Goal: Contribute content: Add original content to the website for others to see

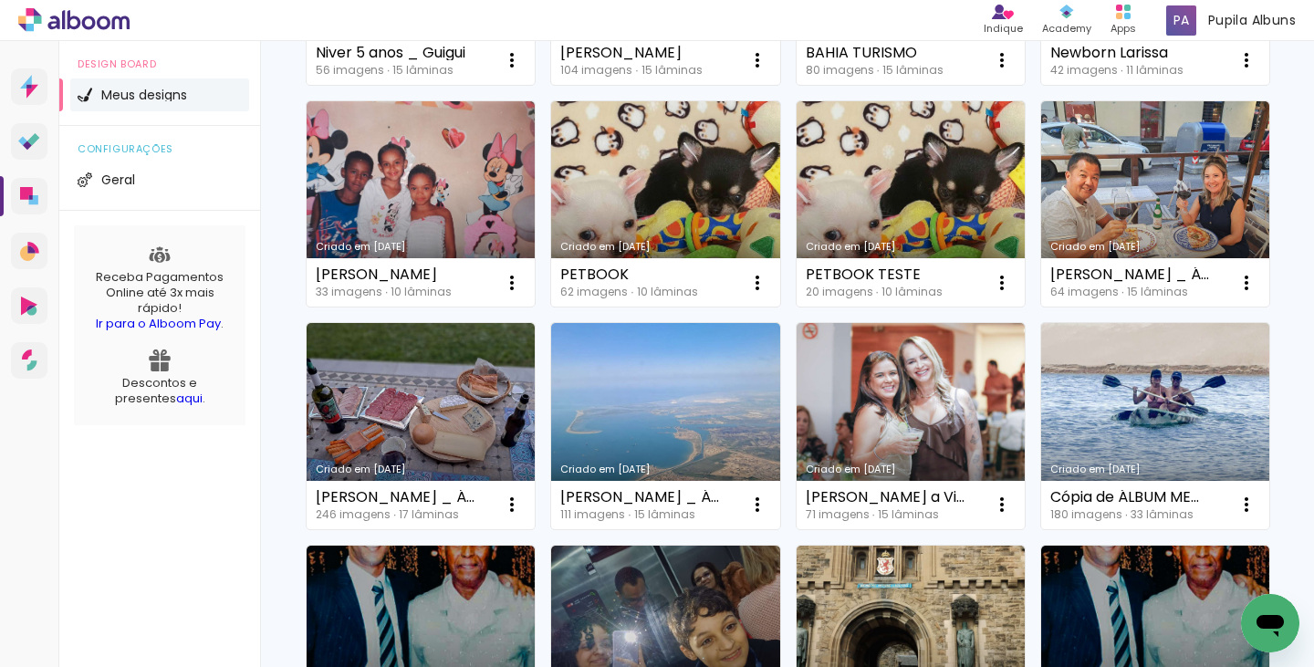
scroll to position [839, 0]
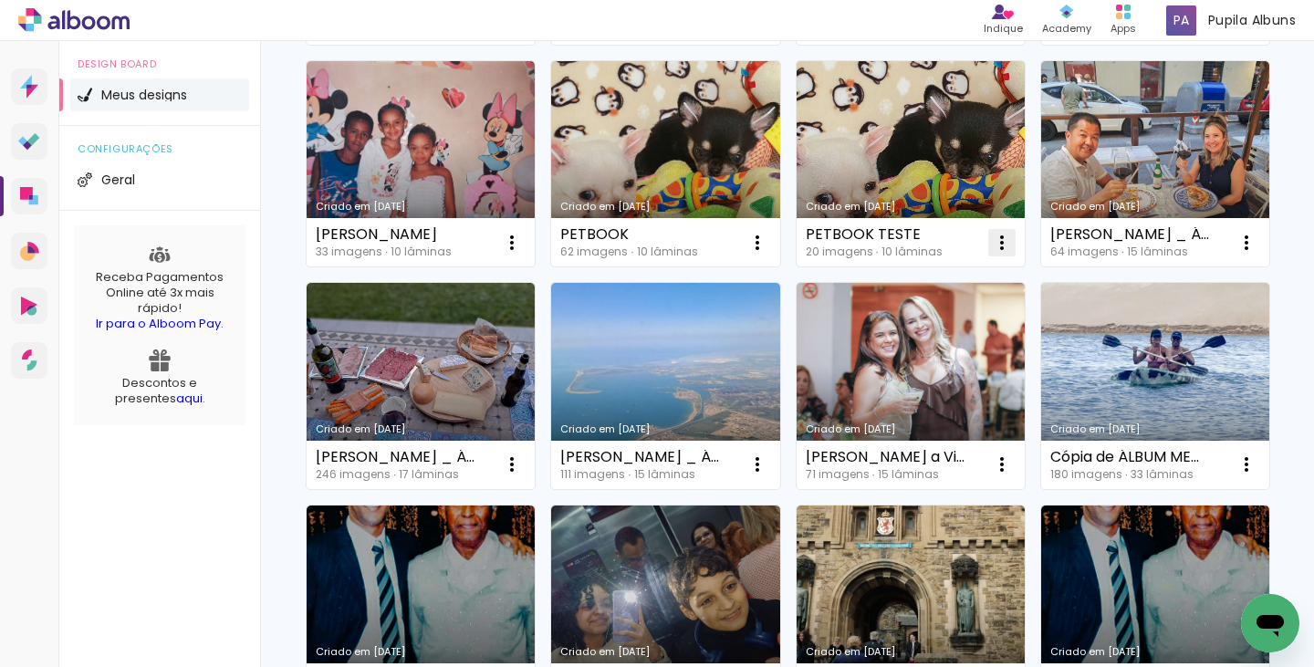
click at [1000, 254] on iron-icon at bounding box center [1002, 243] width 22 height 22
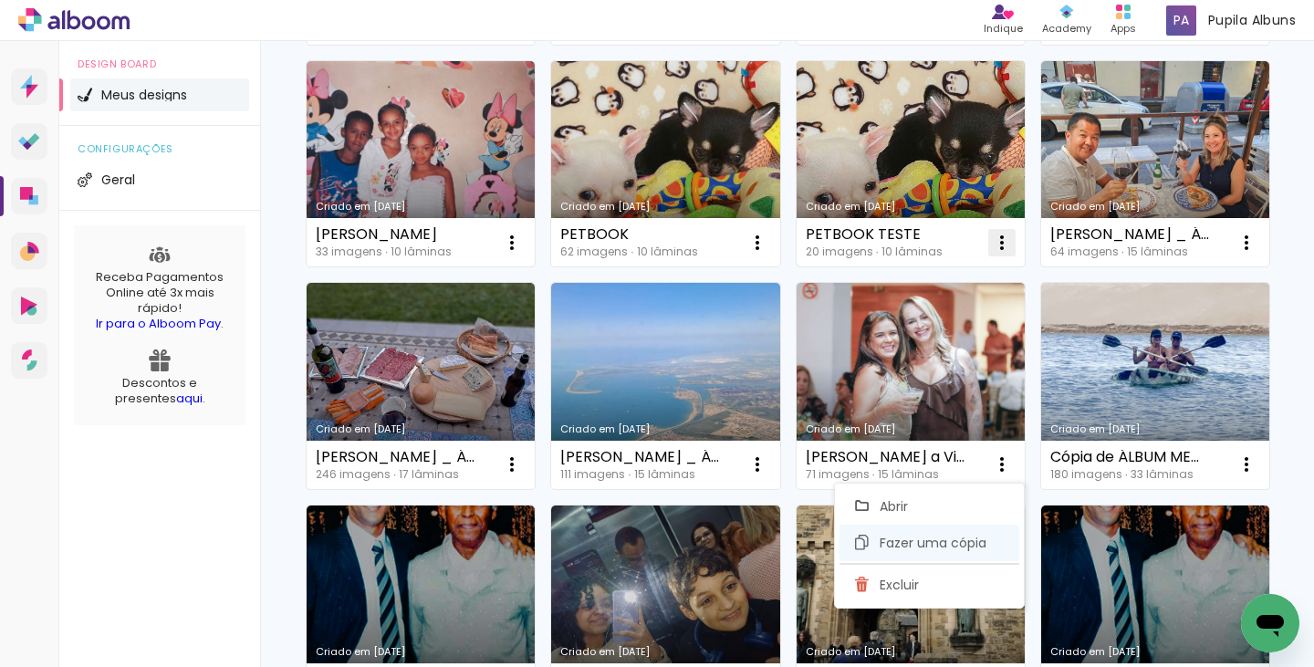
click at [932, 549] on span "Fazer uma cópia" at bounding box center [933, 542] width 107 height 13
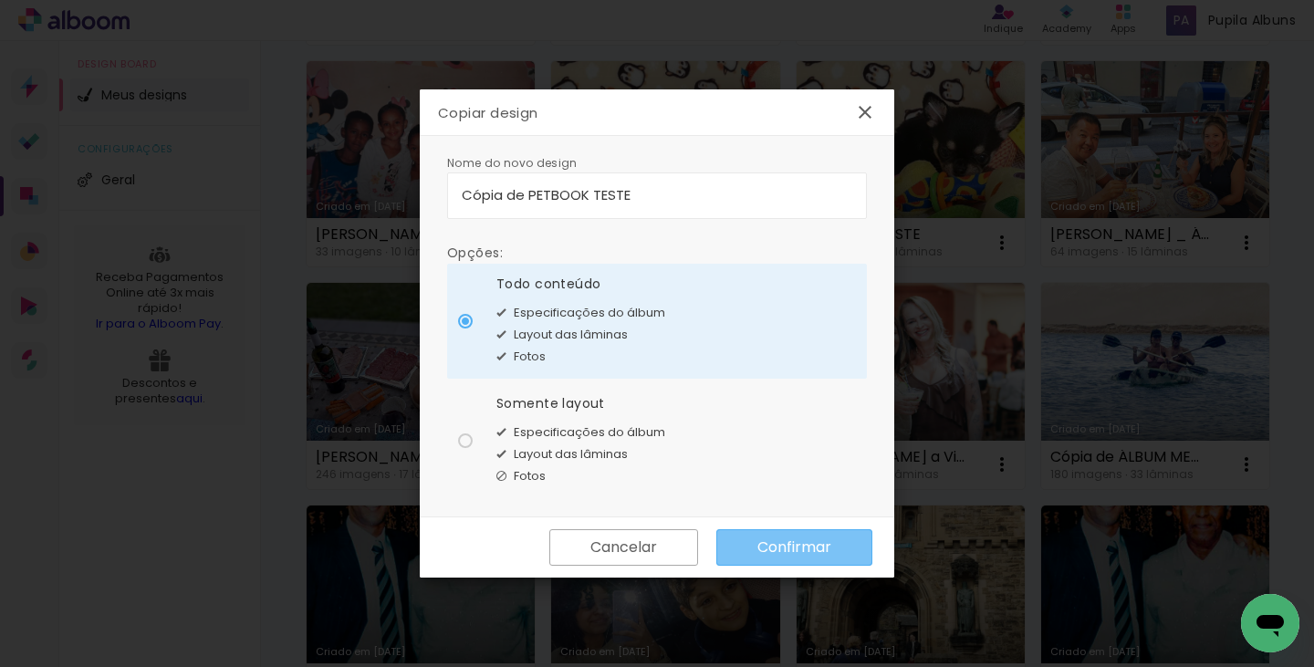
drag, startPoint x: 802, startPoint y: 539, endPoint x: 596, endPoint y: 380, distance: 260.8
click at [0, 0] on slot "Copiar design Nome do novo design Opções: Todo conteúdo Especificações do álbum…" at bounding box center [0, 0] width 0 height 0
drag, startPoint x: 646, startPoint y: 185, endPoint x: 236, endPoint y: 213, distance: 410.6
click at [236, 213] on body "link( href="../../bower_components/polymer/polymer.html" rel="import" ) picture…" at bounding box center [657, 333] width 1314 height 667
type input "ARRAIAL D'AJUDA 10X15"
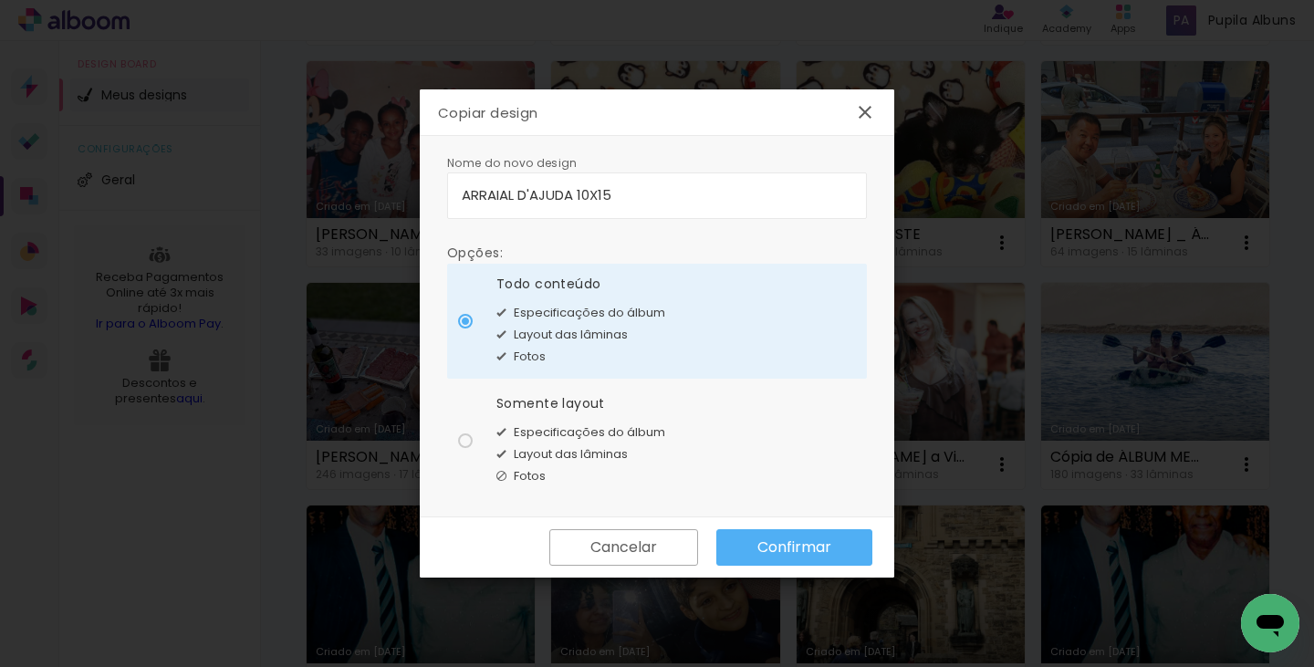
type paper-input "ARRAIAL D'AJUDA 10X15"
click at [779, 559] on paper-button "Confirmar" at bounding box center [794, 547] width 156 height 36
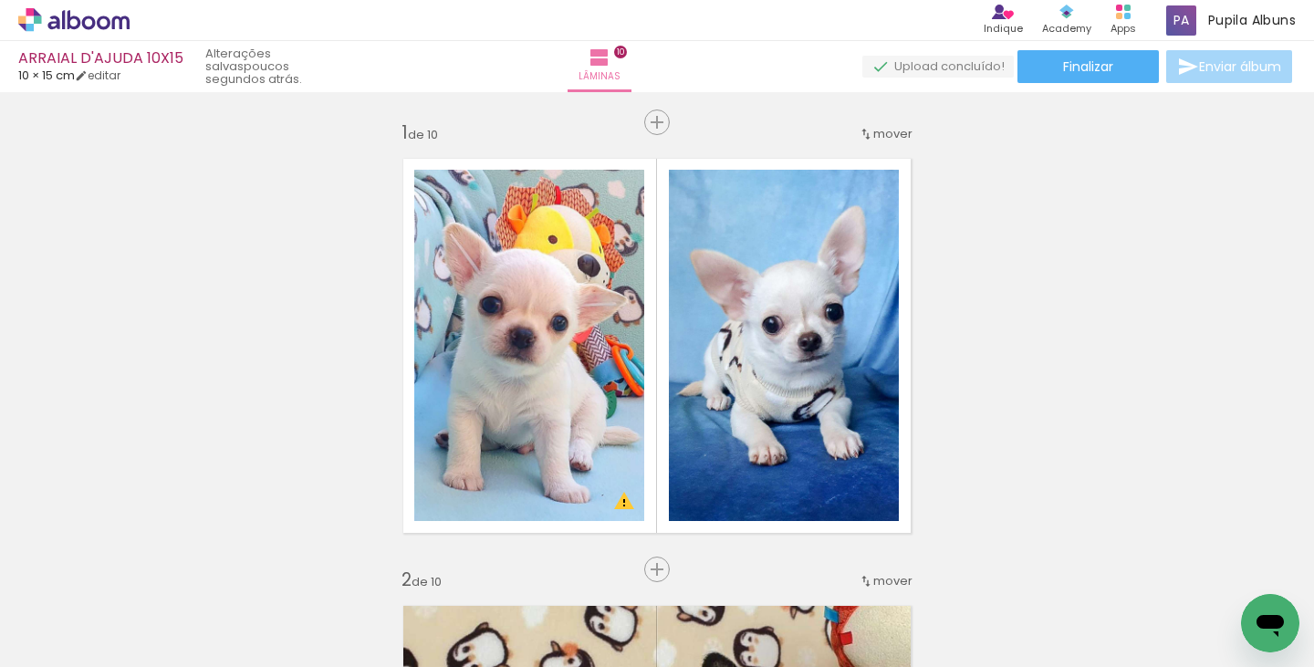
click at [36, 636] on iron-icon at bounding box center [27, 642] width 22 height 22
click at [0, 0] on input "file" at bounding box center [0, 0] width 0 height 0
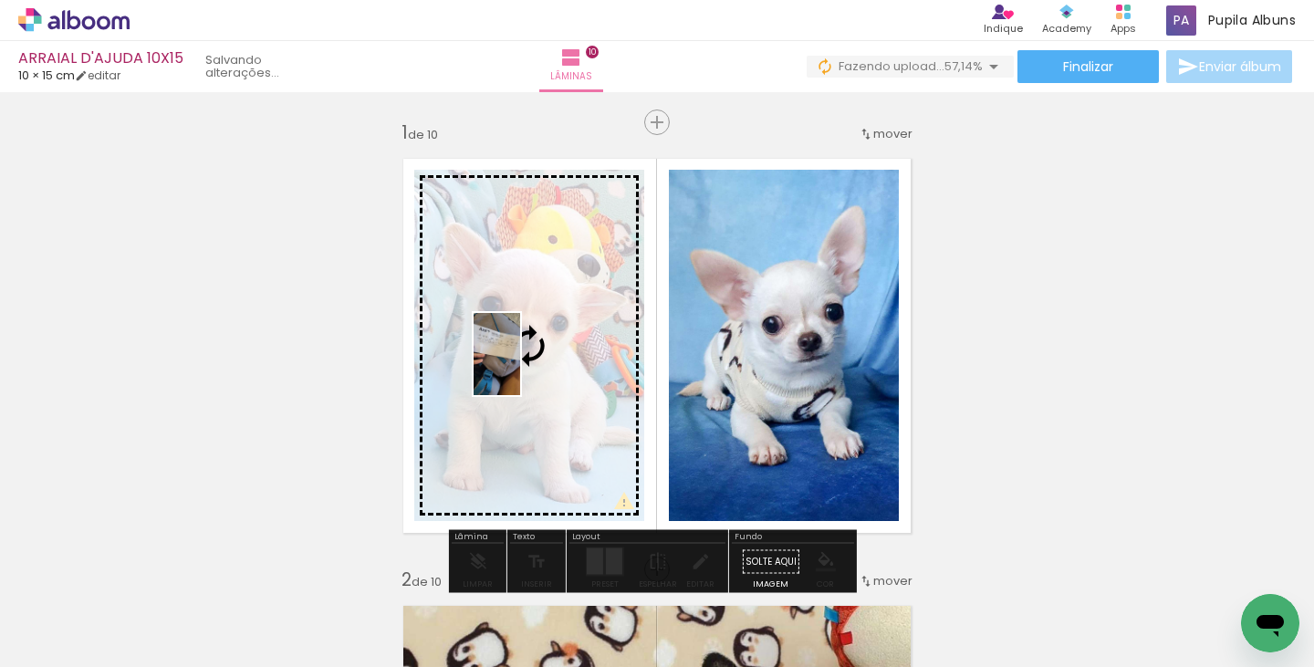
drag, startPoint x: 628, startPoint y: 612, endPoint x: 529, endPoint y: 364, distance: 267.0
click at [529, 364] on quentale-workspace at bounding box center [657, 333] width 1314 height 667
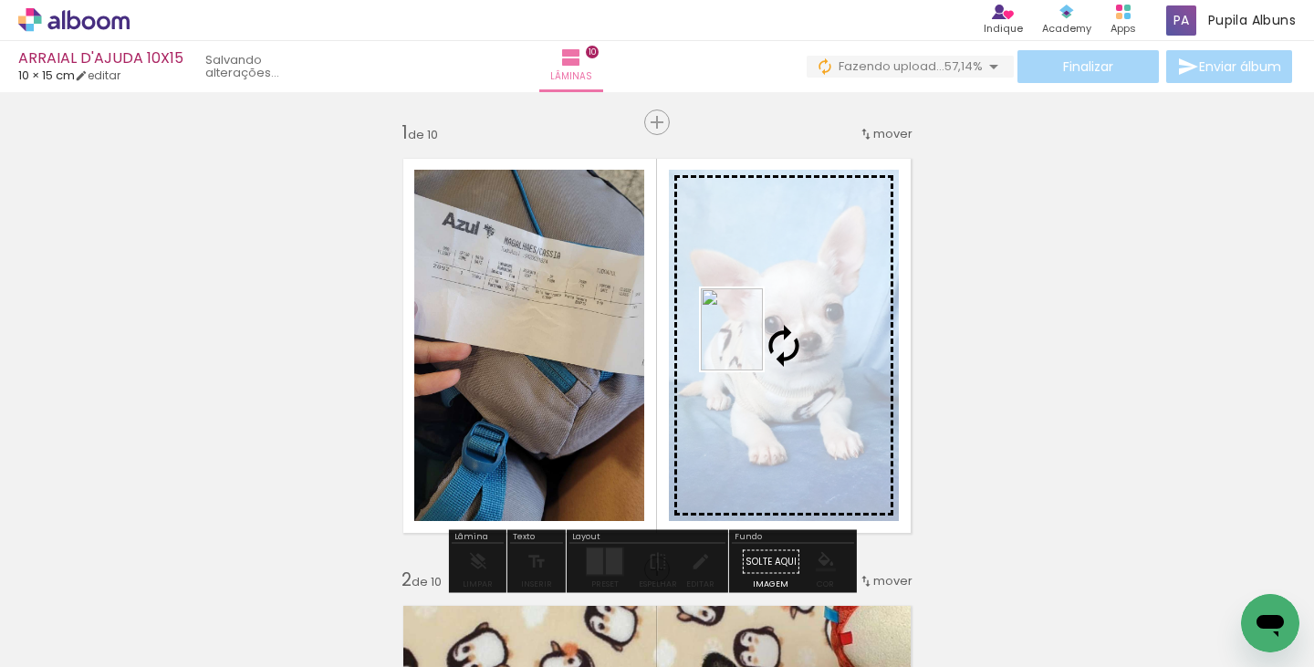
drag, startPoint x: 714, startPoint y: 572, endPoint x: 755, endPoint y: 343, distance: 232.7
click at [755, 343] on quentale-workspace at bounding box center [657, 333] width 1314 height 667
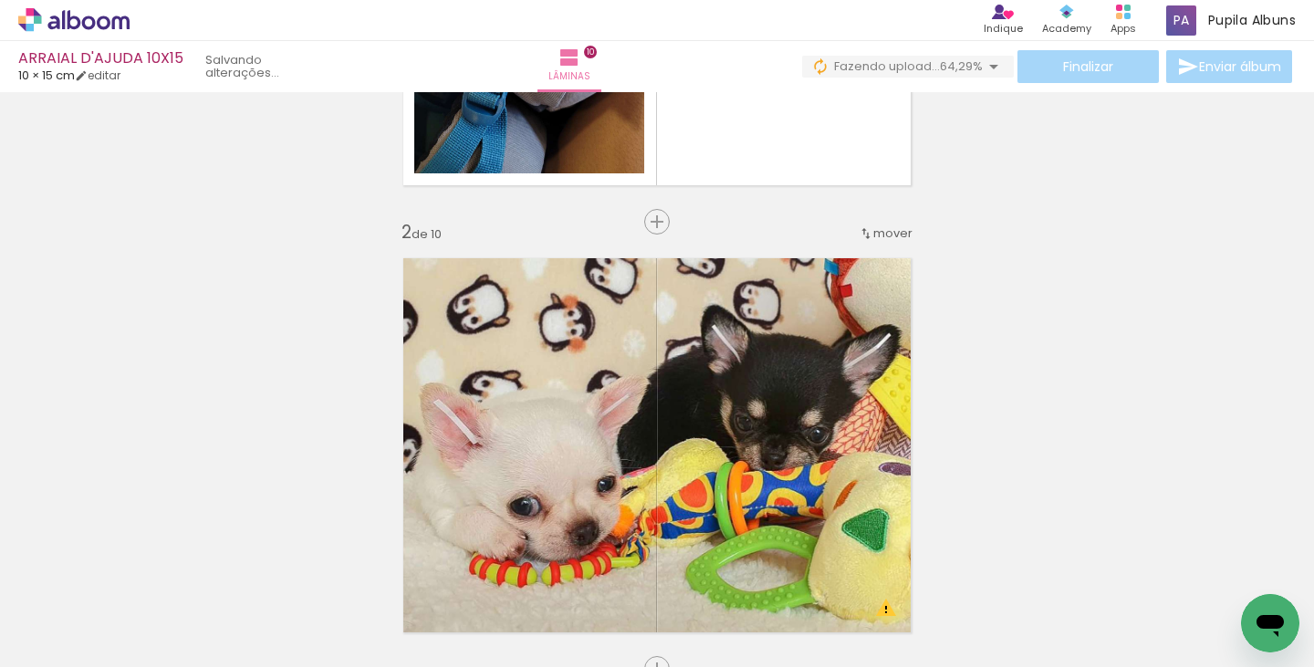
scroll to position [373, 0]
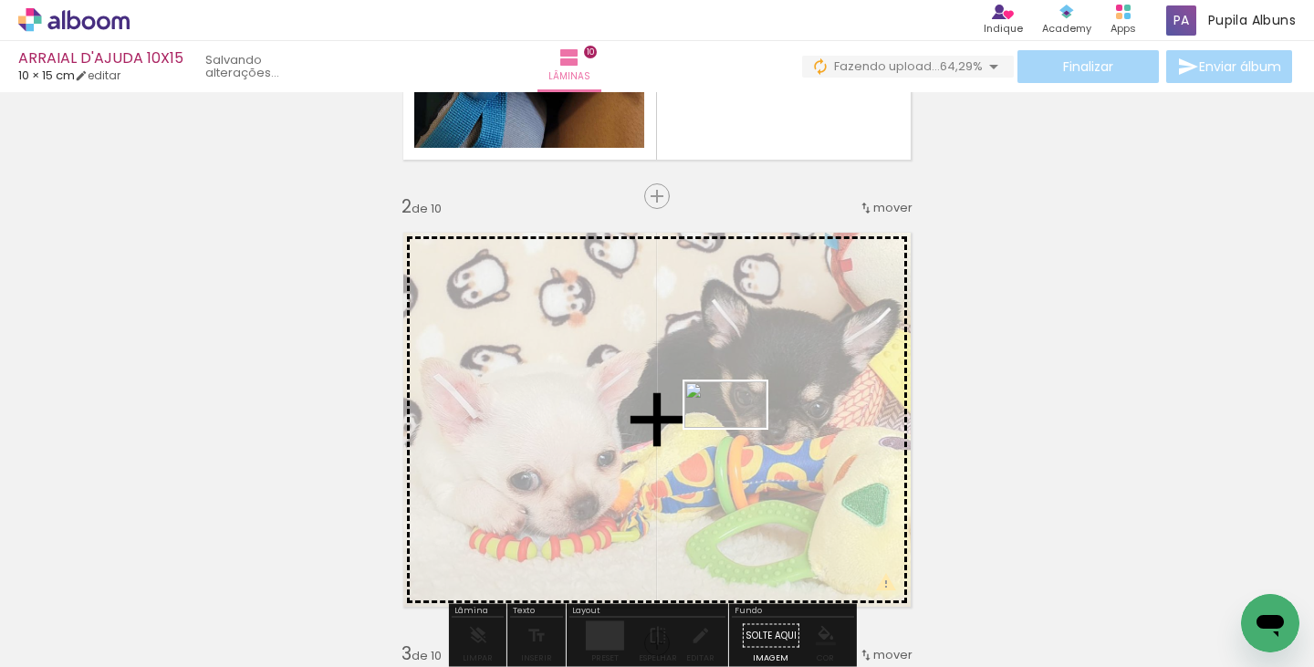
drag, startPoint x: 845, startPoint y: 593, endPoint x: 739, endPoint y: 436, distance: 189.3
click at [739, 436] on quentale-workspace at bounding box center [657, 333] width 1314 height 667
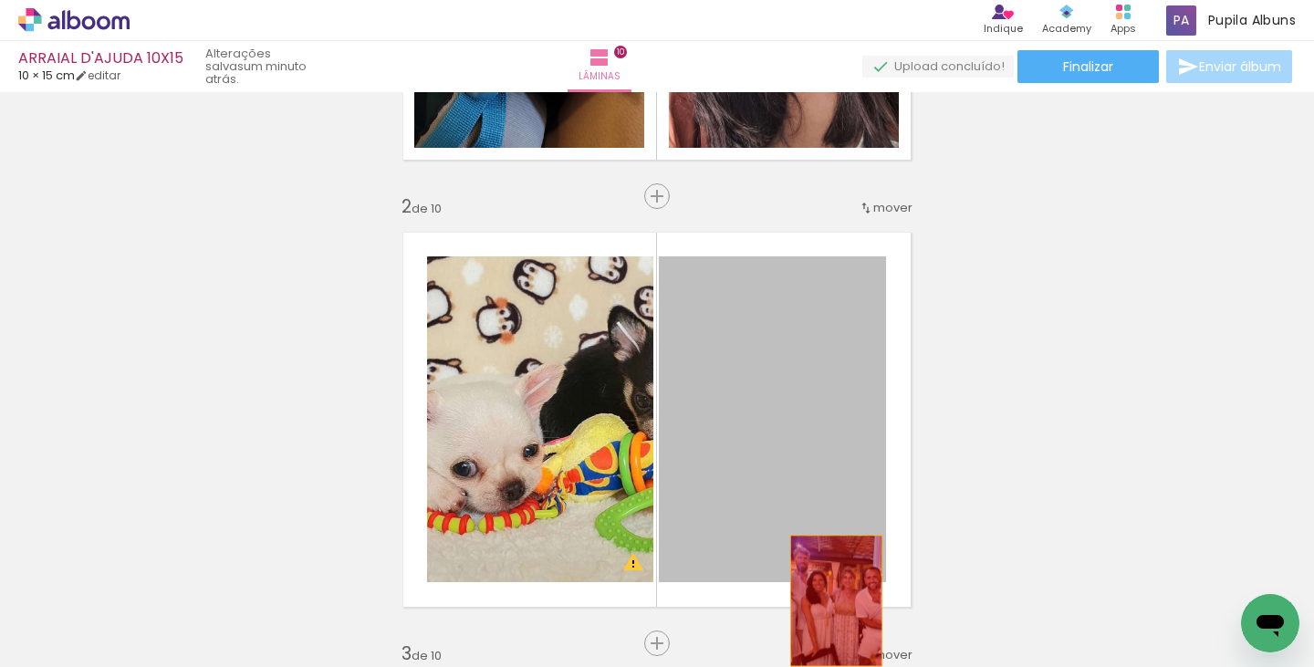
drag, startPoint x: 739, startPoint y: 436, endPoint x: 829, endPoint y: 600, distance: 187.4
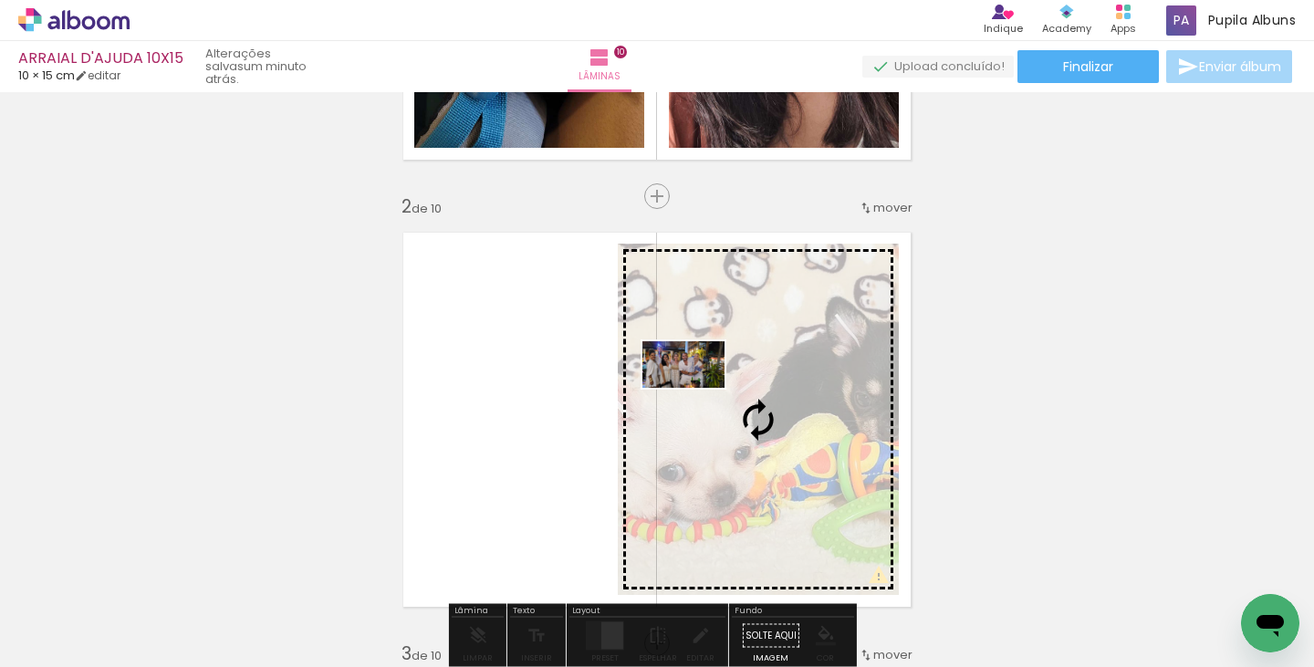
drag, startPoint x: 828, startPoint y: 599, endPoint x: 698, endPoint y: 395, distance: 241.2
click at [698, 395] on quentale-workspace at bounding box center [657, 333] width 1314 height 667
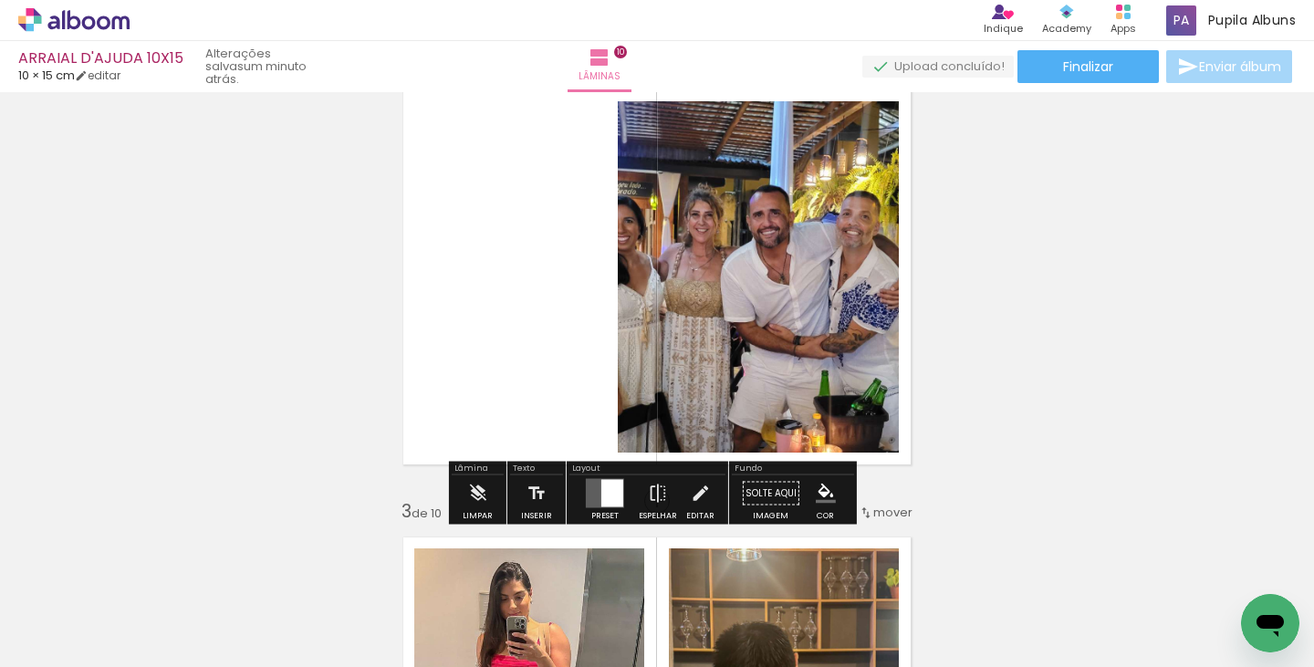
scroll to position [524, 0]
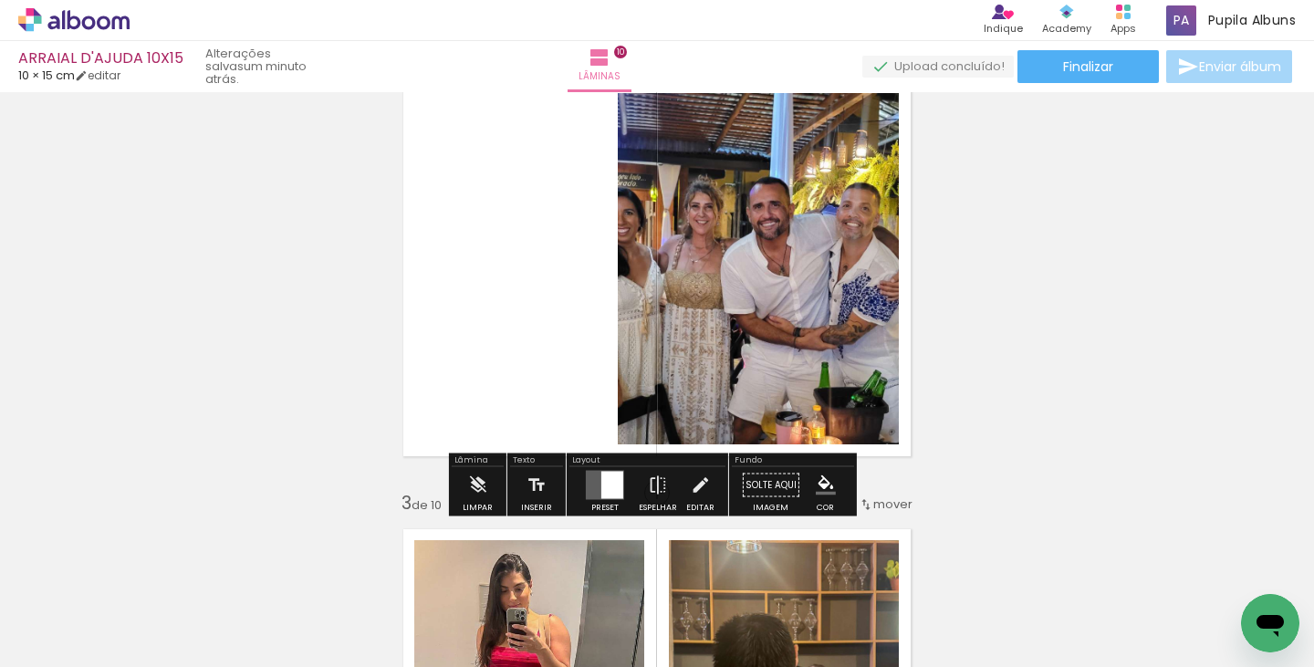
click at [601, 490] on div at bounding box center [612, 485] width 22 height 27
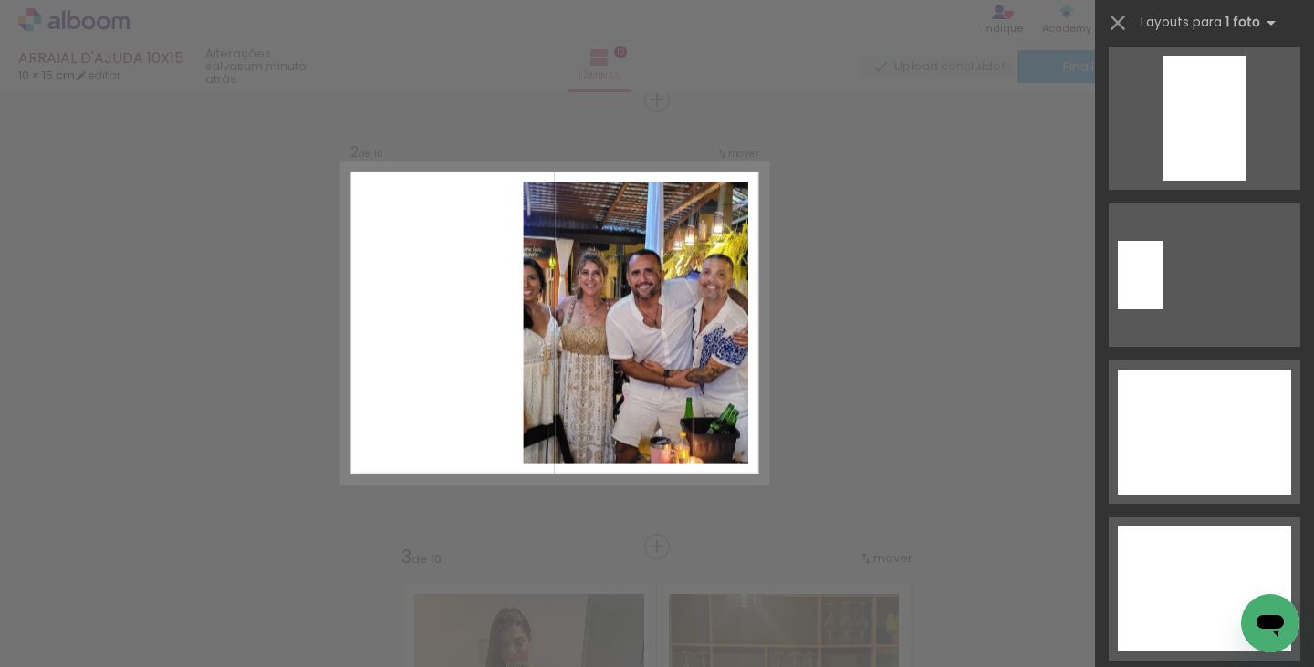
scroll to position [7999, 0]
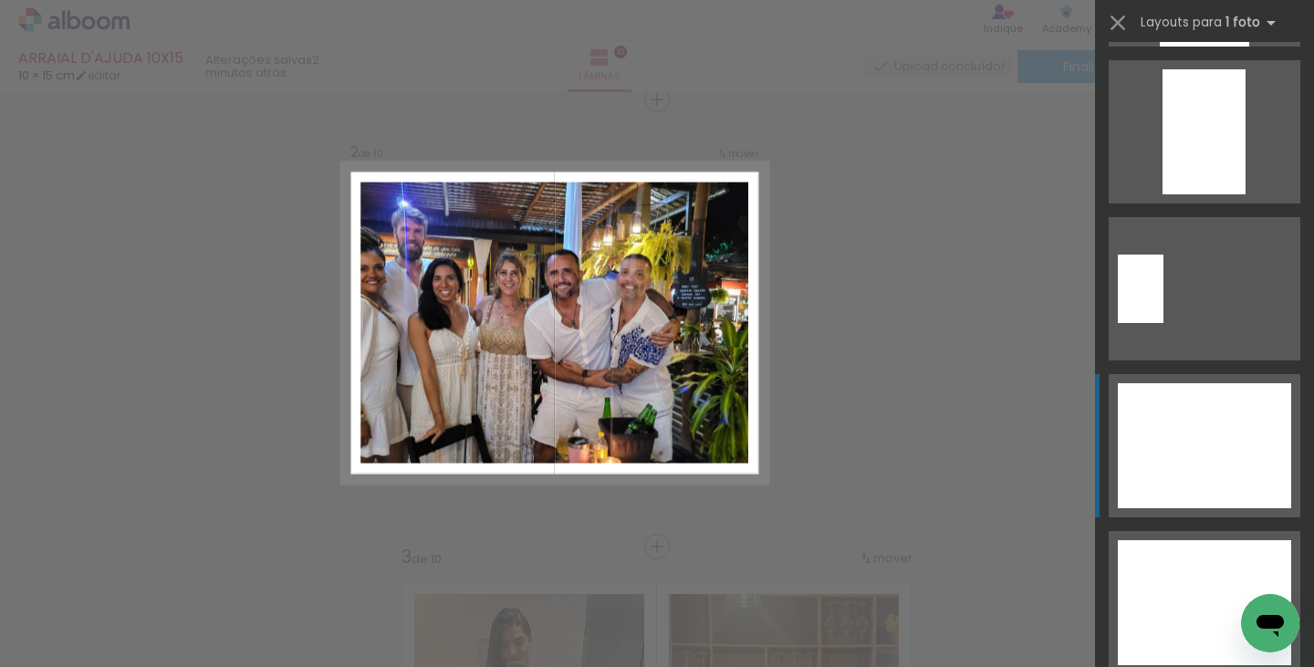
click at [1209, 483] on div at bounding box center [1204, 445] width 173 height 125
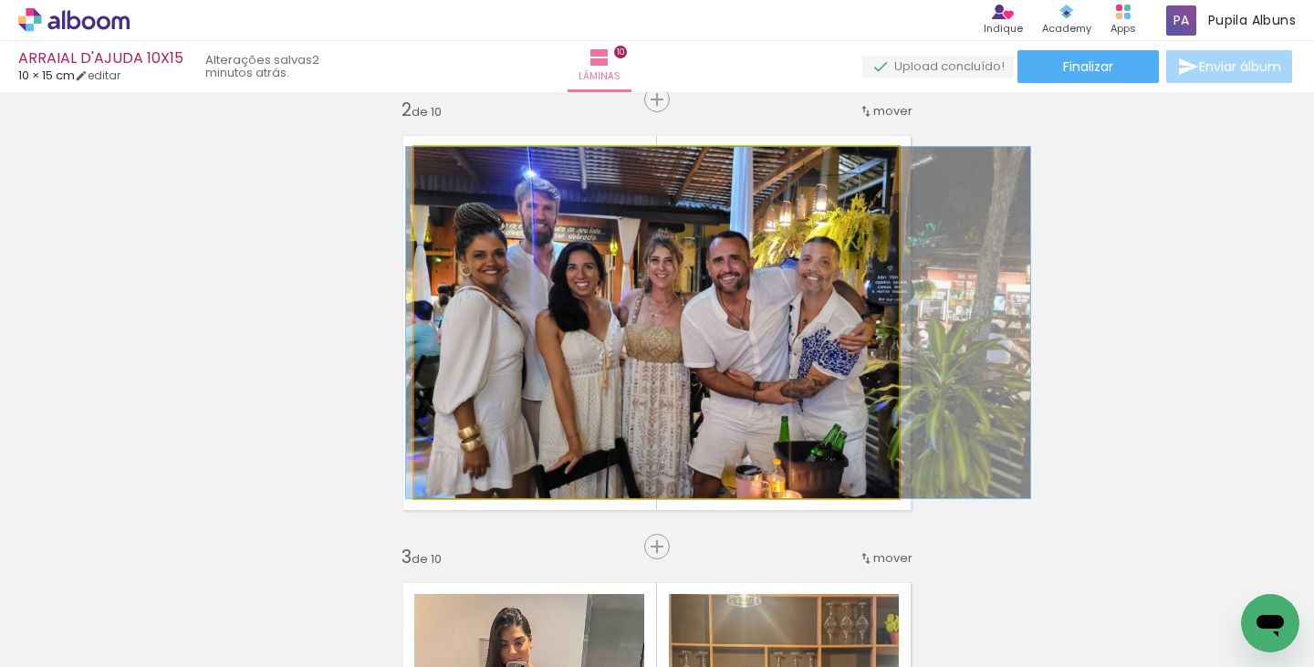
drag, startPoint x: 597, startPoint y: 395, endPoint x: 659, endPoint y: 405, distance: 62.8
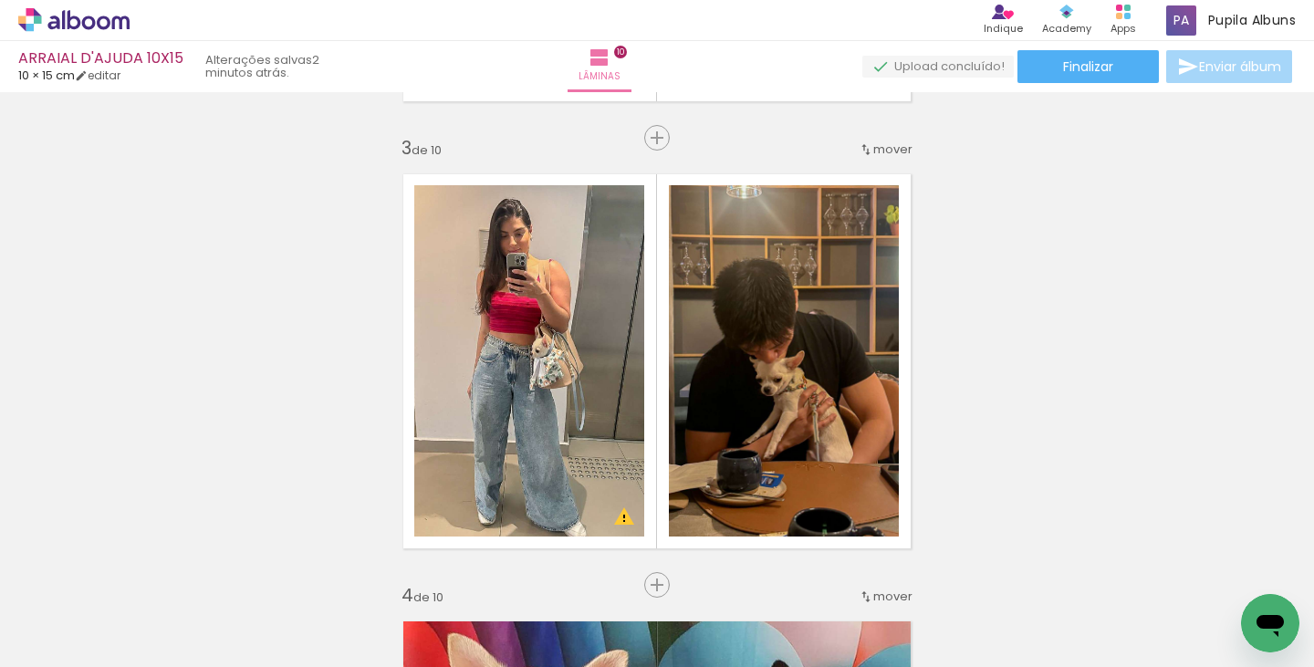
scroll to position [952, 0]
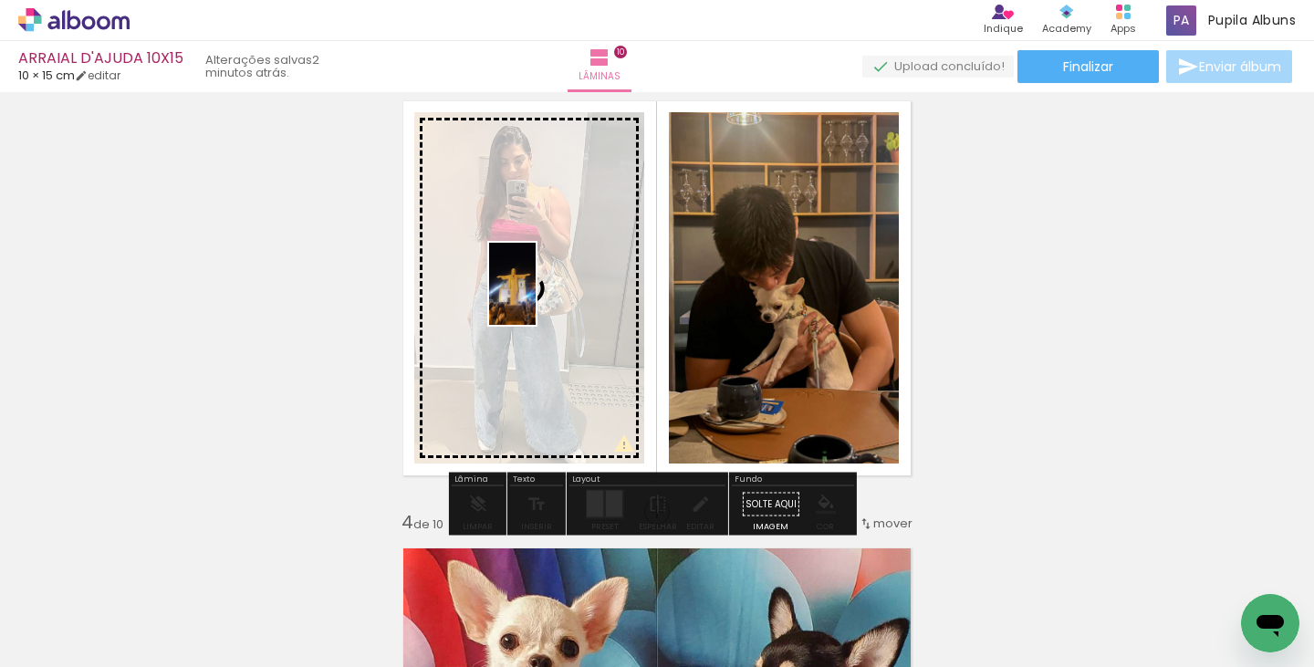
drag, startPoint x: 1044, startPoint y: 599, endPoint x: 544, endPoint y: 297, distance: 583.6
click at [544, 297] on quentale-workspace at bounding box center [657, 333] width 1314 height 667
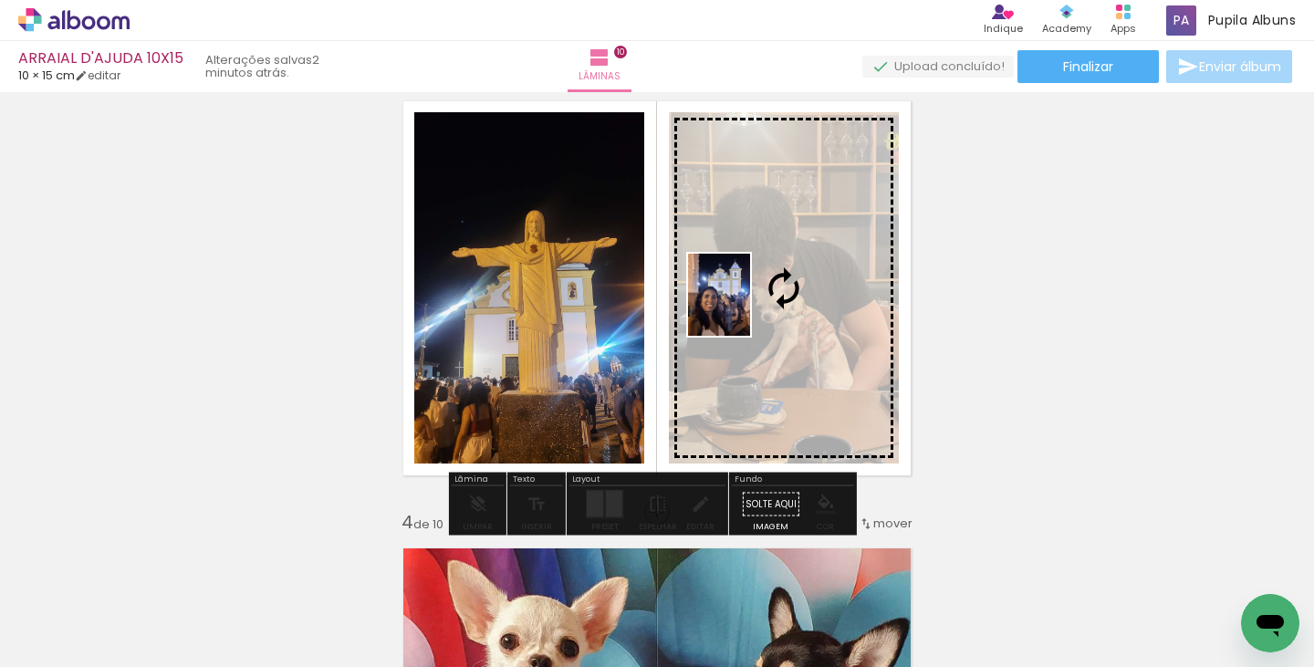
drag, startPoint x: 1137, startPoint y: 588, endPoint x: 743, endPoint y: 308, distance: 483.0
click at [743, 308] on quentale-workspace at bounding box center [657, 333] width 1314 height 667
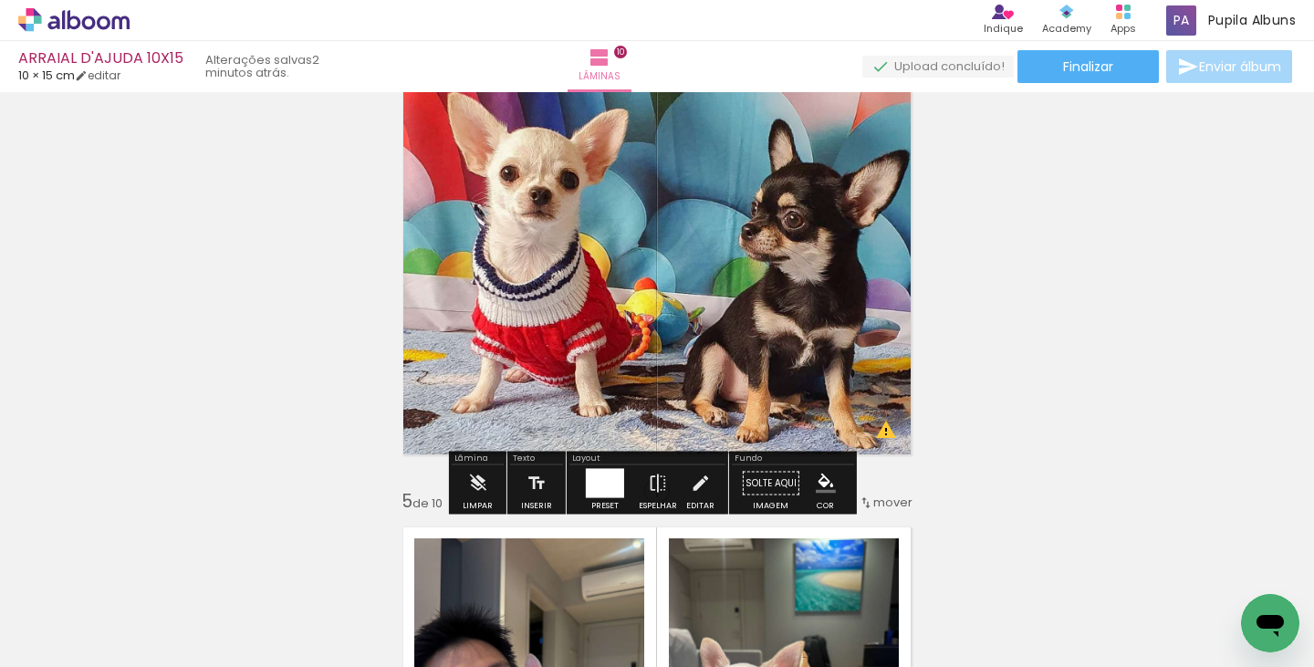
scroll to position [1540, 0]
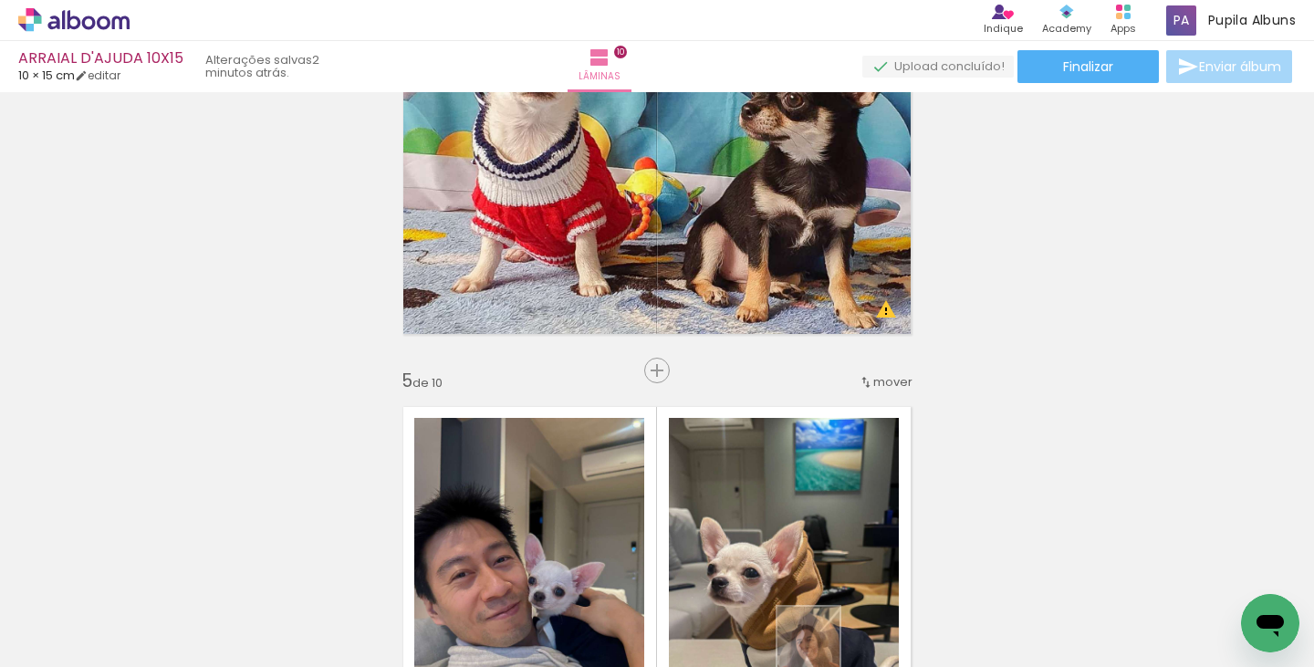
drag, startPoint x: 794, startPoint y: 655, endPoint x: 832, endPoint y: 661, distance: 38.8
click at [150, 661] on iron-horizontal-list at bounding box center [131, 610] width 36 height 114
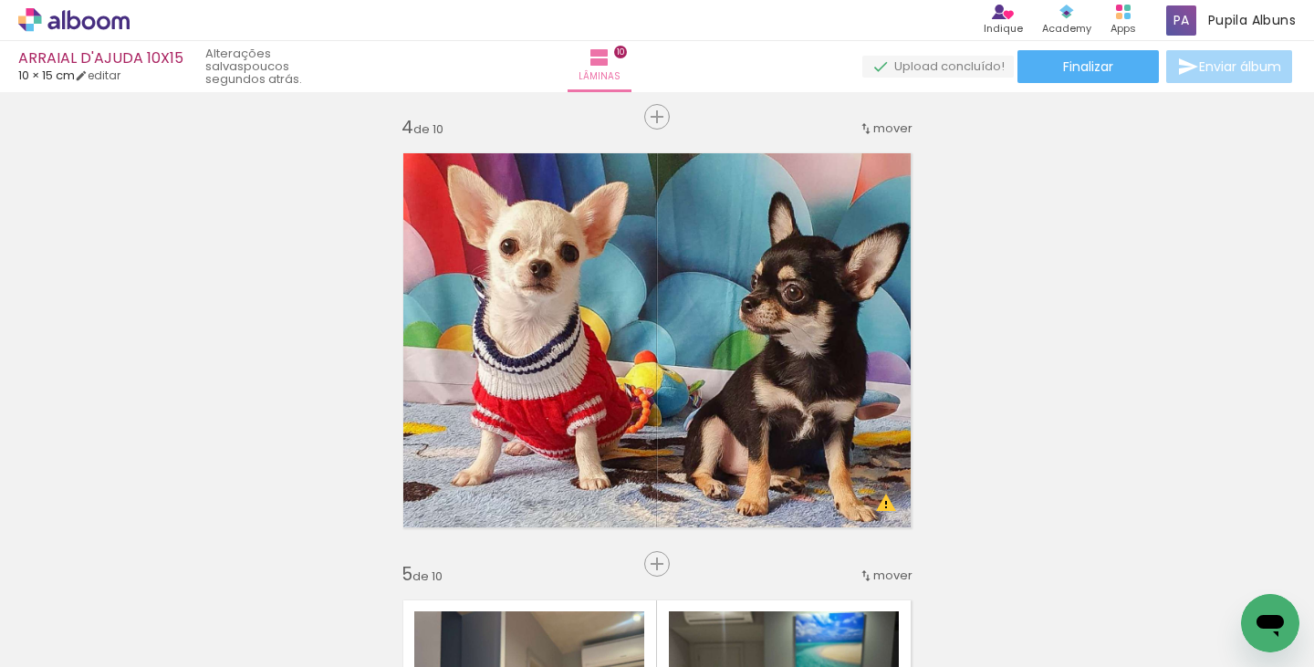
scroll to position [1390, 0]
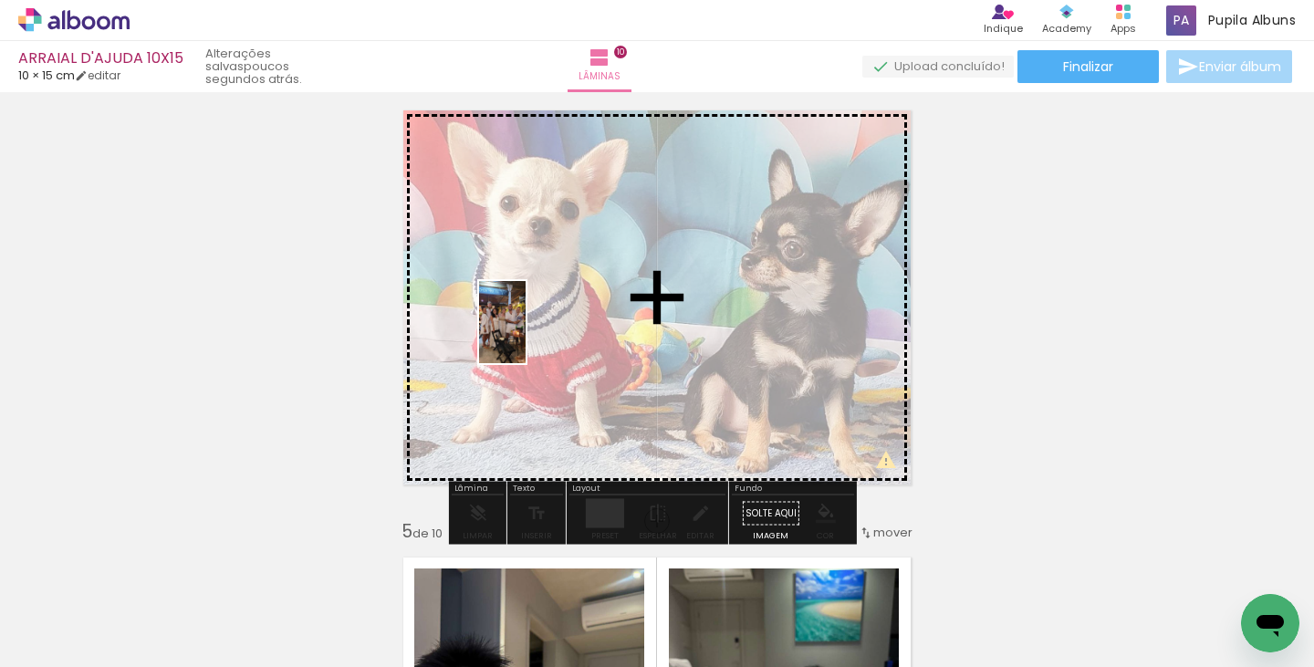
drag, startPoint x: 931, startPoint y: 597, endPoint x: 534, endPoint y: 336, distance: 475.0
click at [534, 336] on quentale-workspace at bounding box center [657, 333] width 1314 height 667
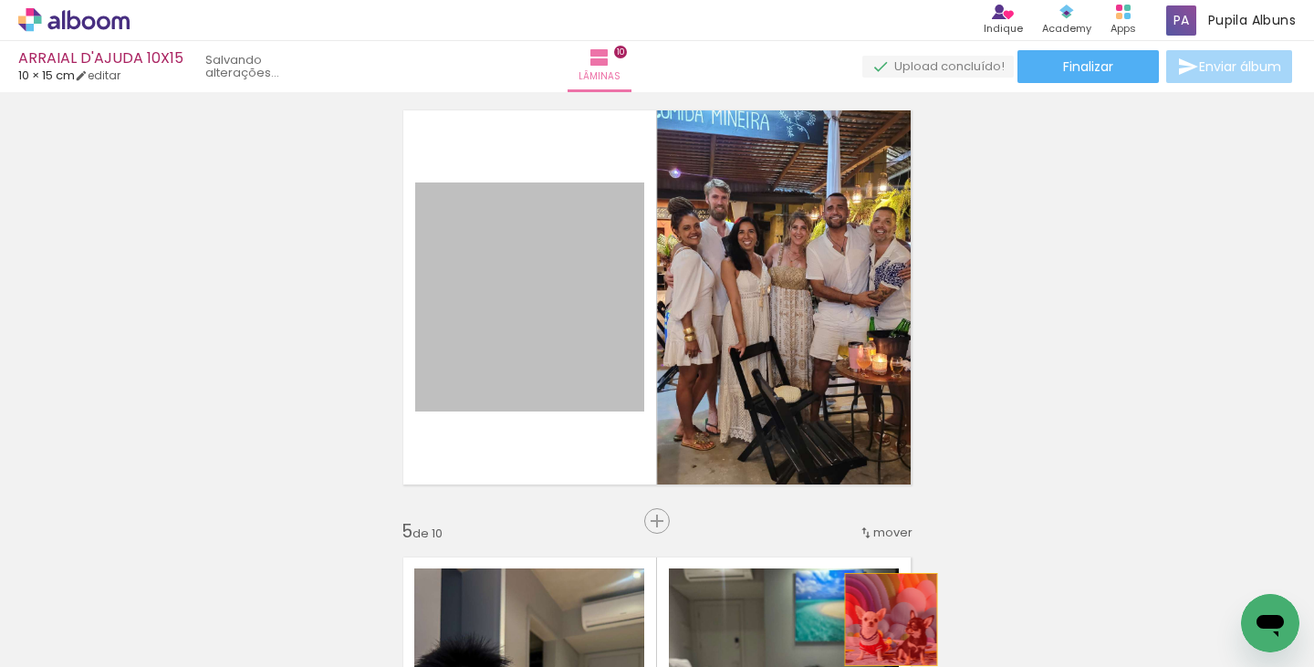
drag, startPoint x: 544, startPoint y: 338, endPoint x: 884, endPoint y: 620, distance: 441.9
click at [884, 620] on quentale-workspace at bounding box center [657, 333] width 1314 height 667
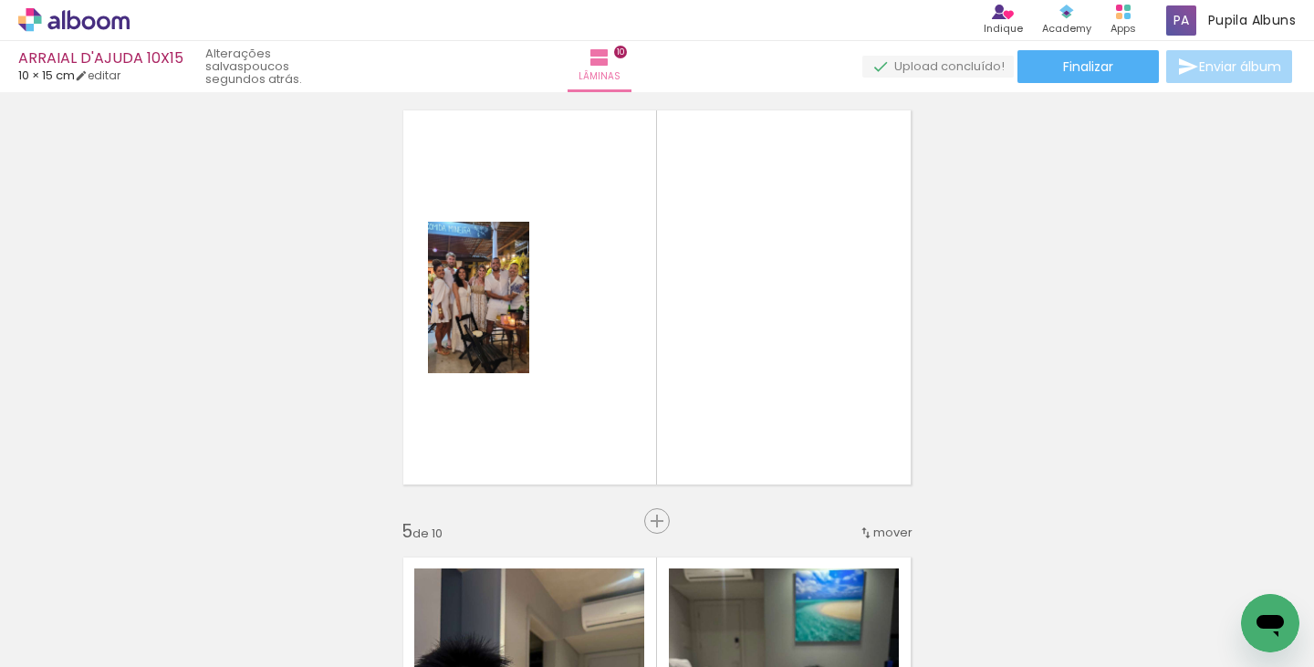
scroll to position [0, 1991]
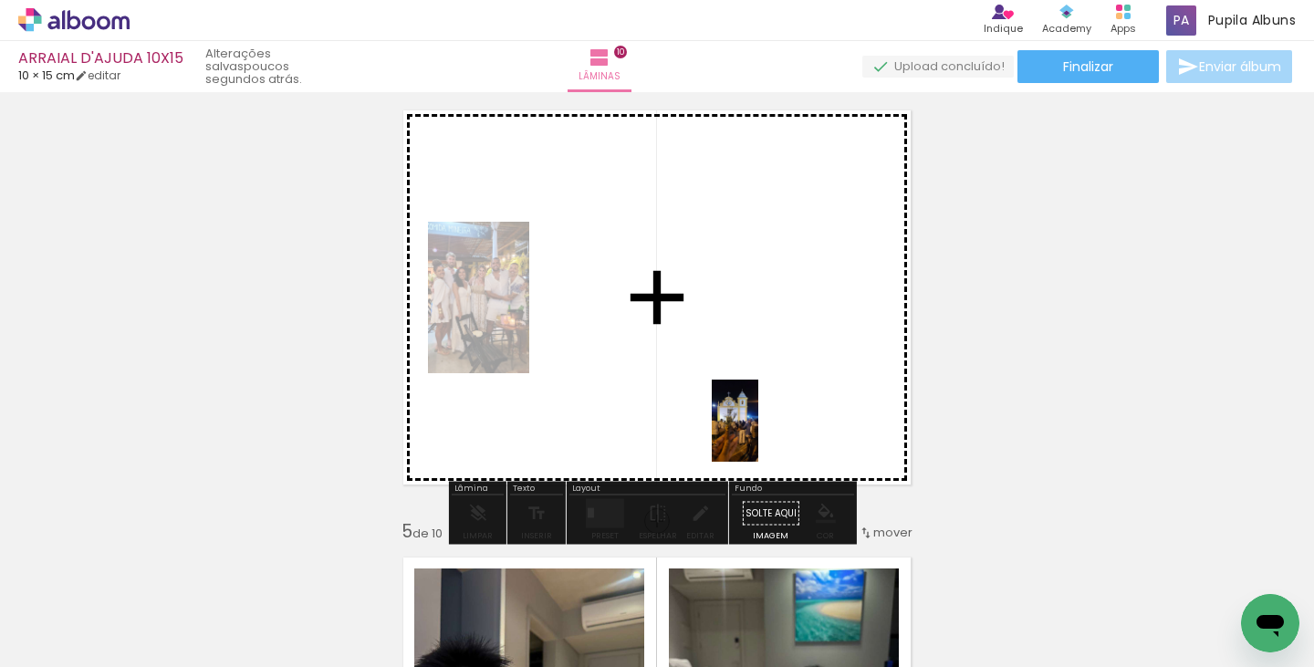
drag, startPoint x: 813, startPoint y: 553, endPoint x: 766, endPoint y: 434, distance: 127.4
click at [766, 434] on quentale-workspace at bounding box center [657, 333] width 1314 height 667
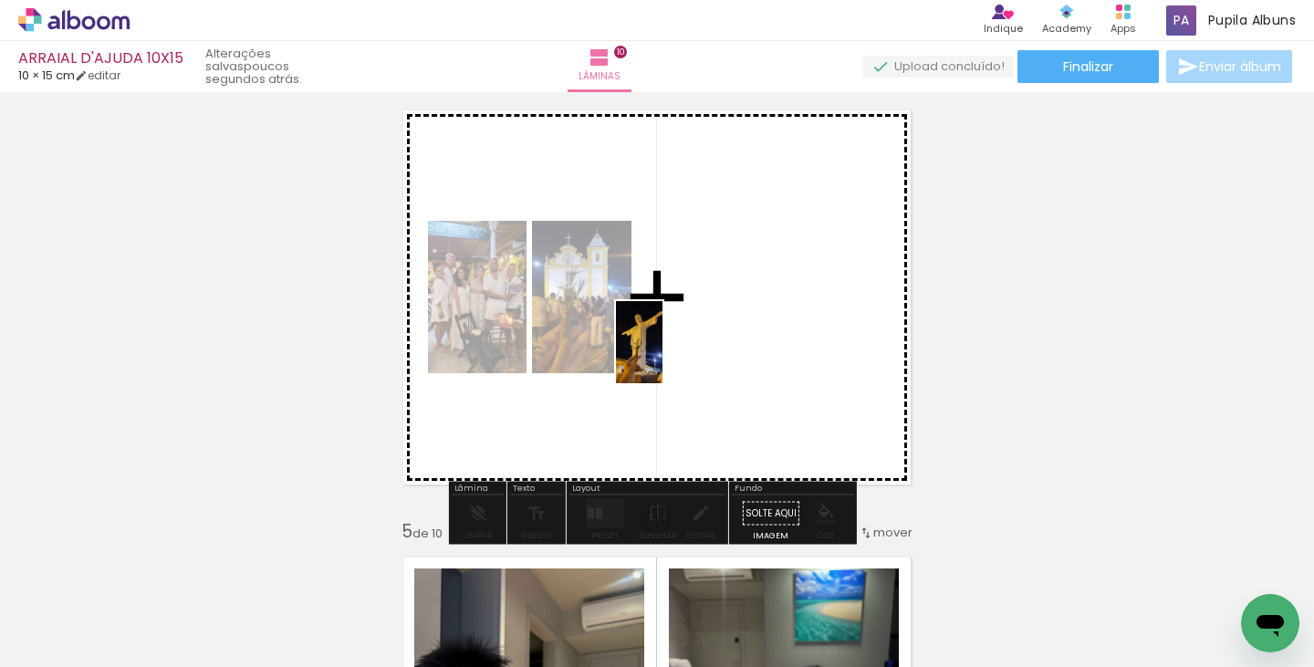
drag, startPoint x: 963, startPoint y: 605, endPoint x: 670, endPoint y: 347, distance: 391.1
click at [671, 355] on quentale-workspace at bounding box center [657, 333] width 1314 height 667
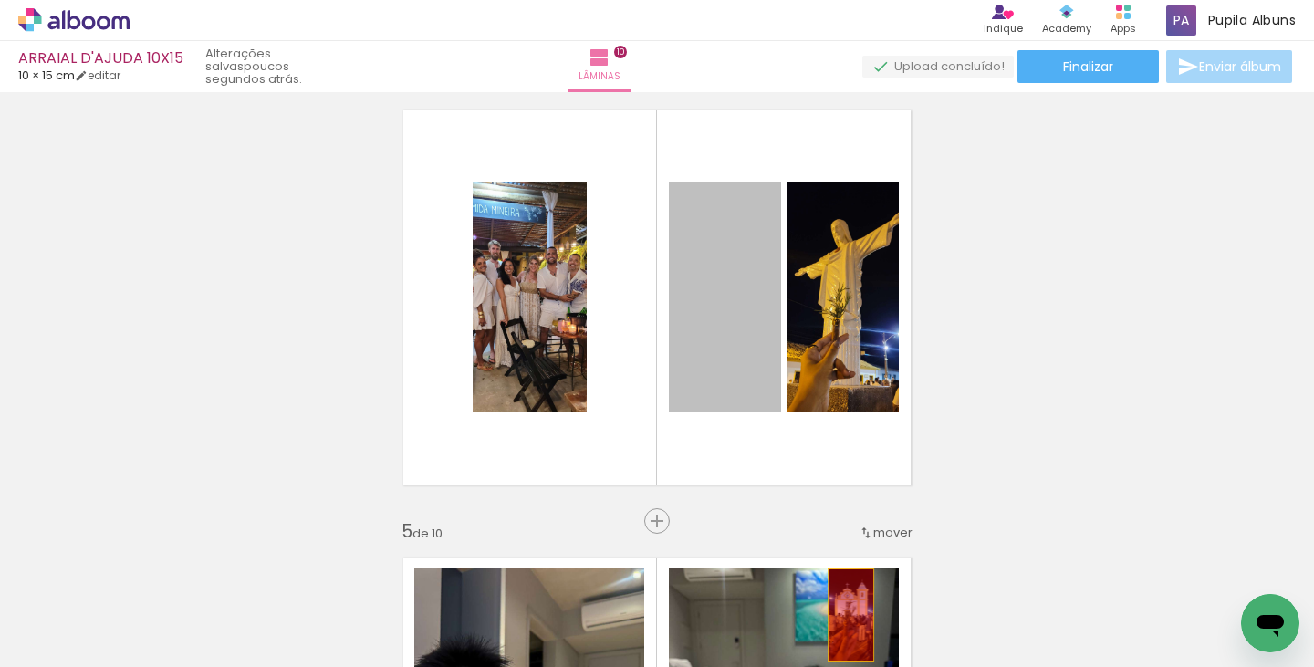
drag, startPoint x: 713, startPoint y: 316, endPoint x: 749, endPoint y: 508, distance: 195.9
click at [849, 623] on quentale-workspace at bounding box center [657, 333] width 1314 height 667
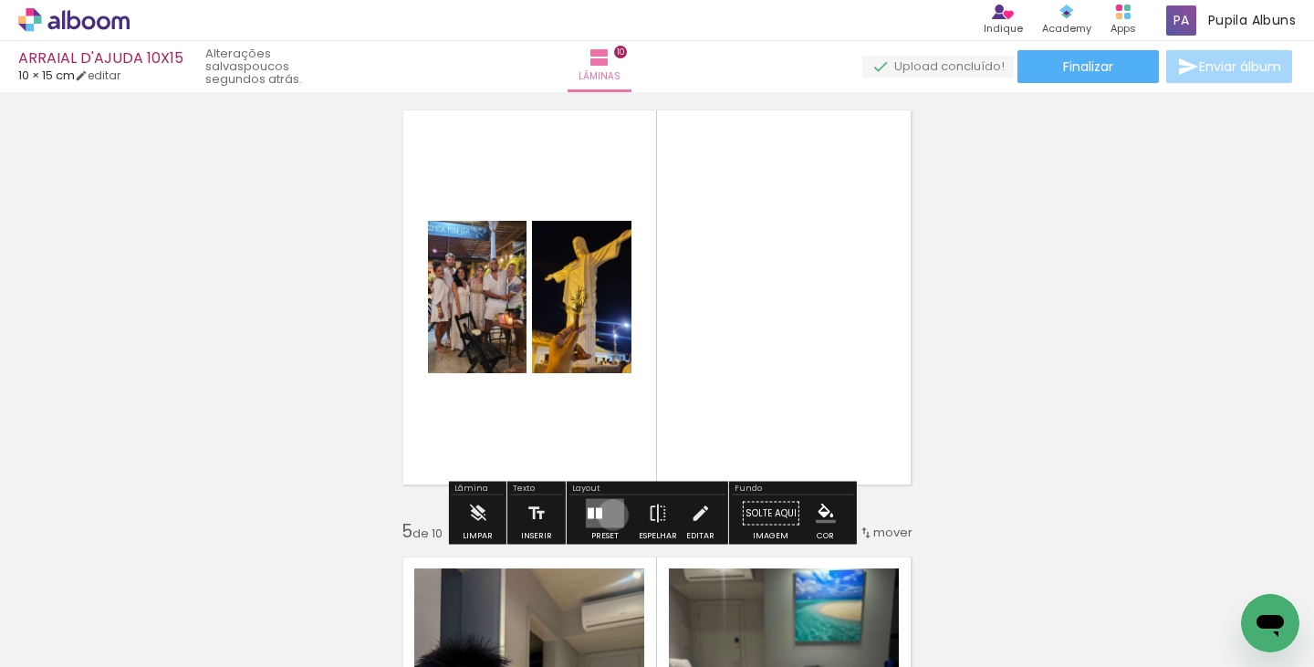
click at [609, 515] on quentale-layouter at bounding box center [605, 513] width 38 height 29
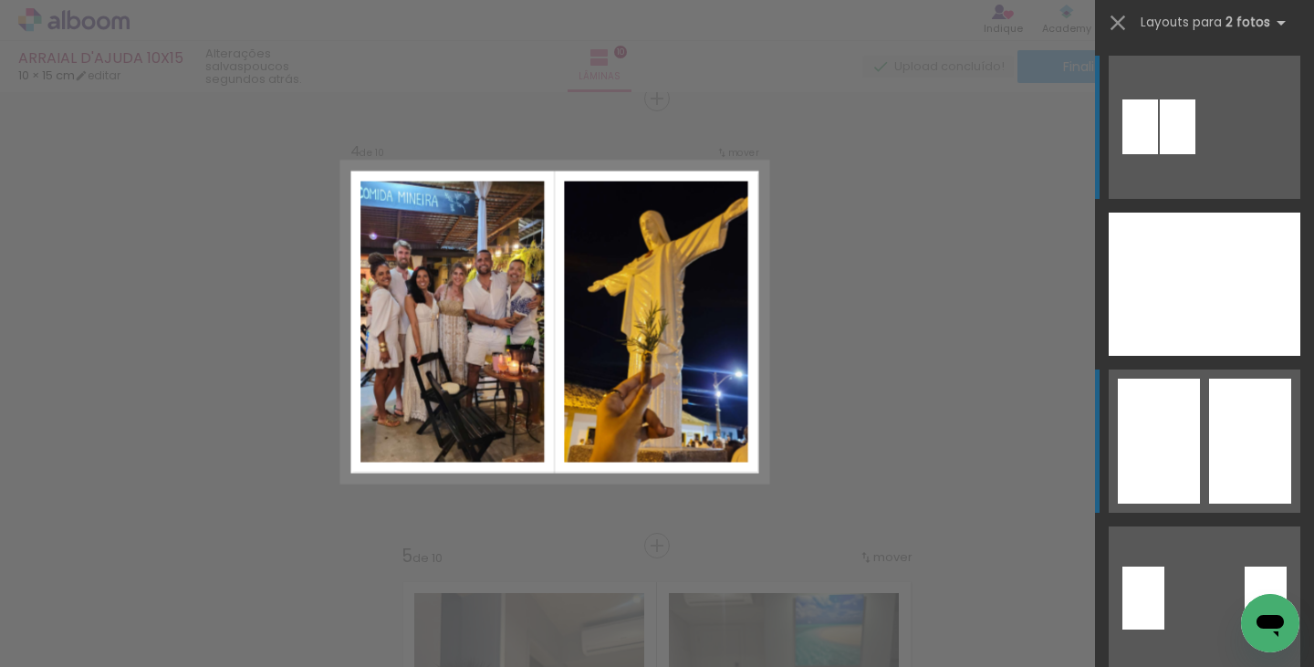
scroll to position [1364, 0]
click at [1231, 466] on div at bounding box center [1250, 441] width 82 height 125
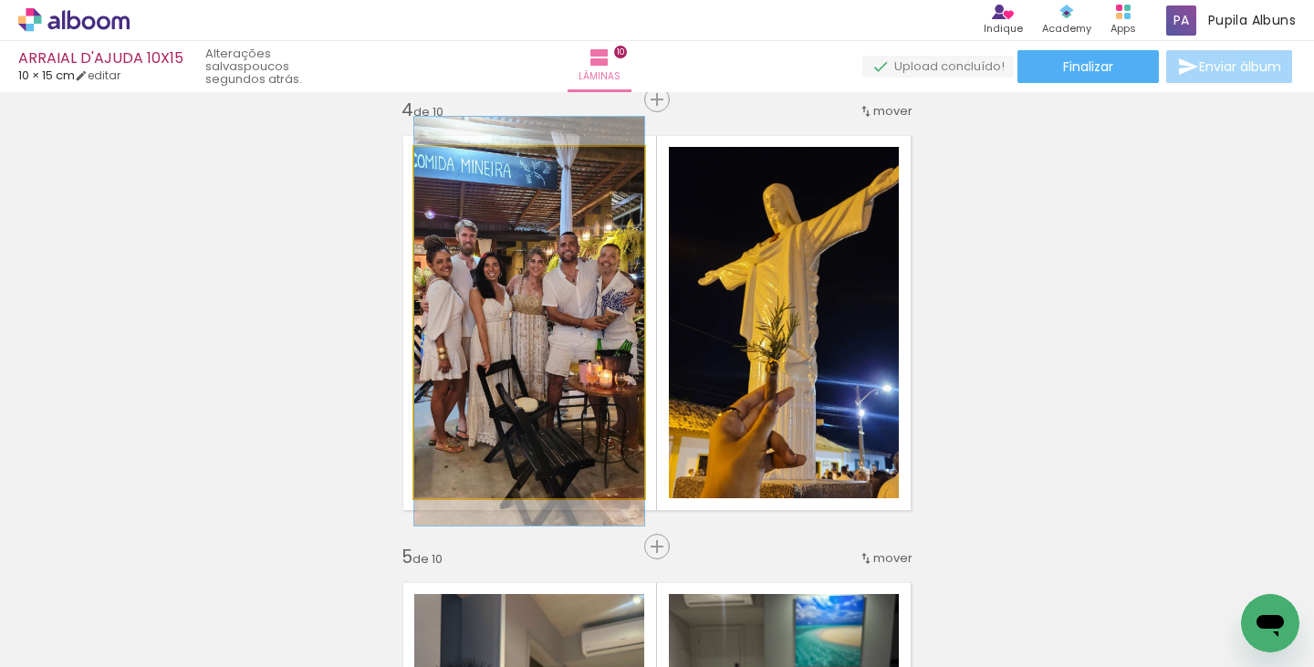
drag, startPoint x: 531, startPoint y: 383, endPoint x: 518, endPoint y: 382, distance: 12.8
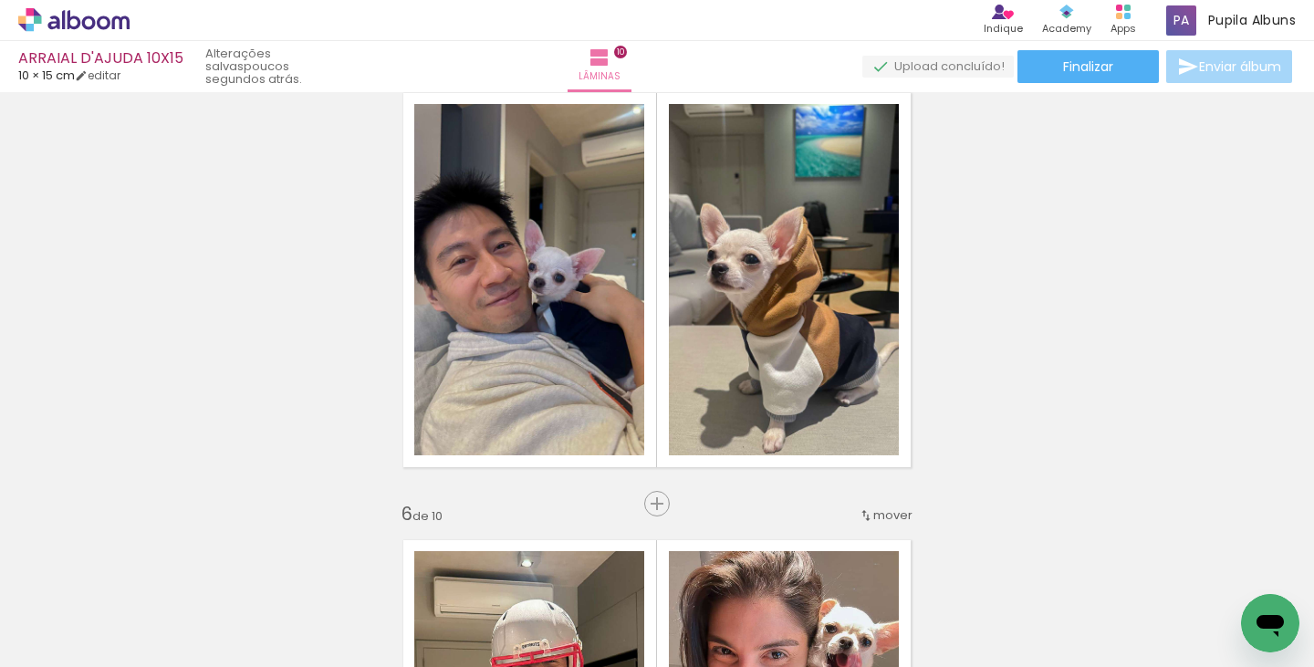
scroll to position [1859, 0]
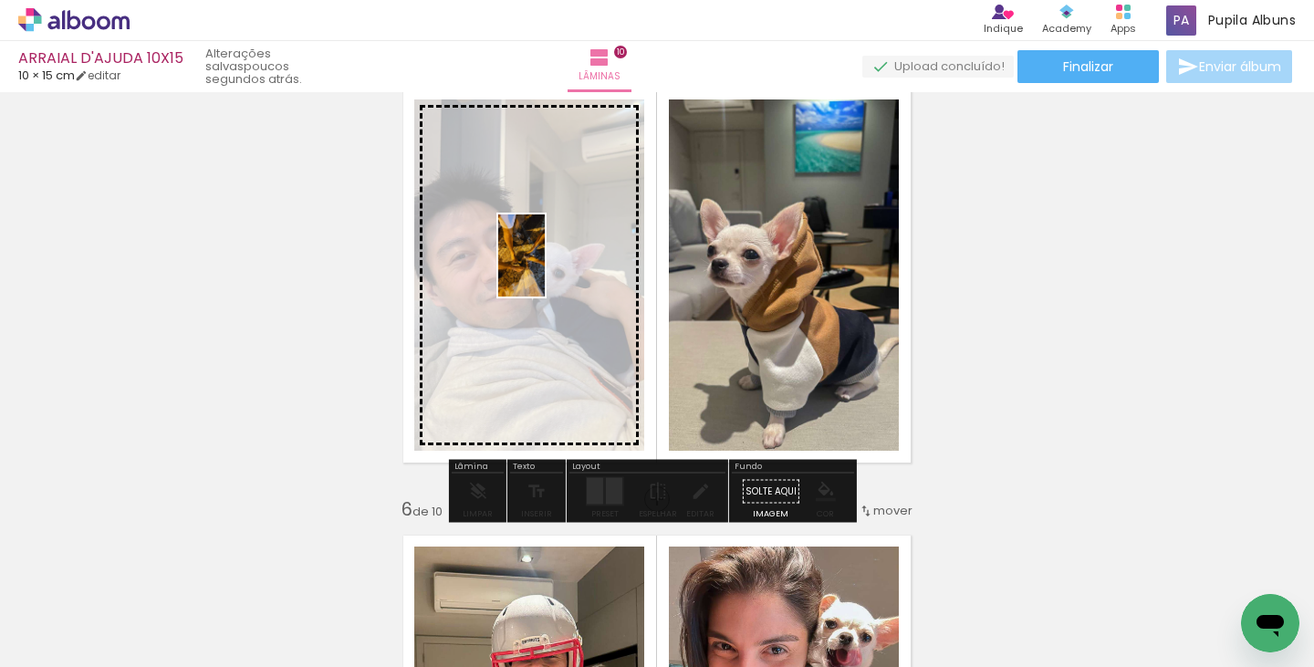
drag, startPoint x: 1040, startPoint y: 581, endPoint x: 553, endPoint y: 269, distance: 578.6
click at [553, 269] on quentale-workspace at bounding box center [657, 333] width 1314 height 667
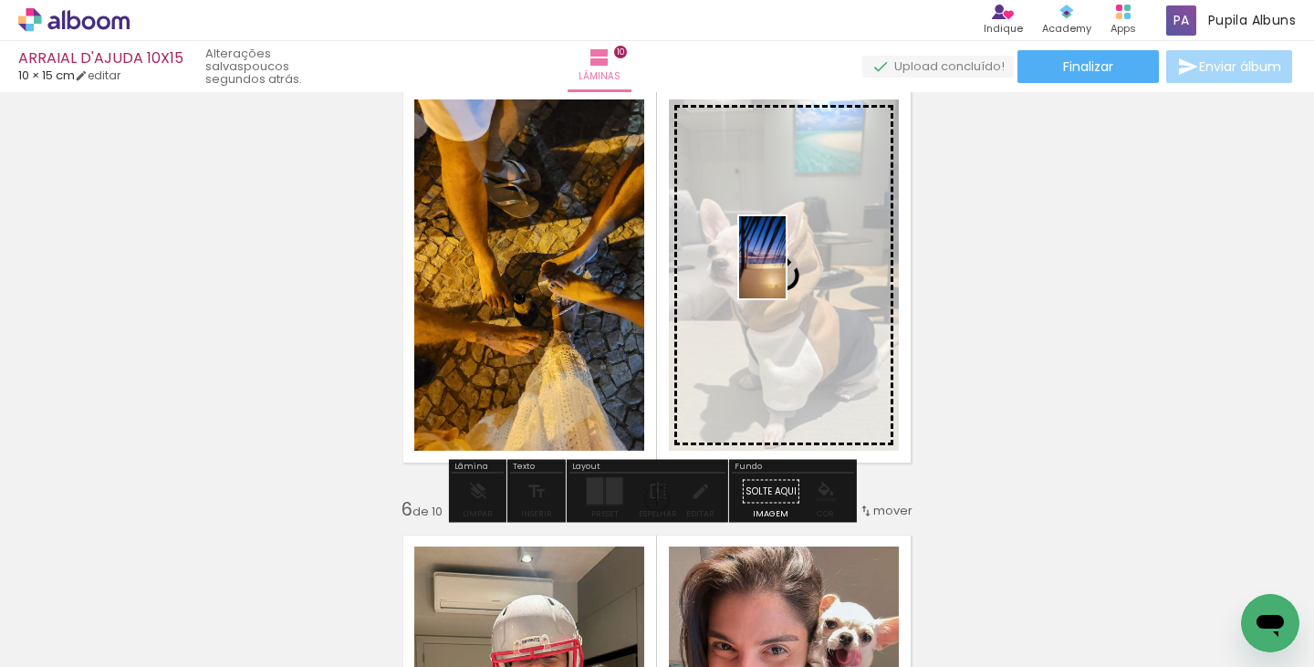
drag, startPoint x: 1156, startPoint y: 601, endPoint x: 794, endPoint y: 271, distance: 490.2
click at [794, 271] on quentale-workspace at bounding box center [657, 333] width 1314 height 667
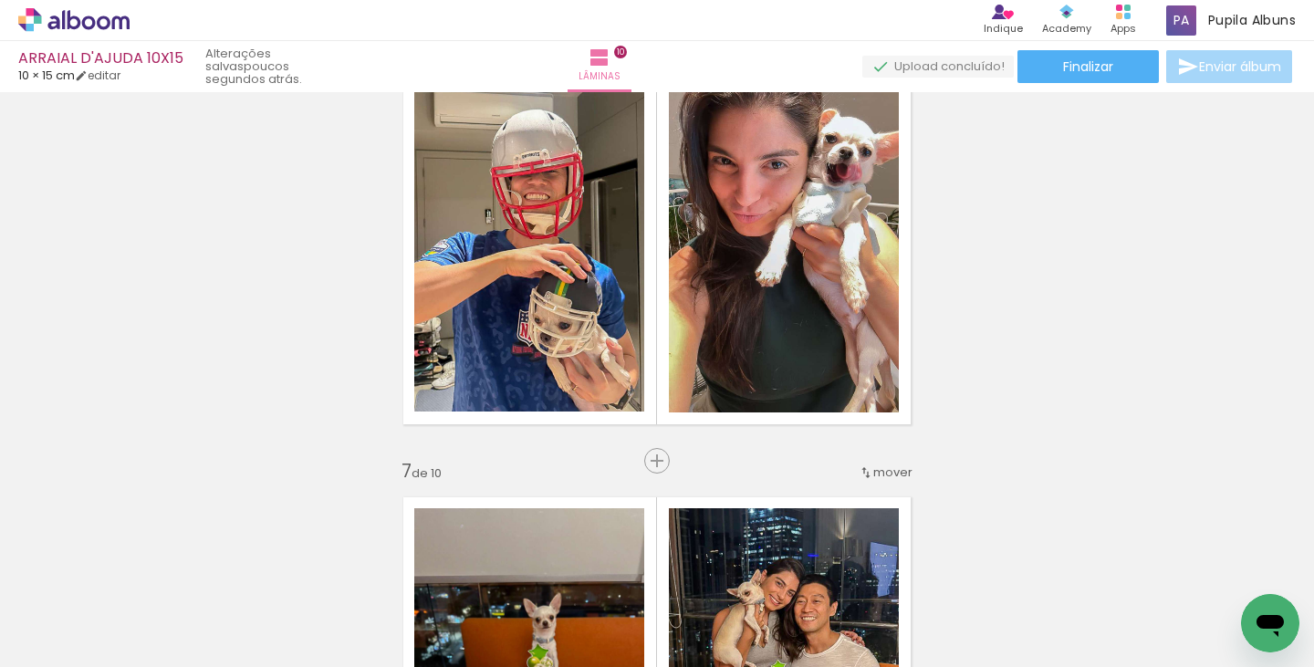
scroll to position [0, 2412]
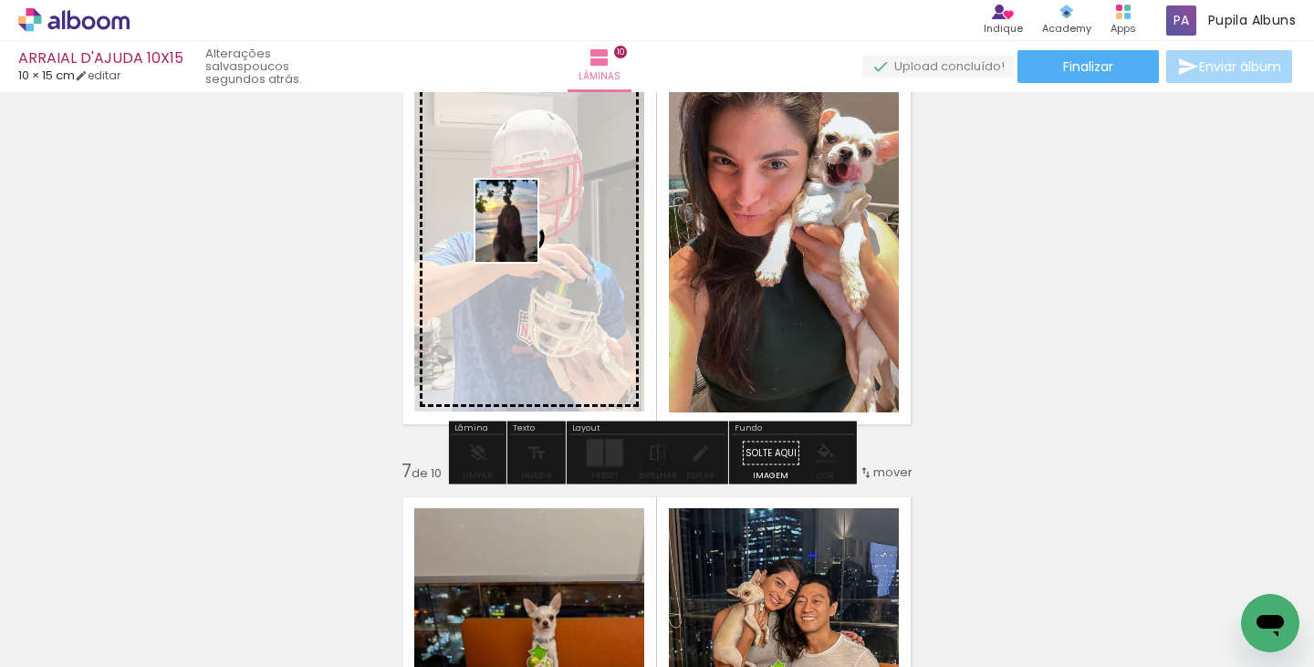
drag, startPoint x: 840, startPoint y: 611, endPoint x: 530, endPoint y: 234, distance: 488.1
click at [530, 234] on quentale-workspace at bounding box center [657, 333] width 1314 height 667
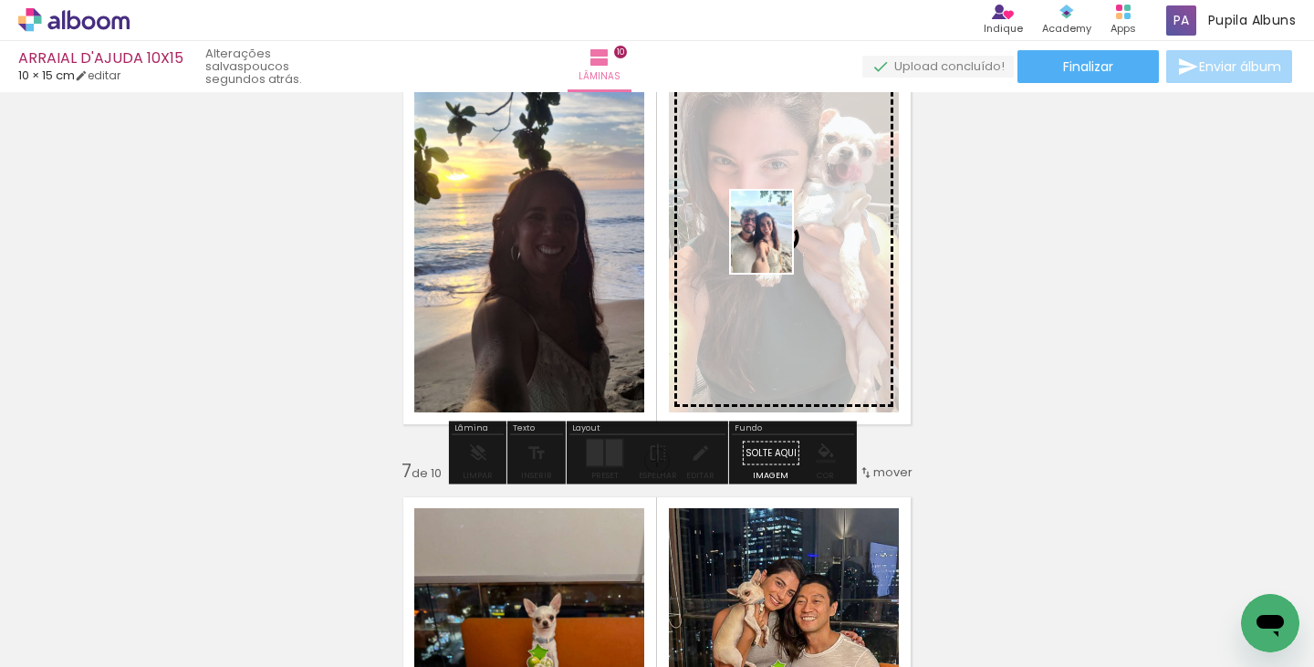
drag, startPoint x: 1044, startPoint y: 596, endPoint x: 786, endPoint y: 245, distance: 435.2
click at [786, 245] on quentale-workspace at bounding box center [657, 333] width 1314 height 667
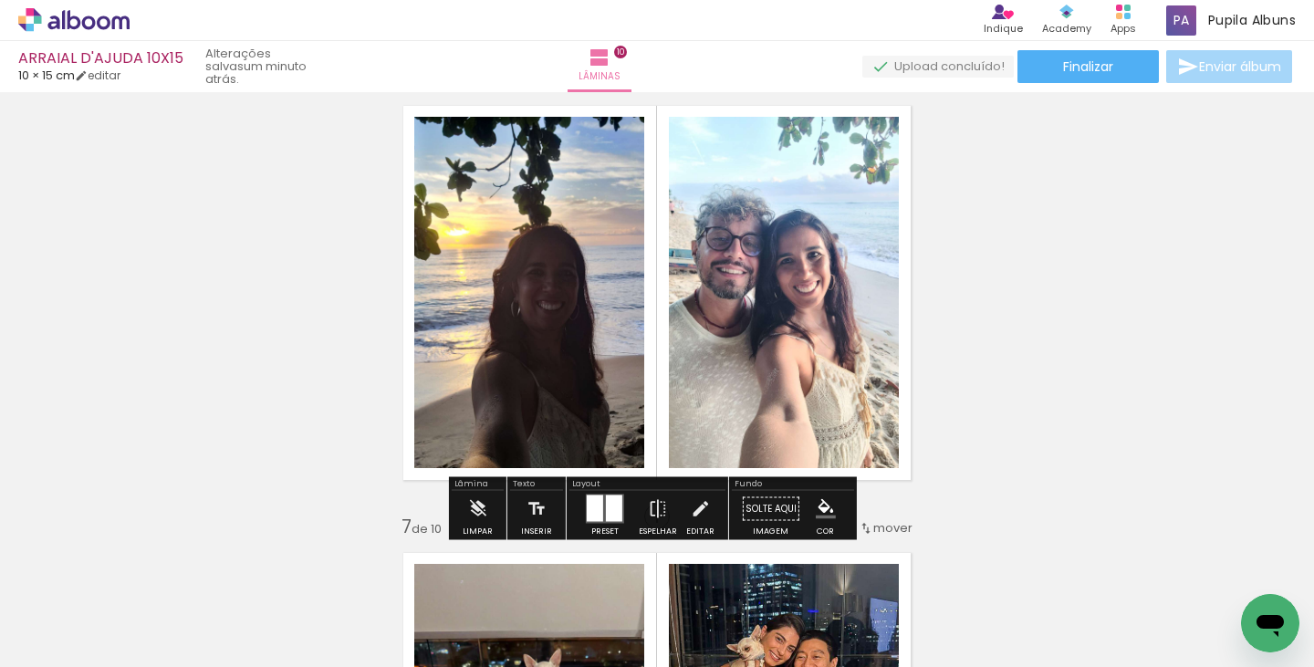
scroll to position [2228, 0]
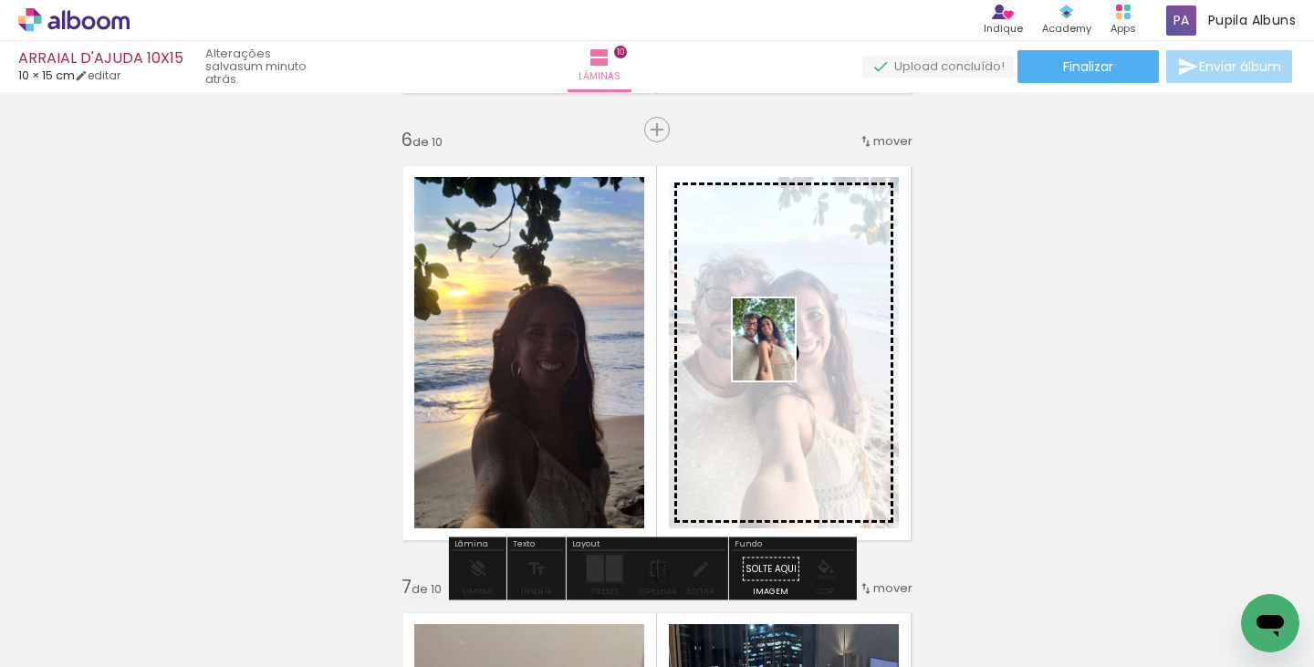
drag, startPoint x: 955, startPoint y: 622, endPoint x: 787, endPoint y: 353, distance: 317.2
click at [787, 353] on quentale-workspace at bounding box center [657, 333] width 1314 height 667
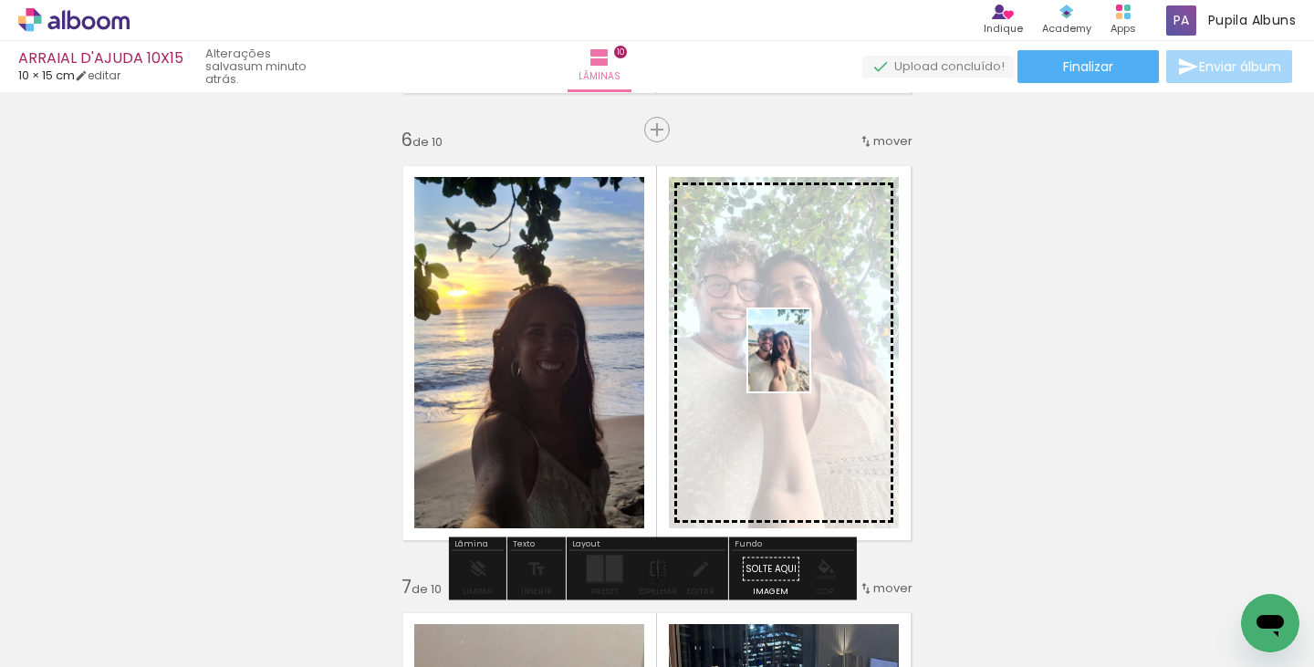
drag, startPoint x: 1056, startPoint y: 595, endPoint x: 803, endPoint y: 364, distance: 342.3
click at [803, 364] on quentale-workspace at bounding box center [657, 333] width 1314 height 667
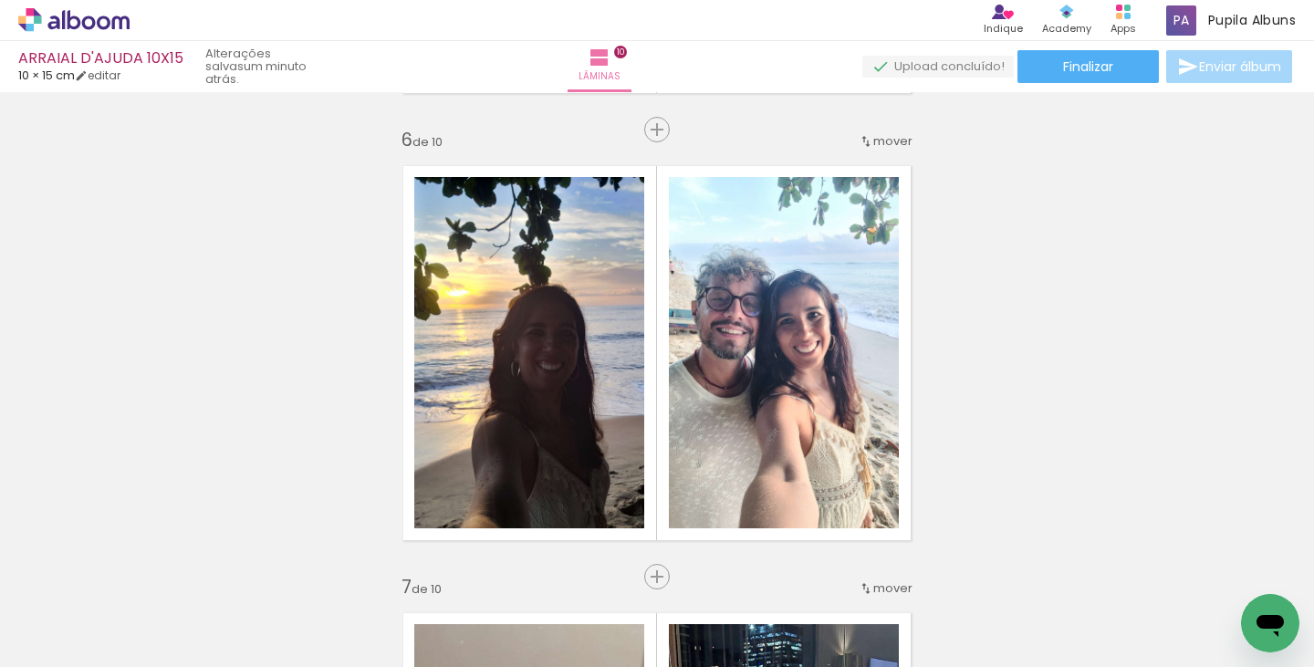
drag, startPoint x: 1297, startPoint y: 380, endPoint x: 1308, endPoint y: 411, distance: 32.0
click at [1308, 411] on div "Inserir lâmina 1 de 10 Inserir lâmina 2 de 10 Inserir lâmina 3 de 10 Inserir lâ…" at bounding box center [657, 379] width 1314 height 575
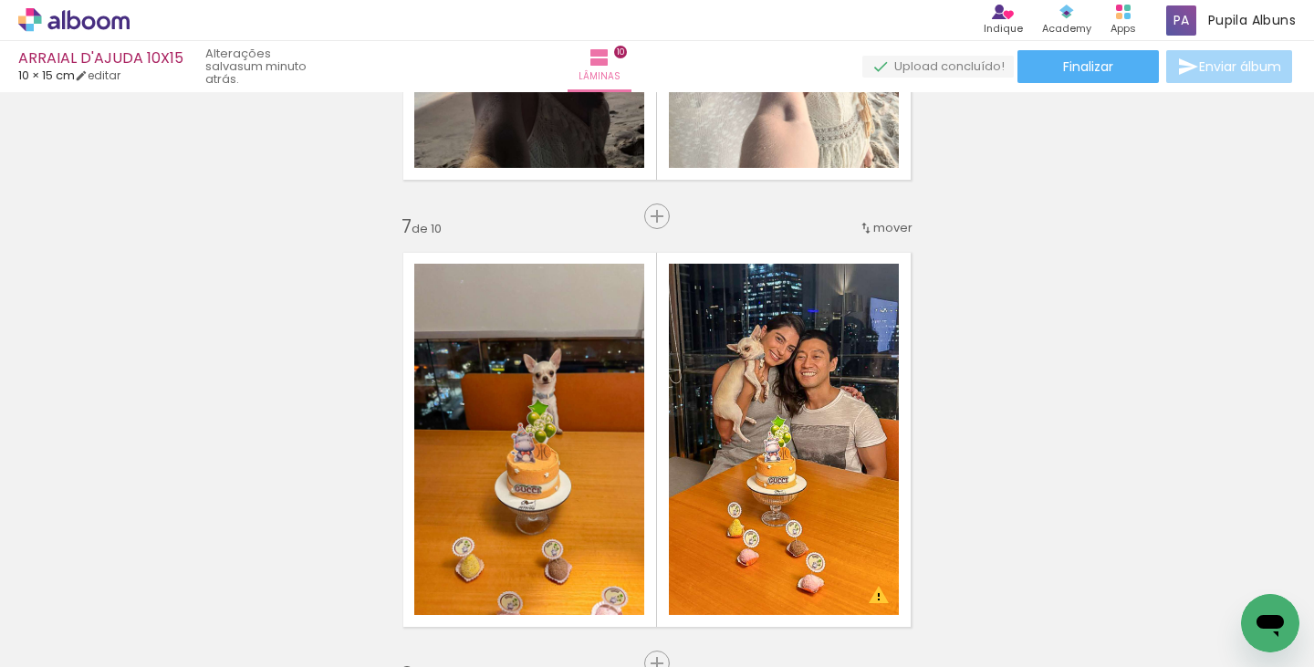
scroll to position [0, 2629]
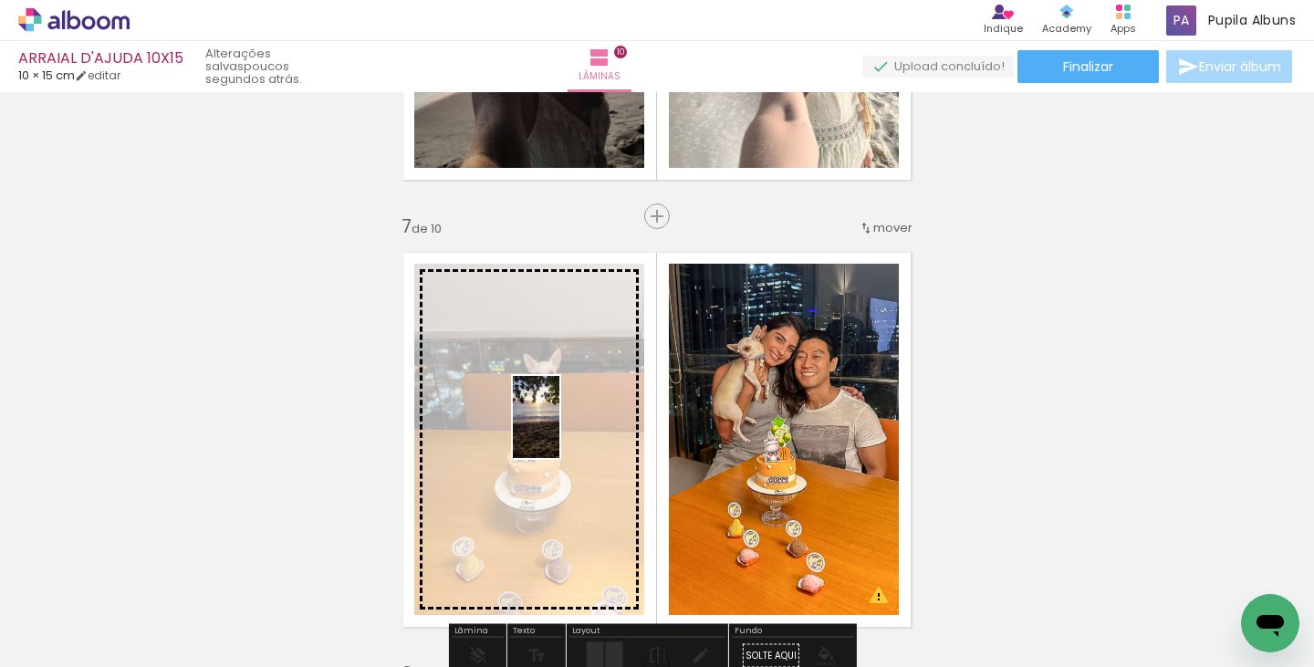
drag, startPoint x: 918, startPoint y: 588, endPoint x: 568, endPoint y: 431, distance: 384.3
click at [568, 431] on quentale-workspace at bounding box center [657, 333] width 1314 height 667
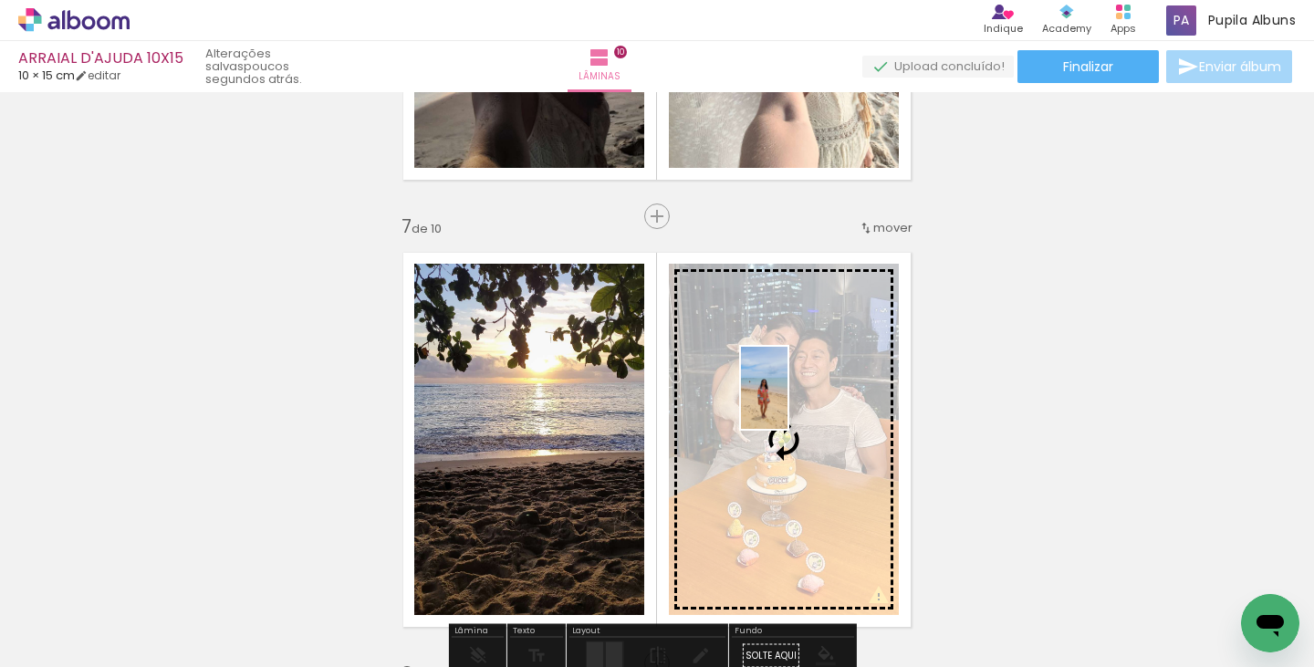
drag, startPoint x: 1051, startPoint y: 600, endPoint x: 796, endPoint y: 401, distance: 323.8
click at [796, 401] on quentale-workspace at bounding box center [657, 333] width 1314 height 667
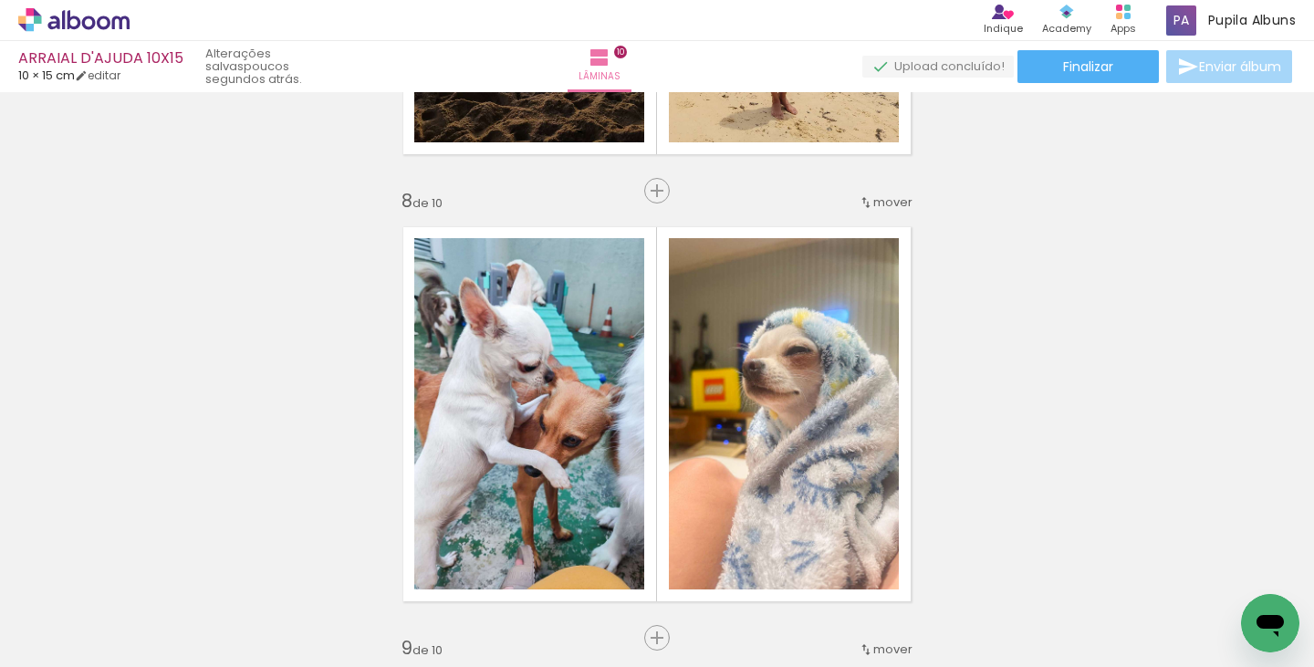
scroll to position [3083, 0]
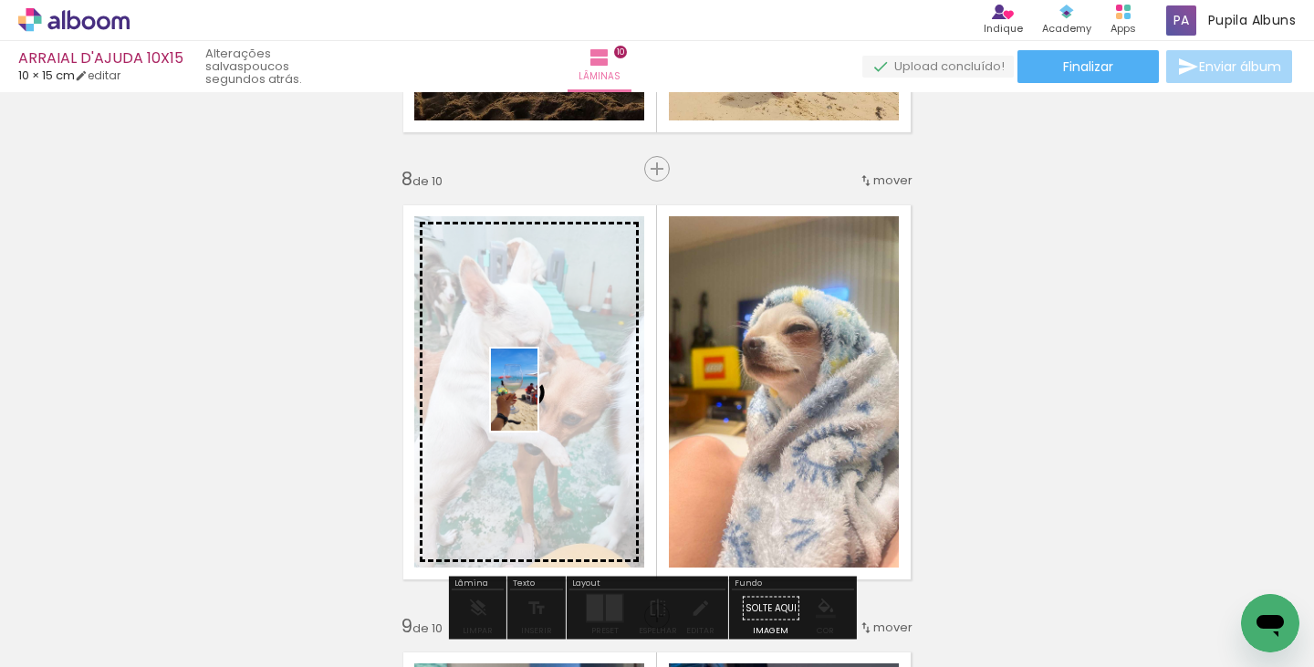
drag, startPoint x: 1135, startPoint y: 597, endPoint x: 546, endPoint y: 403, distance: 620.3
click at [546, 403] on quentale-workspace at bounding box center [657, 333] width 1314 height 667
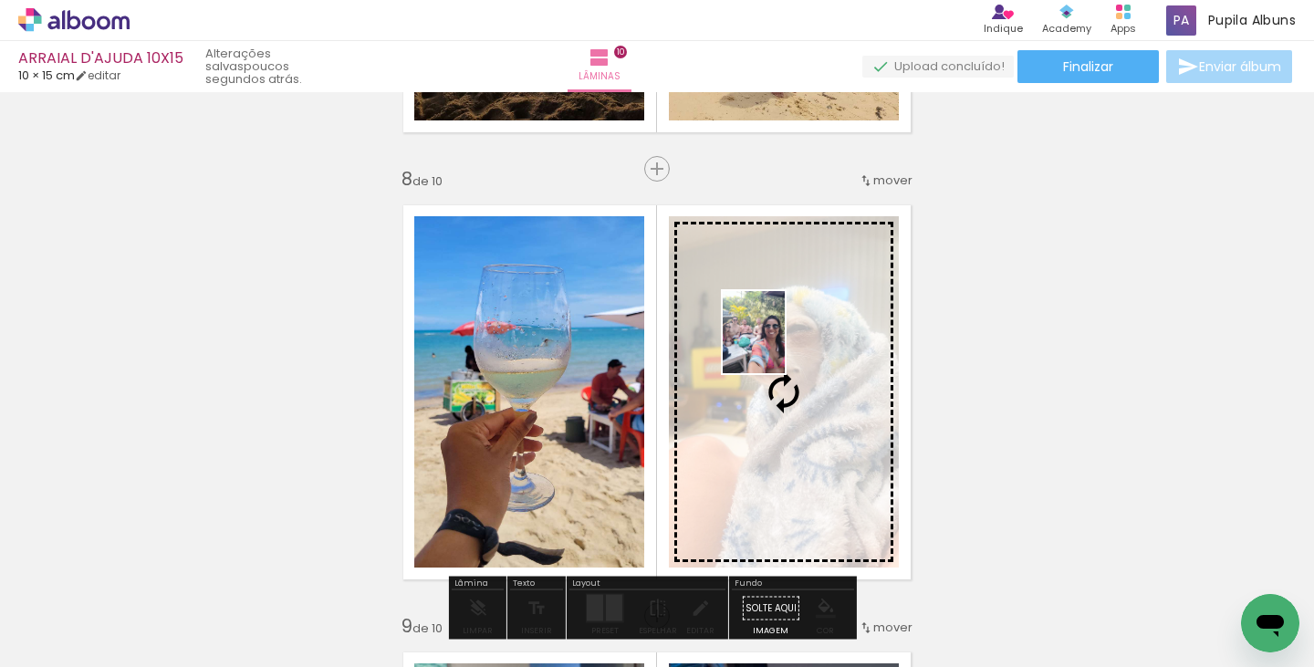
drag, startPoint x: 1241, startPoint y: 577, endPoint x: 777, endPoint y: 345, distance: 518.2
click at [777, 345] on quentale-workspace at bounding box center [657, 333] width 1314 height 667
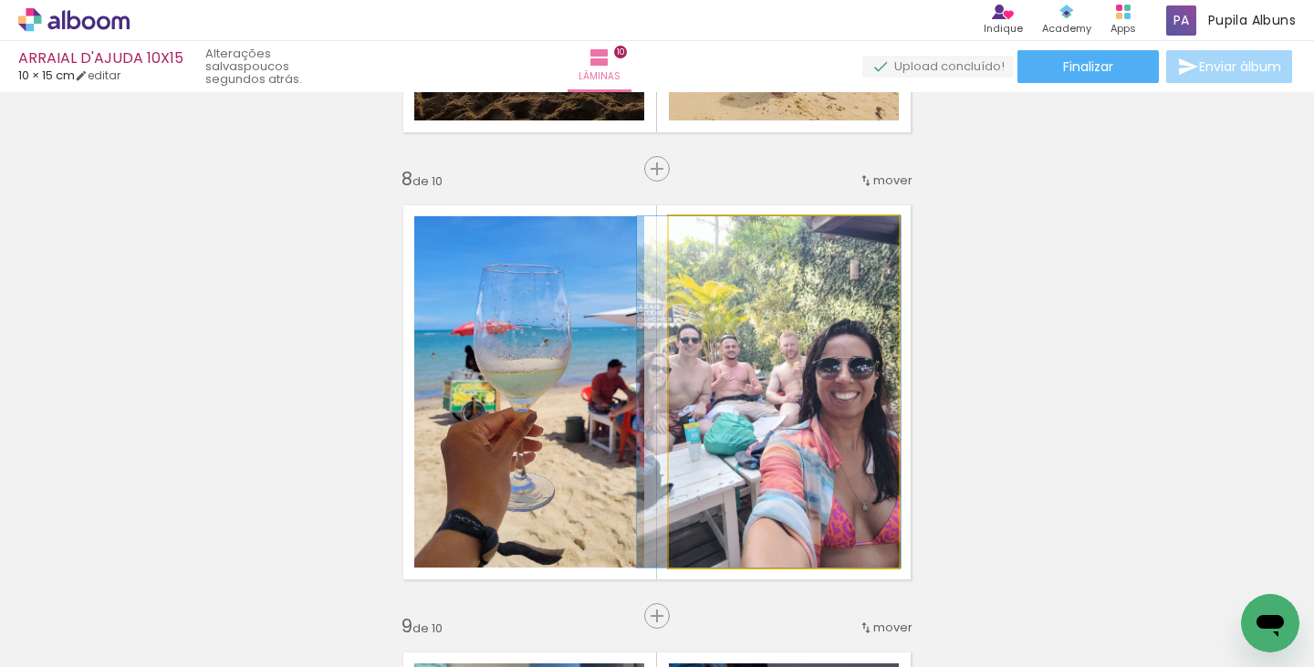
drag, startPoint x: 799, startPoint y: 430, endPoint x: 785, endPoint y: 429, distance: 14.6
drag, startPoint x: 779, startPoint y: 436, endPoint x: 769, endPoint y: 436, distance: 10.0
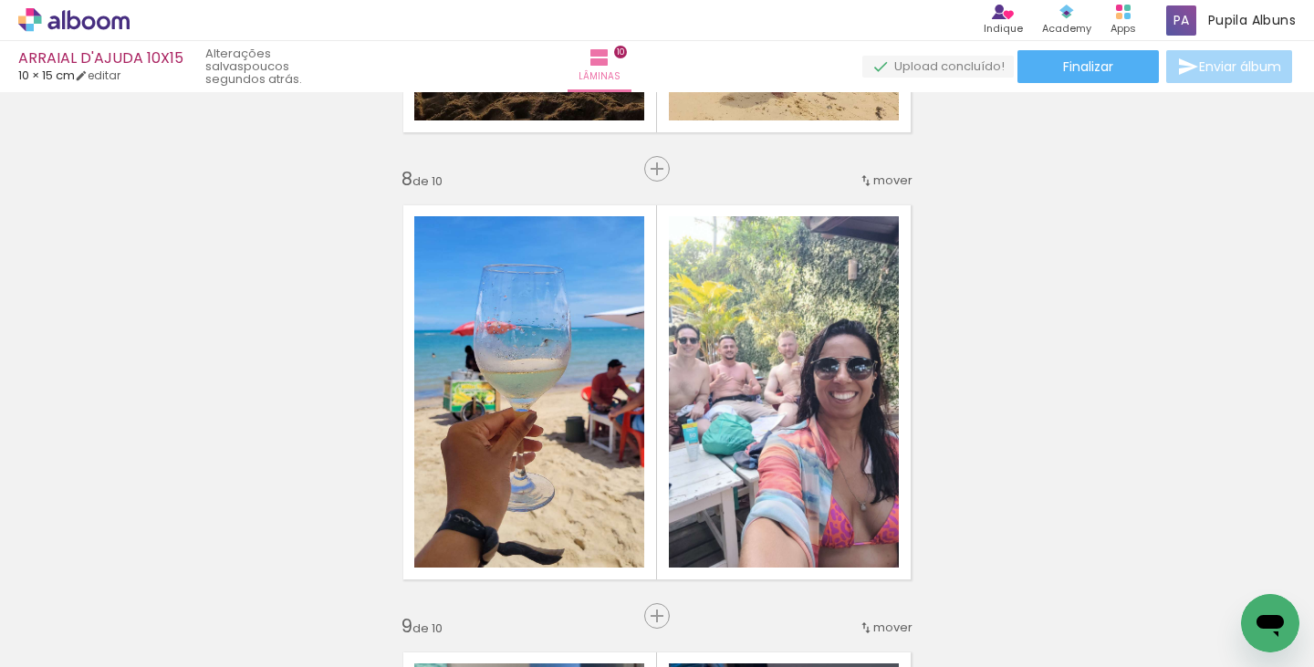
drag, startPoint x: 1298, startPoint y: 469, endPoint x: 1305, endPoint y: 506, distance: 37.9
click at [1305, 506] on div "Inserir lâmina 1 de 10 Inserir lâmina 2 de 10 Inserir lâmina 3 de 10 Inserir lâ…" at bounding box center [657, 379] width 1314 height 575
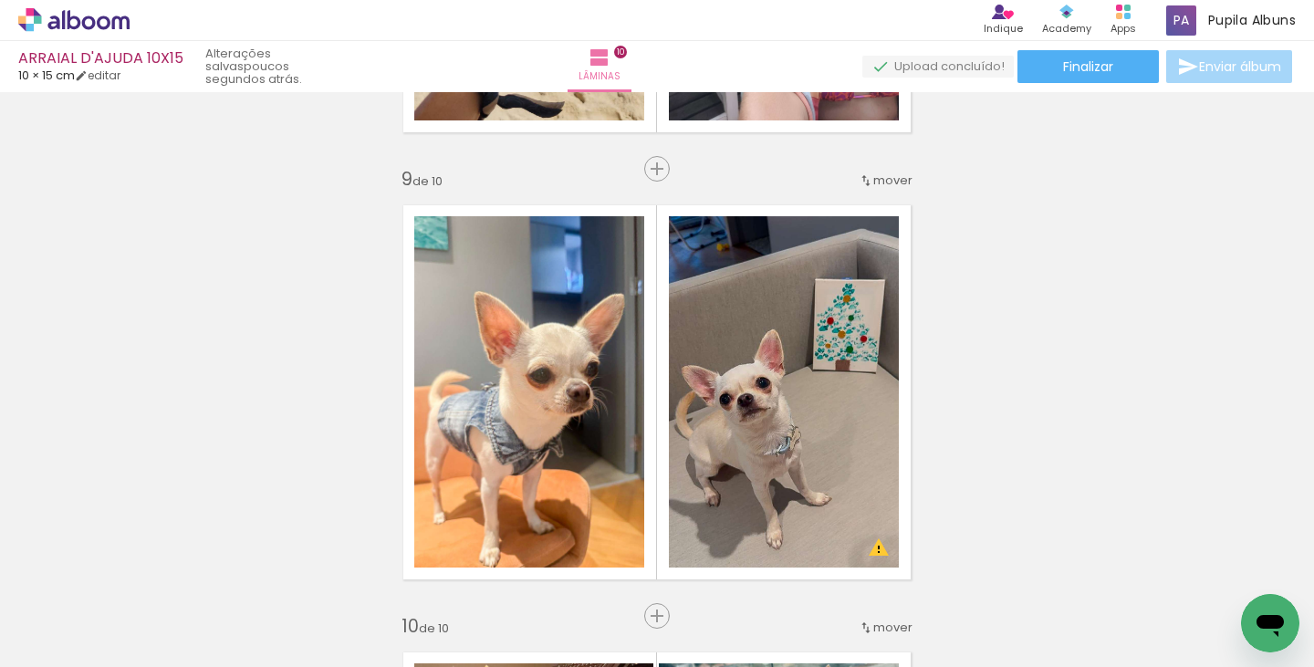
scroll to position [0, 3133]
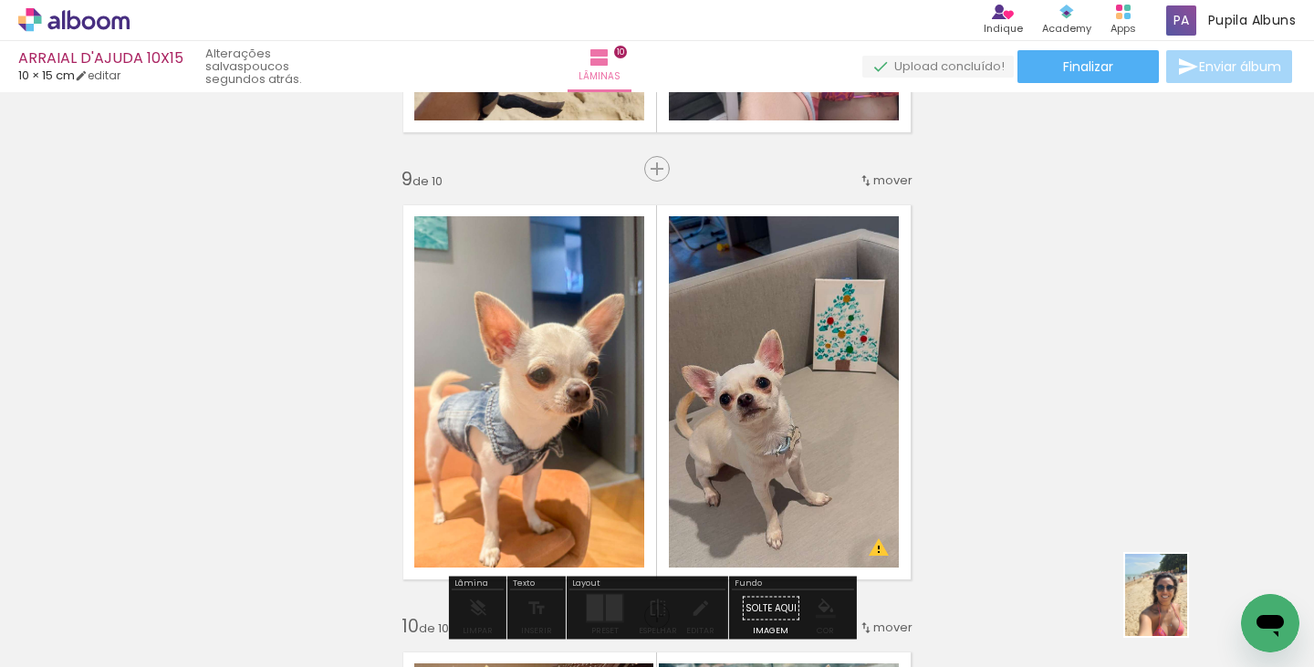
drag, startPoint x: 1073, startPoint y: 568, endPoint x: 1180, endPoint y: 609, distance: 114.0
click at [1171, 609] on div at bounding box center [1137, 605] width 68 height 90
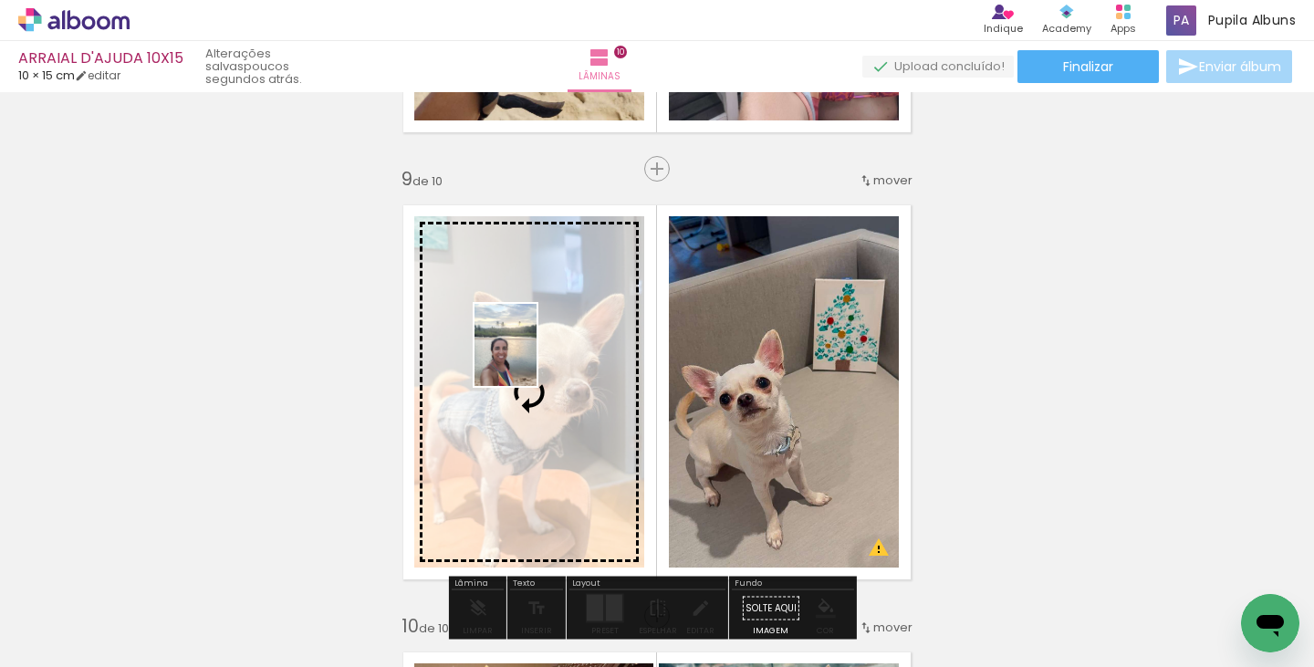
drag, startPoint x: 1050, startPoint y: 594, endPoint x: 529, endPoint y: 359, distance: 571.7
click at [529, 359] on quentale-workspace at bounding box center [657, 333] width 1314 height 667
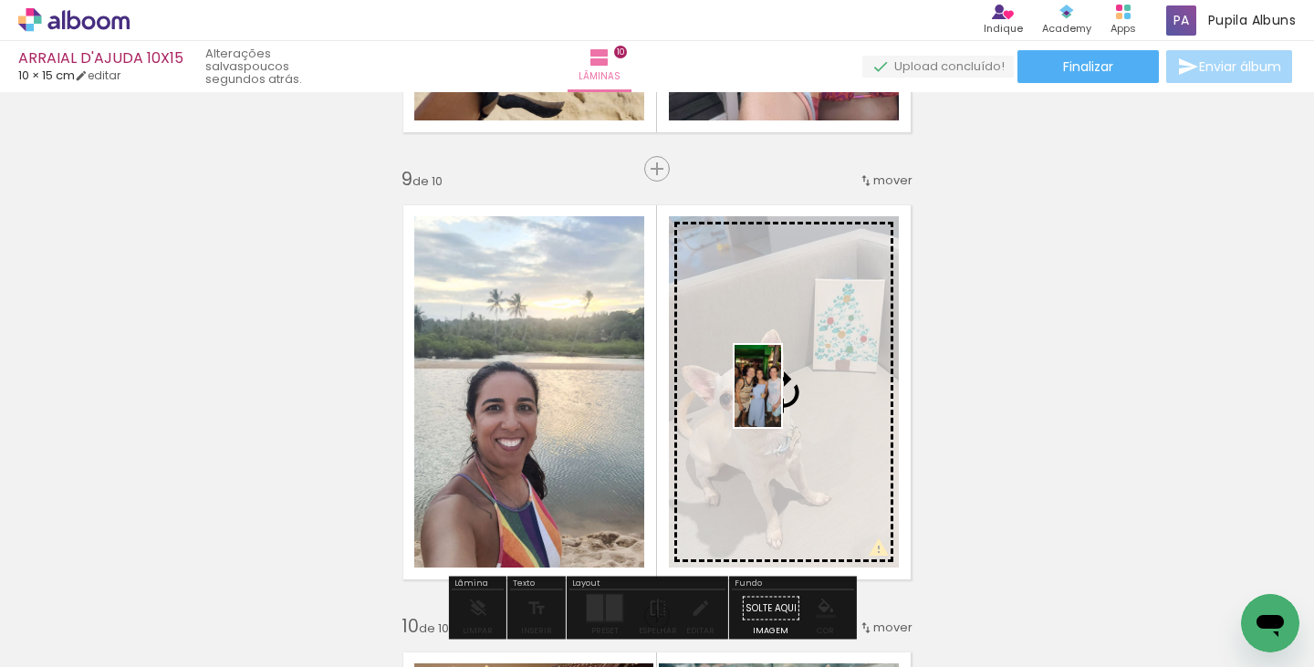
drag, startPoint x: 961, startPoint y: 618, endPoint x: 789, endPoint y: 400, distance: 277.4
click at [789, 400] on quentale-workspace at bounding box center [657, 333] width 1314 height 667
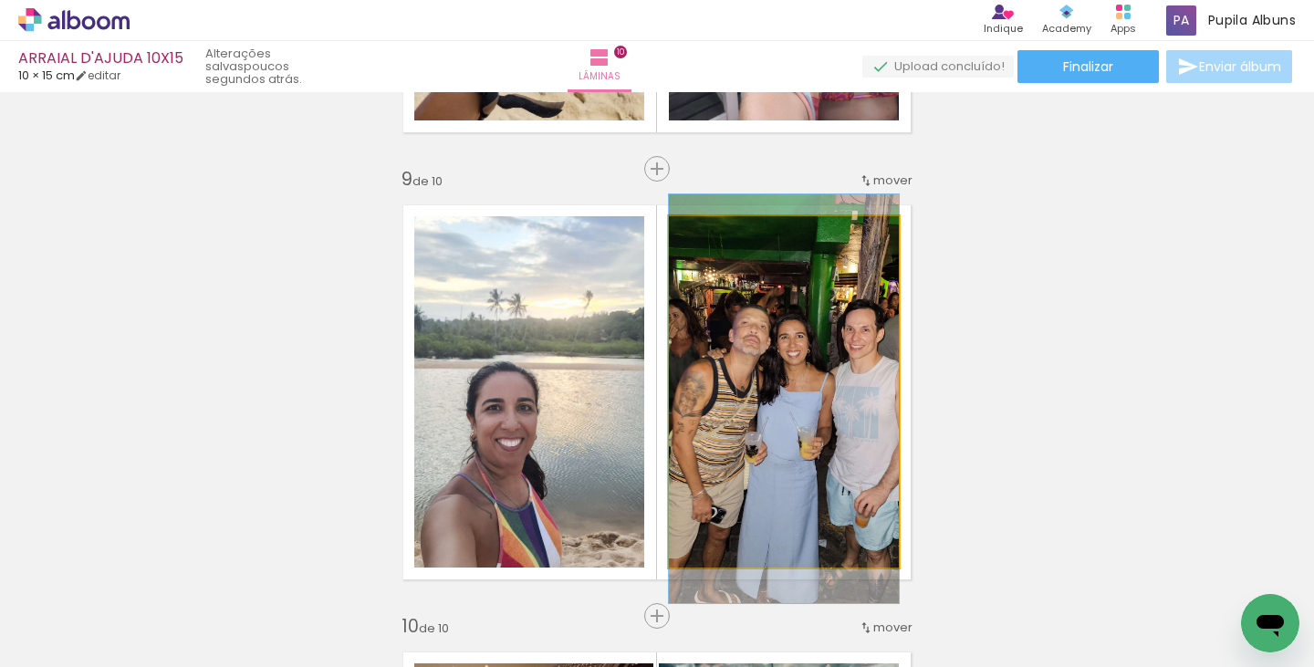
drag, startPoint x: 792, startPoint y: 424, endPoint x: 771, endPoint y: 432, distance: 22.2
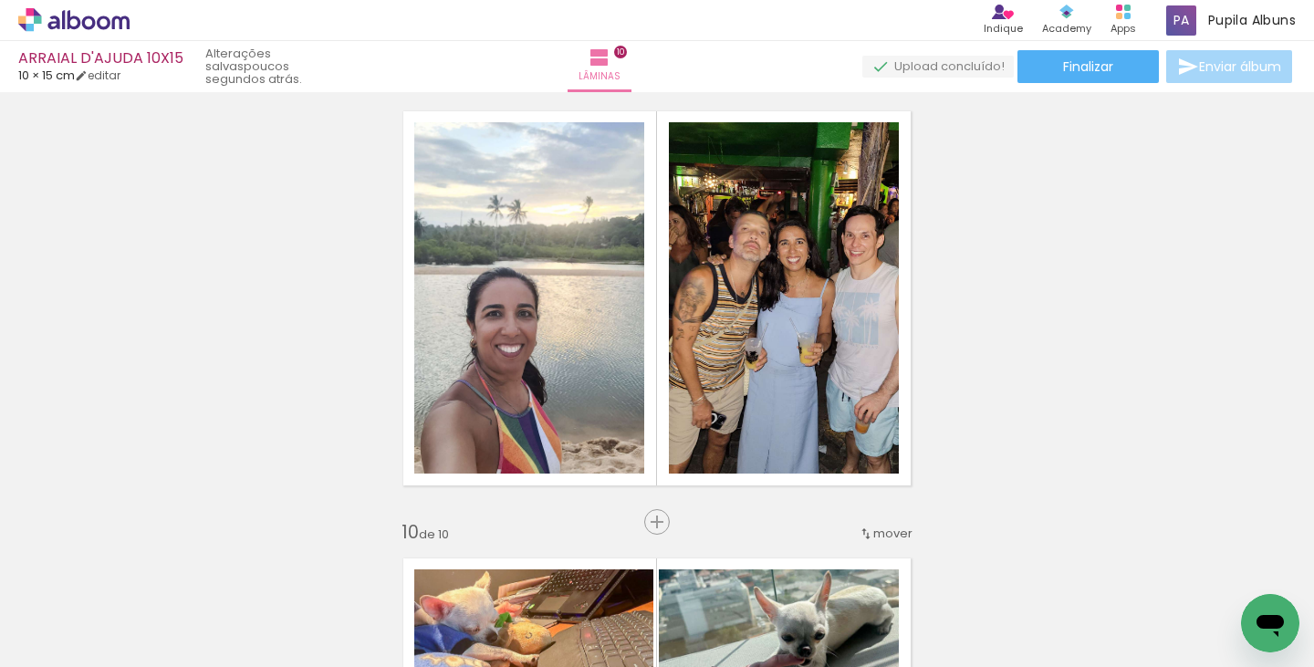
scroll to position [3671, 0]
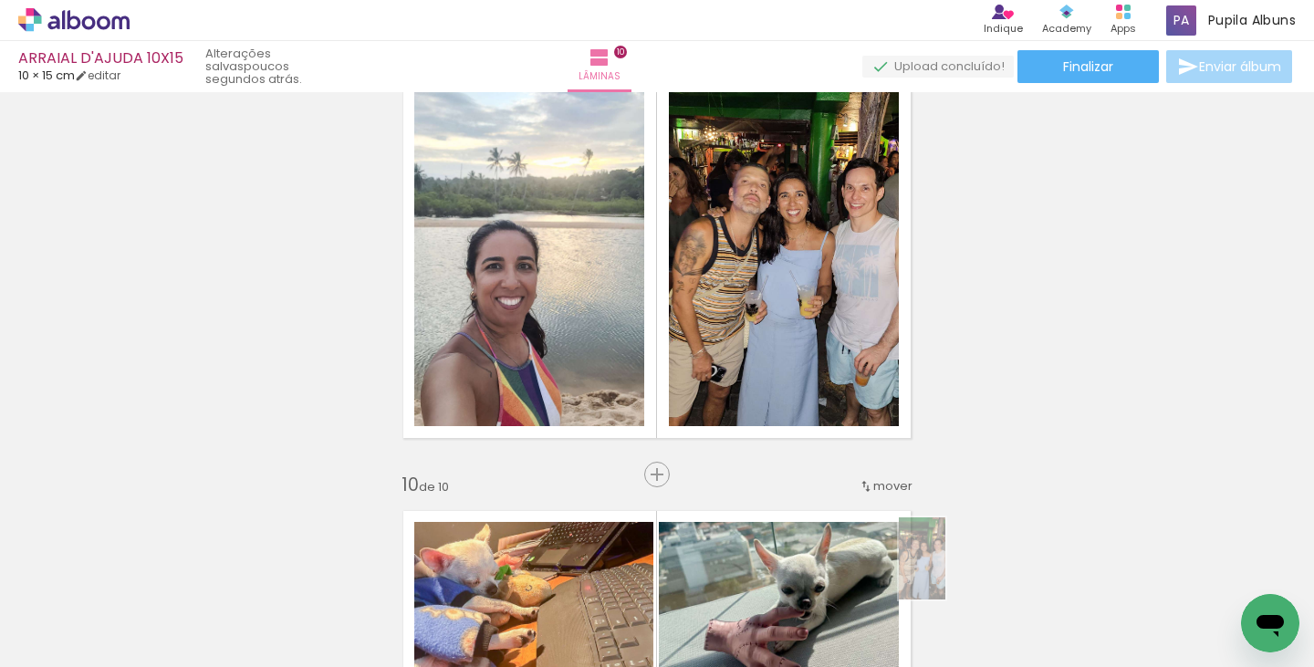
drag, startPoint x: 934, startPoint y: 583, endPoint x: 962, endPoint y: 585, distance: 27.4
click at [958, 585] on div at bounding box center [932, 605] width 51 height 90
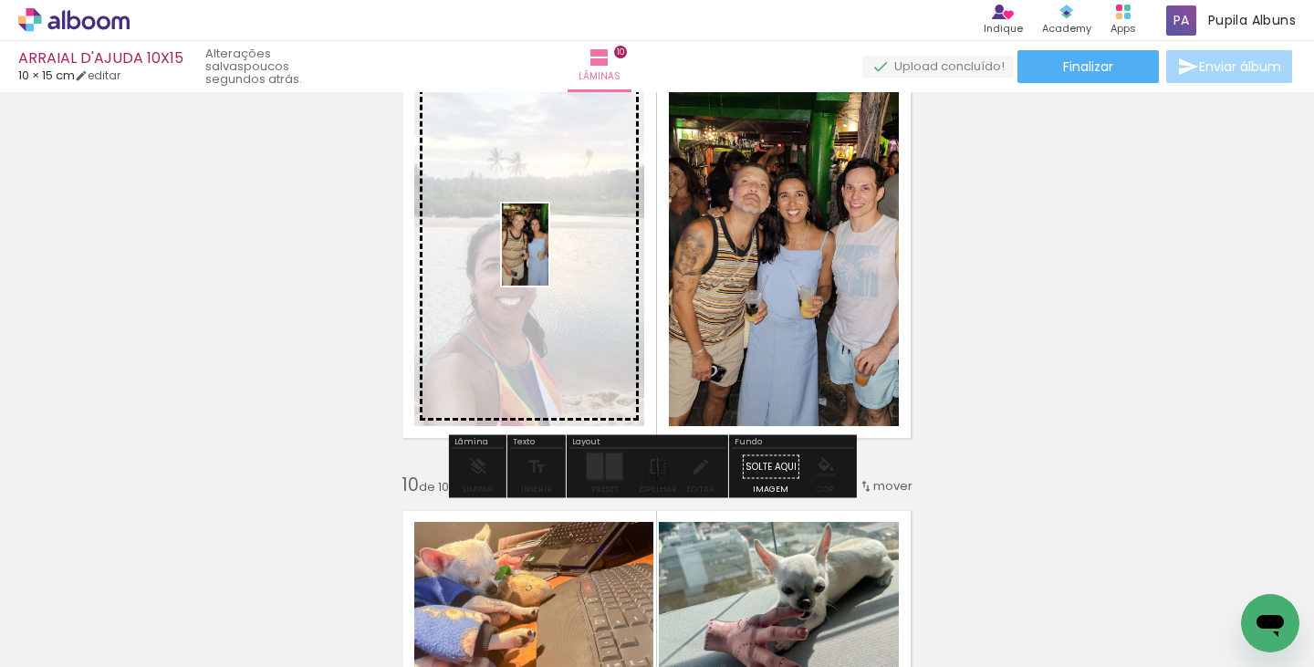
drag, startPoint x: 855, startPoint y: 596, endPoint x: 557, endPoint y: 258, distance: 450.5
click at [557, 258] on quentale-workspace at bounding box center [657, 333] width 1314 height 667
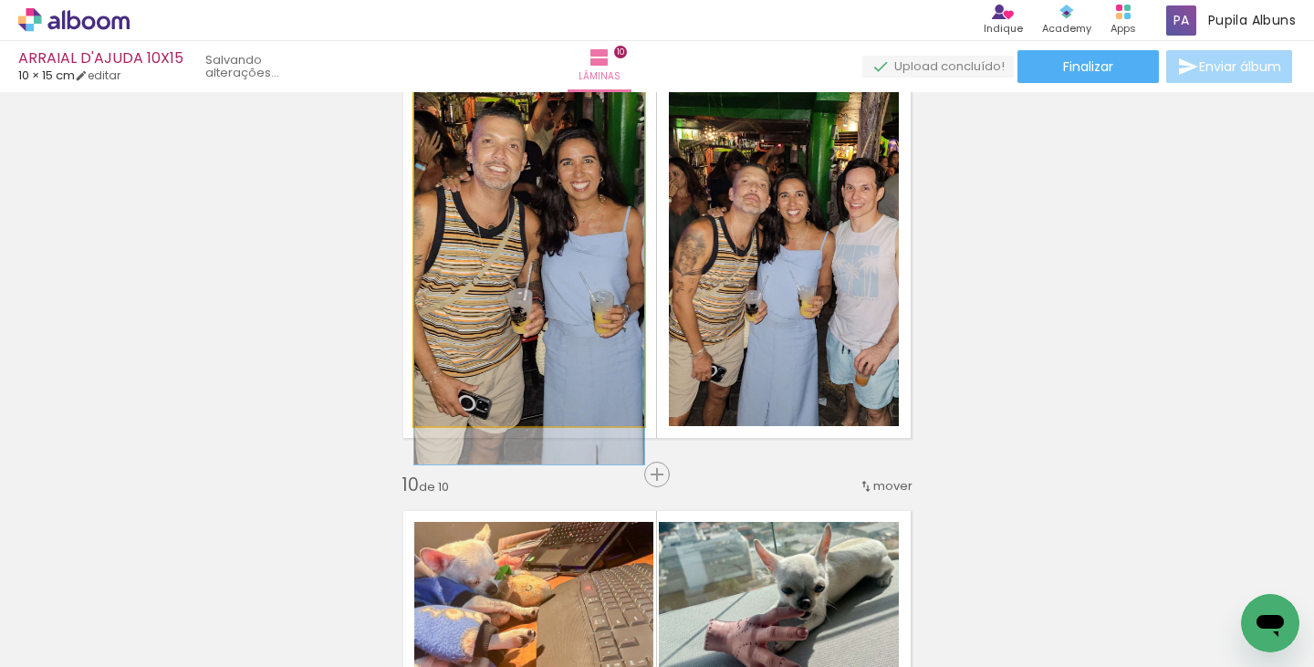
drag, startPoint x: 508, startPoint y: 276, endPoint x: 517, endPoint y: 288, distance: 15.7
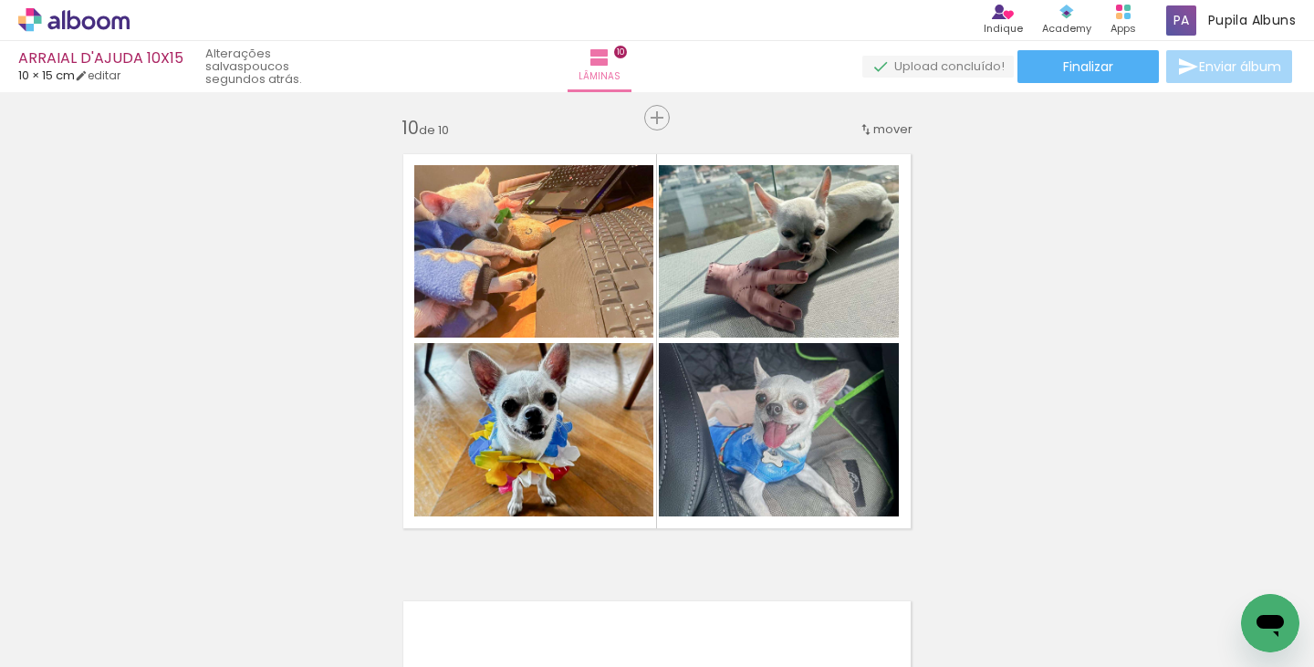
scroll to position [4049, 0]
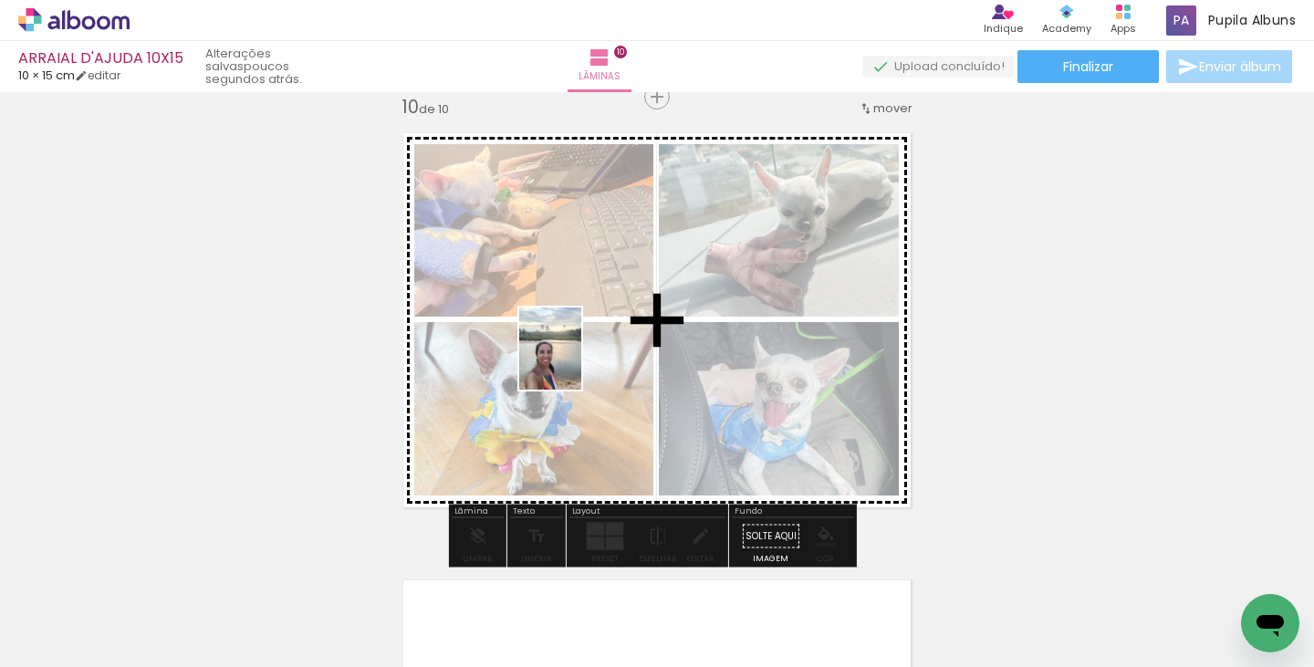
drag, startPoint x: 877, startPoint y: 521, endPoint x: 574, endPoint y: 362, distance: 342.0
click at [574, 362] on quentale-workspace at bounding box center [657, 333] width 1314 height 667
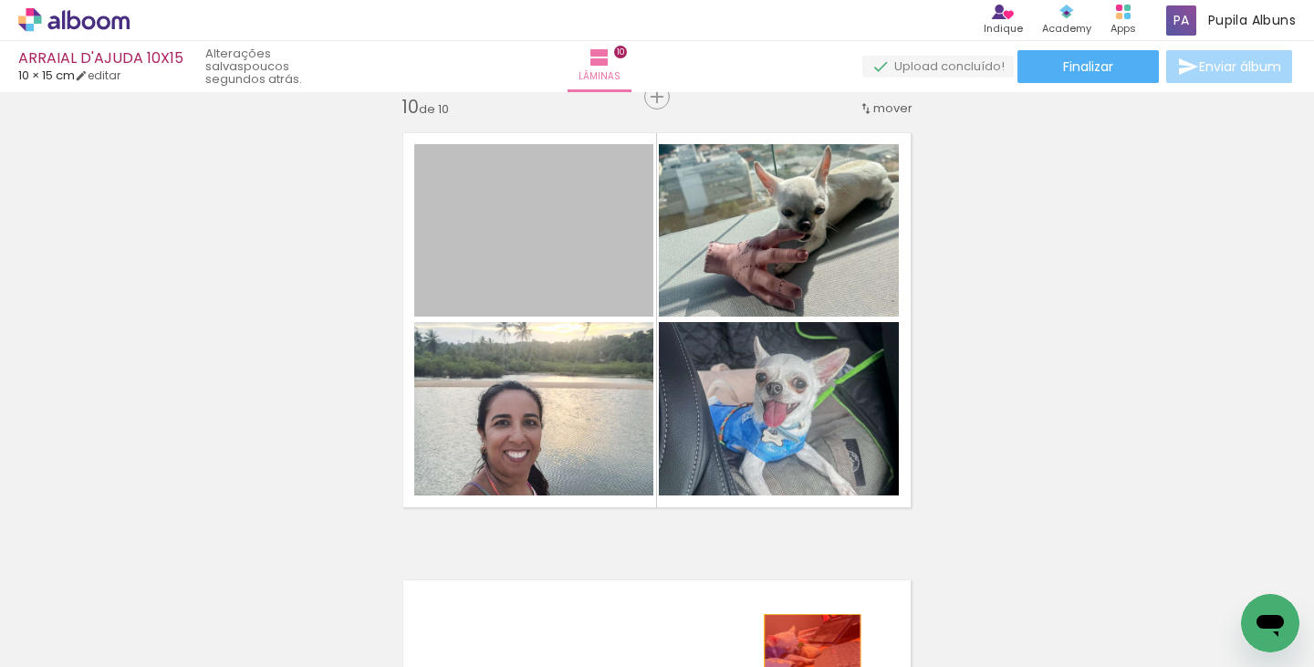
drag, startPoint x: 576, startPoint y: 292, endPoint x: 765, endPoint y: 276, distance: 189.6
click at [805, 648] on quentale-workspace at bounding box center [657, 333] width 1314 height 667
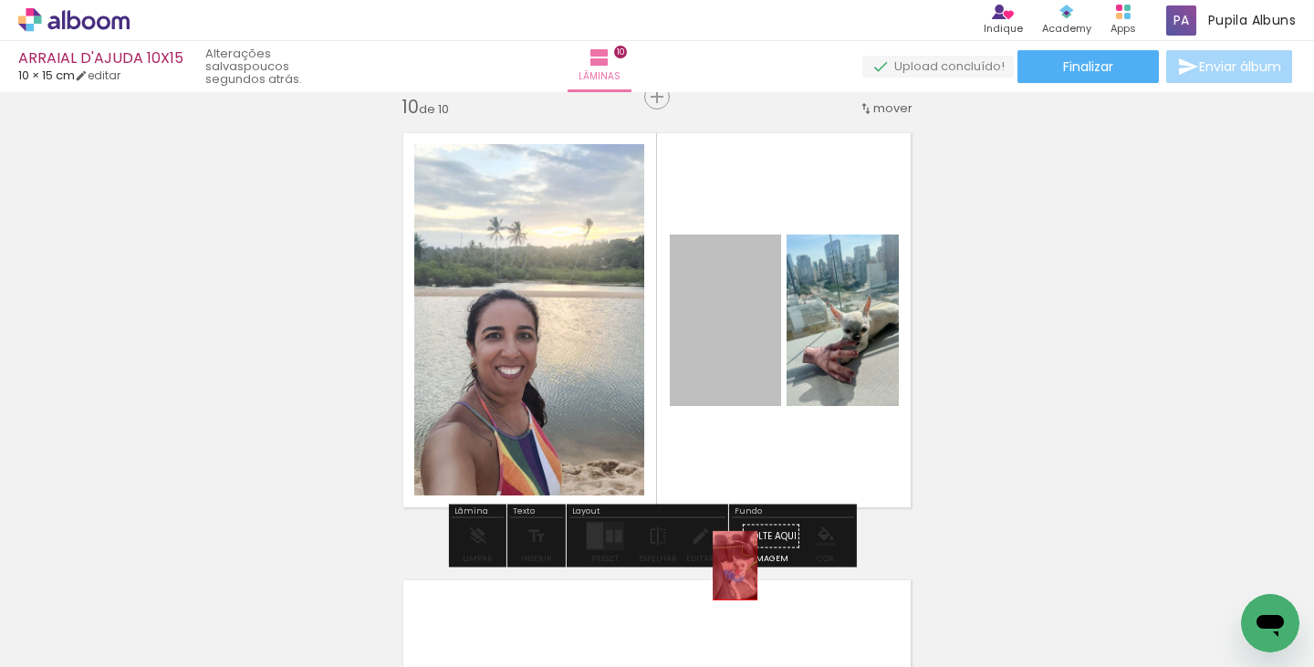
drag, startPoint x: 711, startPoint y: 283, endPoint x: 731, endPoint y: 581, distance: 299.0
click at [731, 581] on quentale-workspace at bounding box center [657, 333] width 1314 height 667
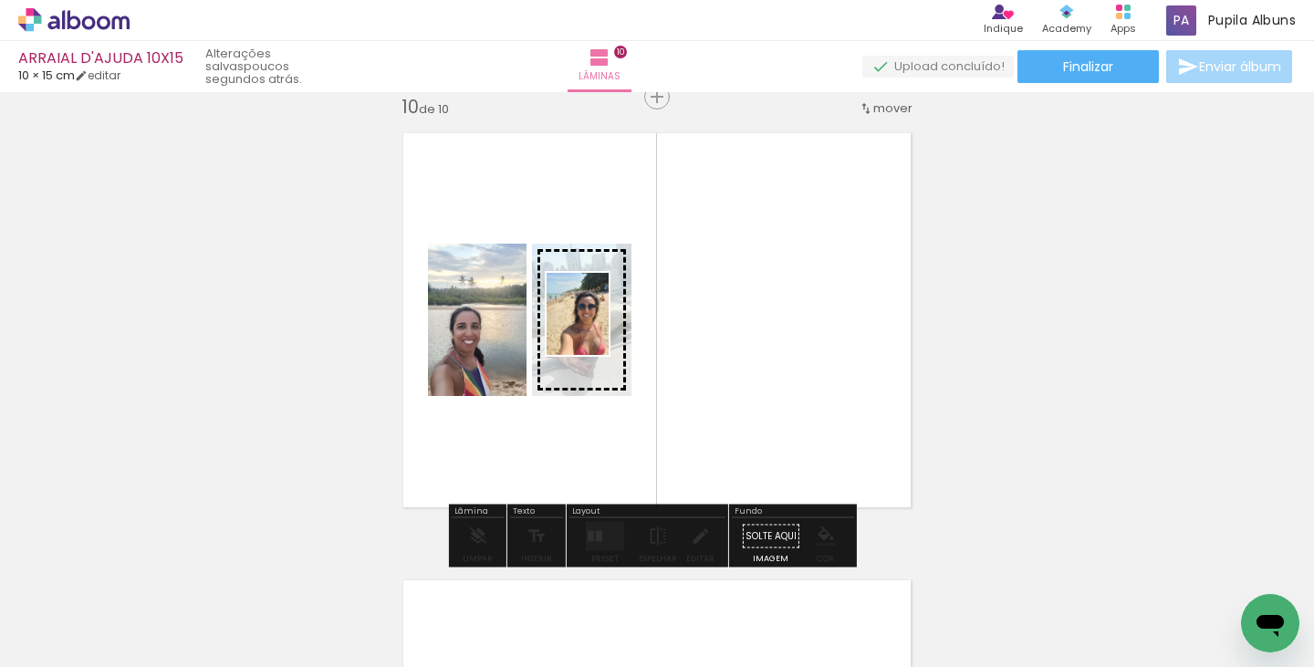
drag, startPoint x: 1140, startPoint y: 573, endPoint x: 601, endPoint y: 328, distance: 592.4
click at [601, 328] on quentale-workspace at bounding box center [657, 333] width 1314 height 667
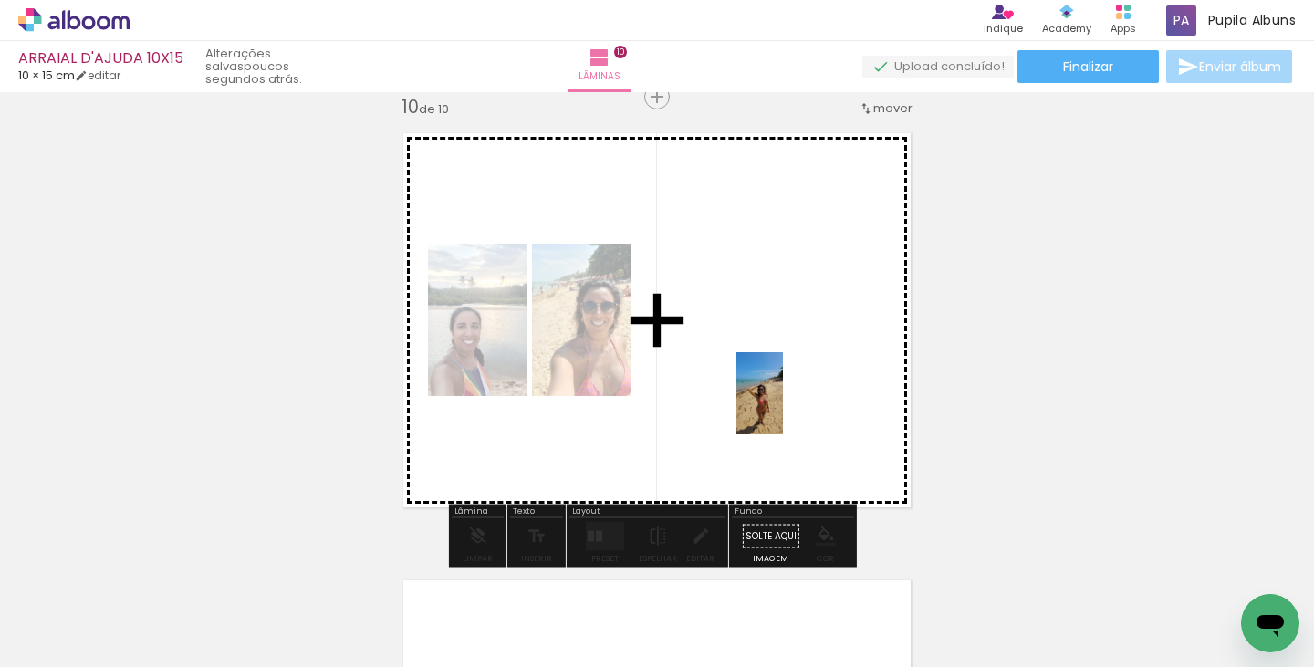
drag, startPoint x: 1221, startPoint y: 579, endPoint x: 791, endPoint y: 407, distance: 463.0
click at [791, 407] on quentale-workspace at bounding box center [657, 333] width 1314 height 667
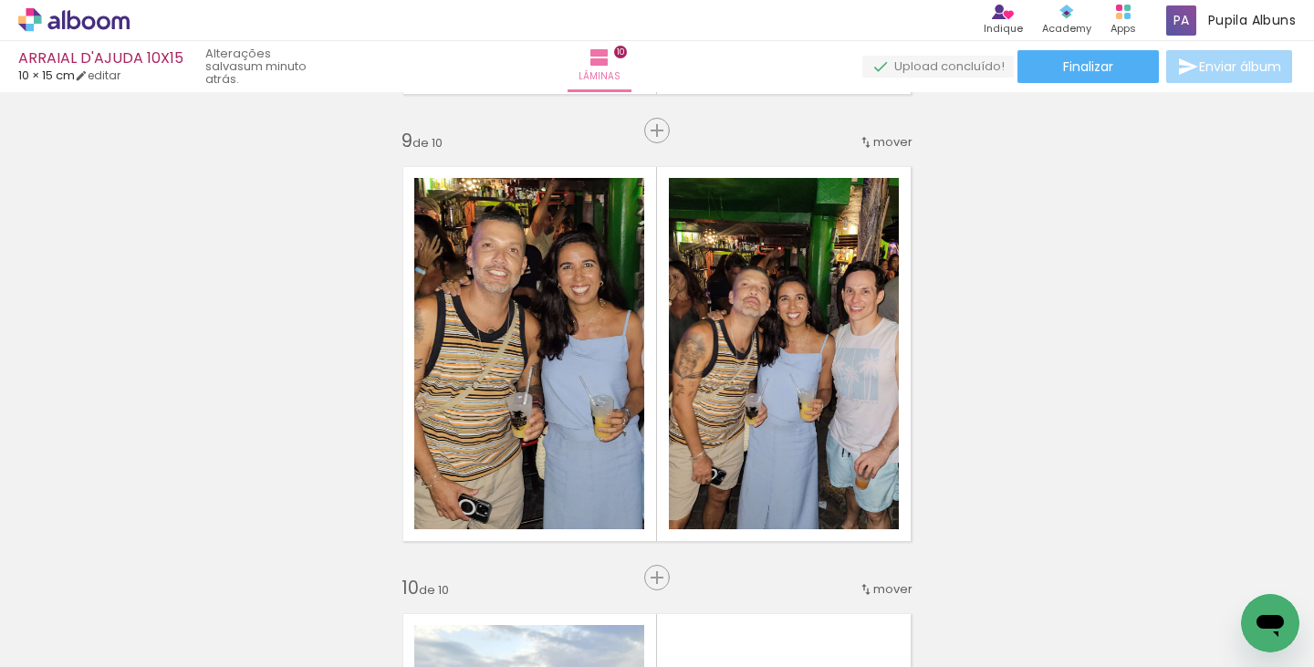
scroll to position [3267, 0]
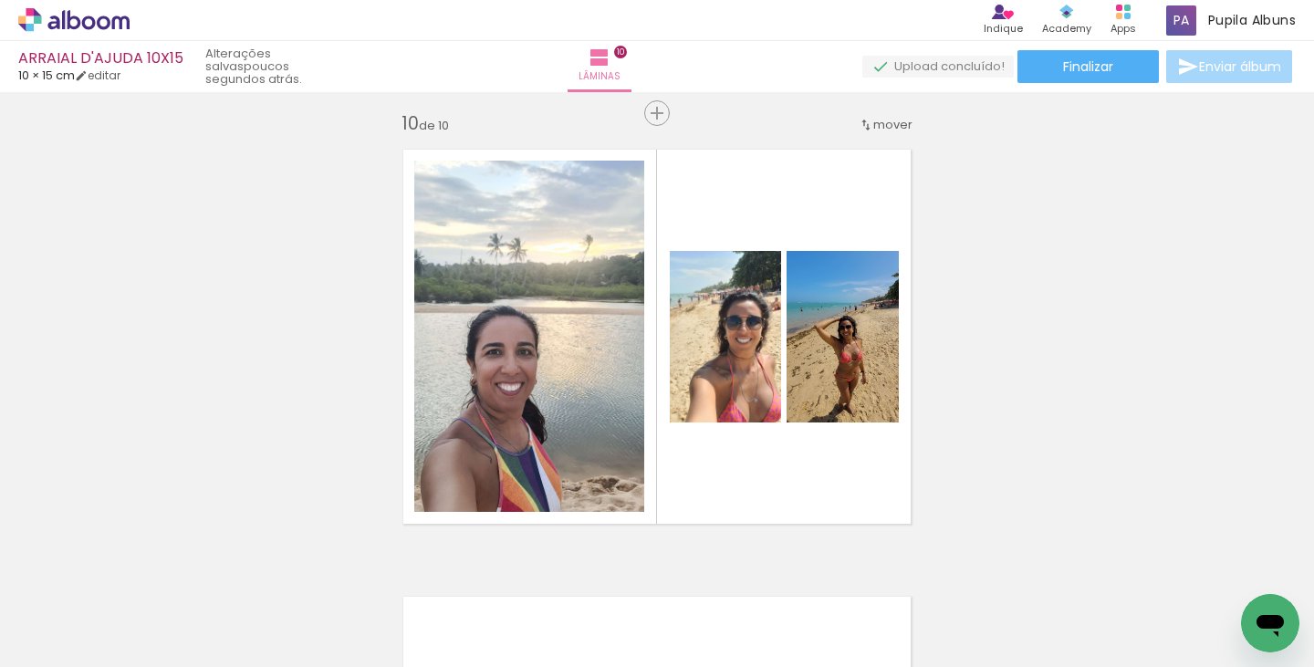
scroll to position [4049, 0]
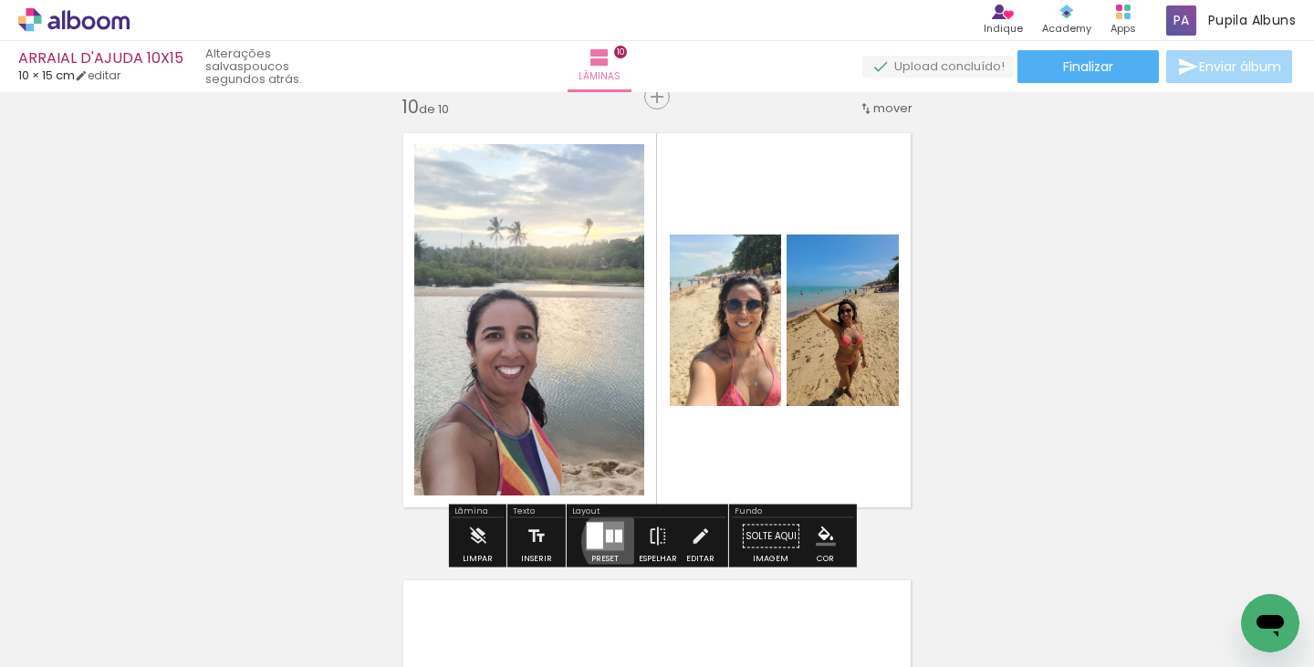
click at [615, 541] on div at bounding box center [618, 536] width 7 height 13
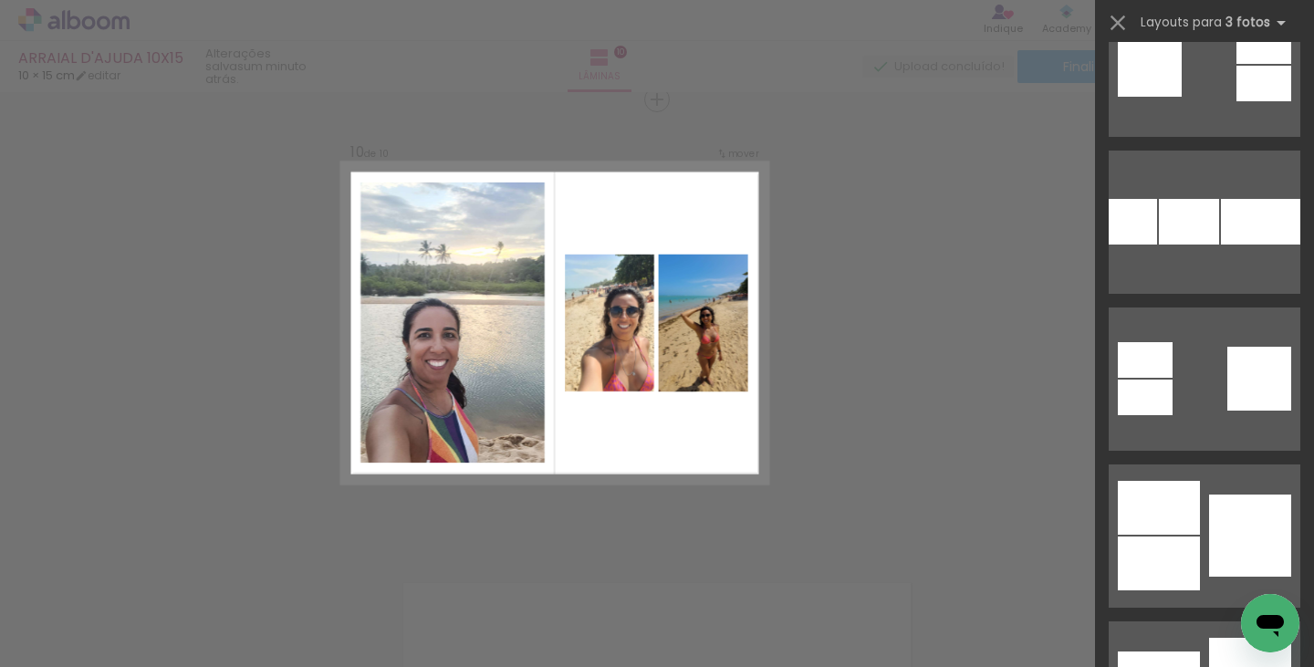
scroll to position [22547, 0]
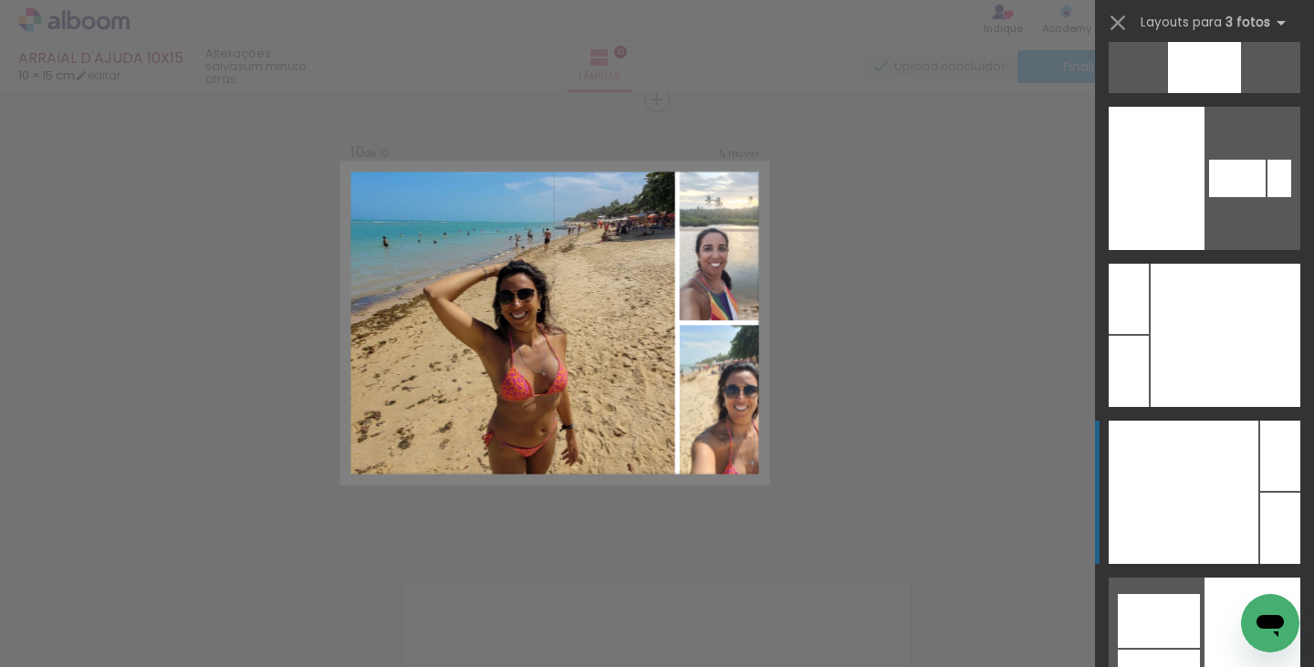
click at [1286, 459] on div at bounding box center [1280, 456] width 40 height 70
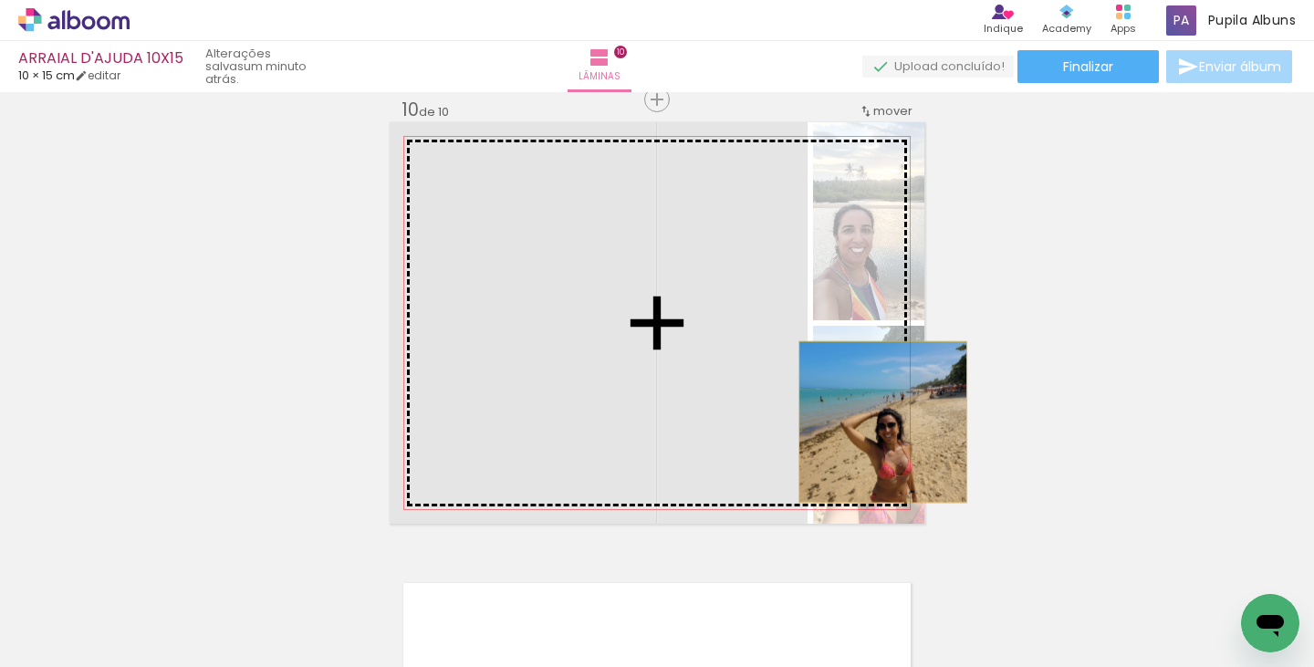
drag, startPoint x: 577, startPoint y: 327, endPoint x: 876, endPoint y: 422, distance: 313.9
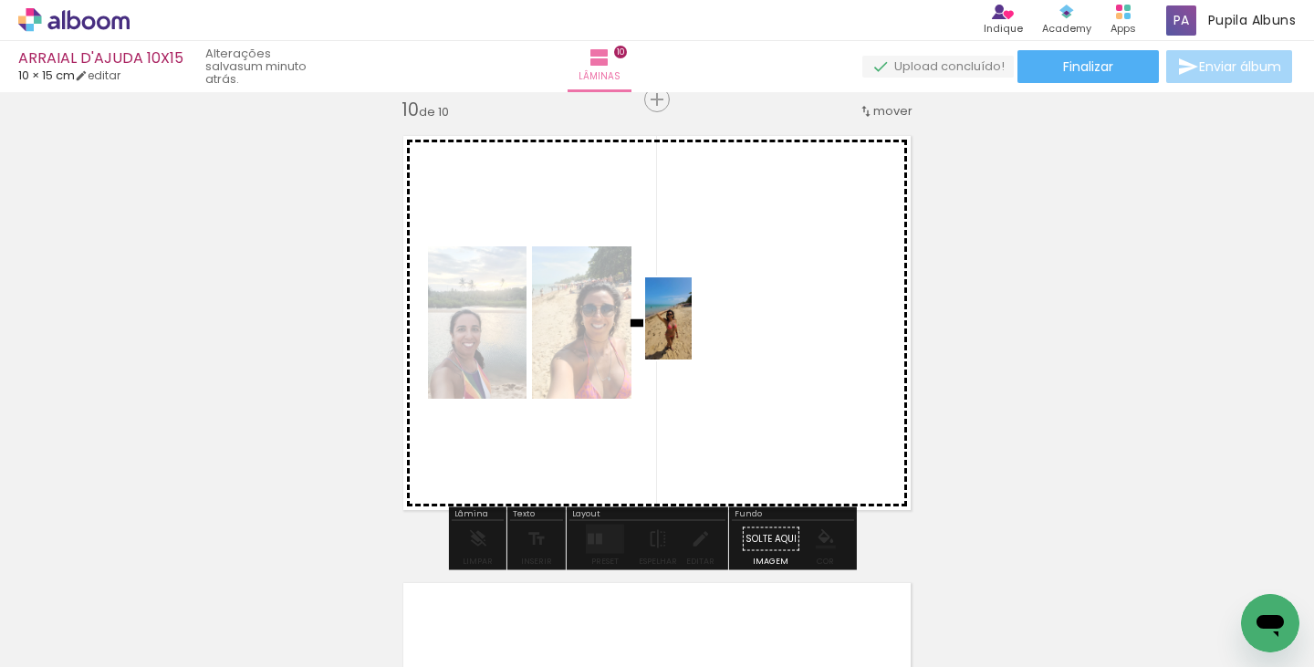
drag, startPoint x: 1180, startPoint y: 554, endPoint x: 669, endPoint y: 493, distance: 514.6
click at [695, 329] on quentale-workspace at bounding box center [657, 333] width 1314 height 667
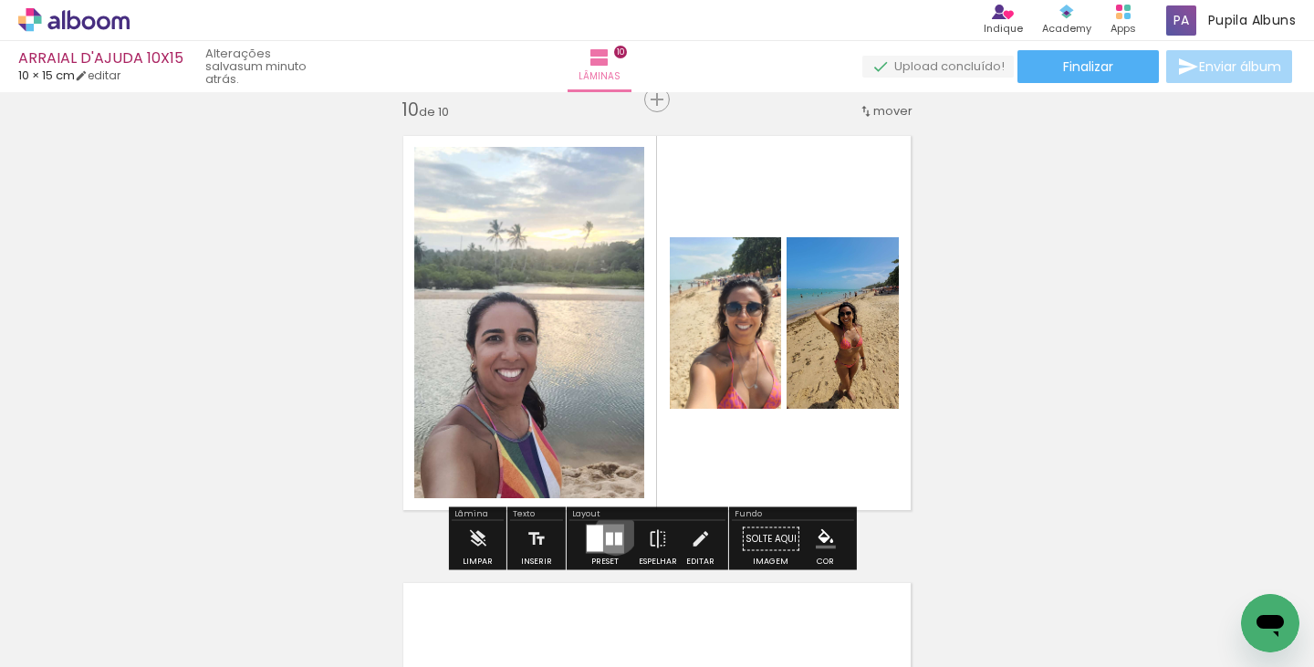
click at [615, 533] on div at bounding box center [618, 539] width 7 height 13
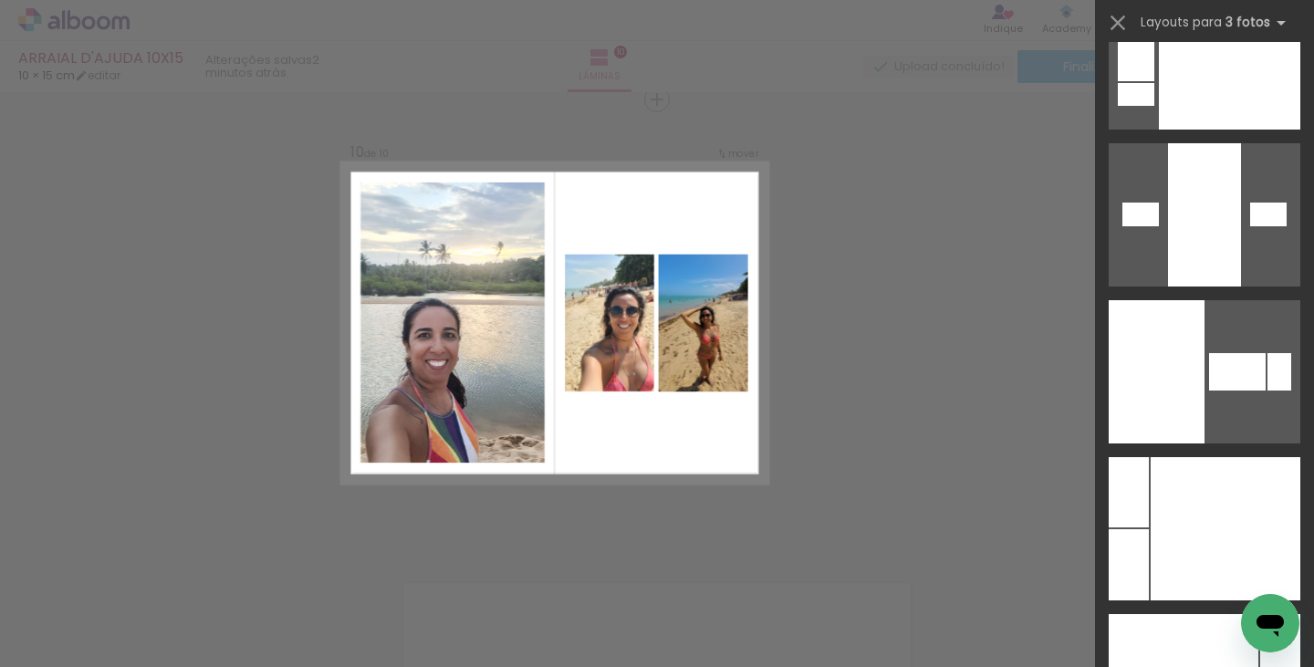
scroll to position [22672, 0]
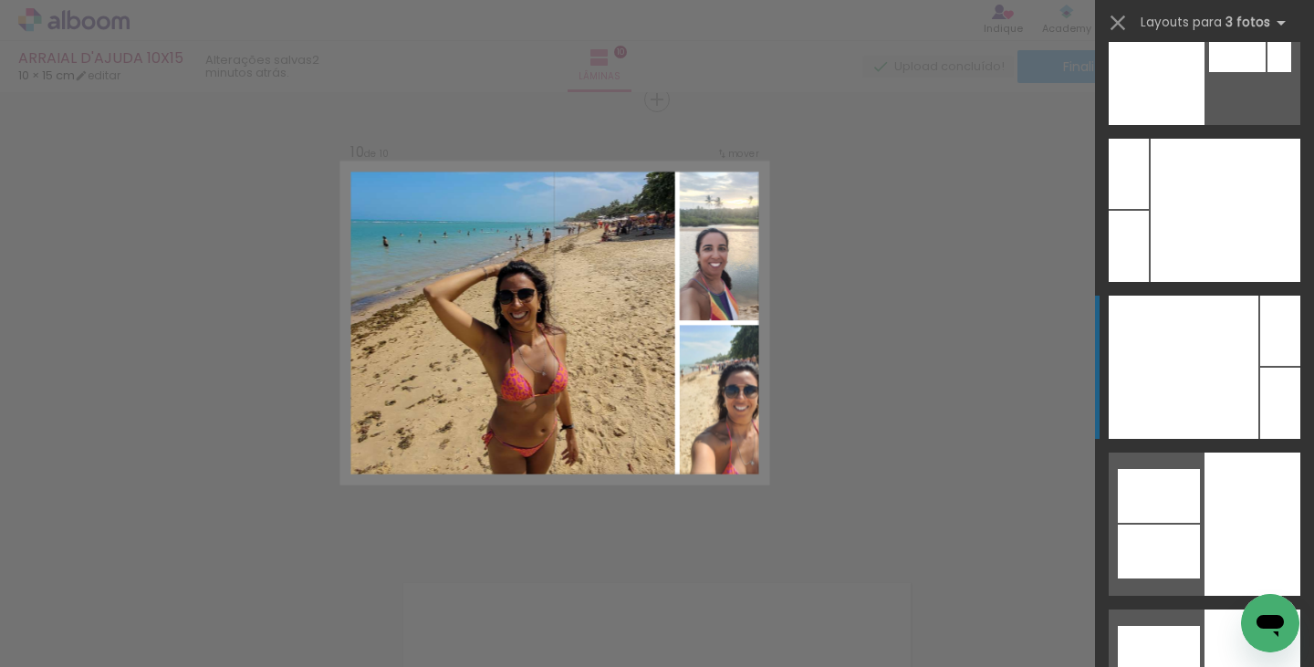
click at [1199, 400] on div at bounding box center [1184, 367] width 150 height 143
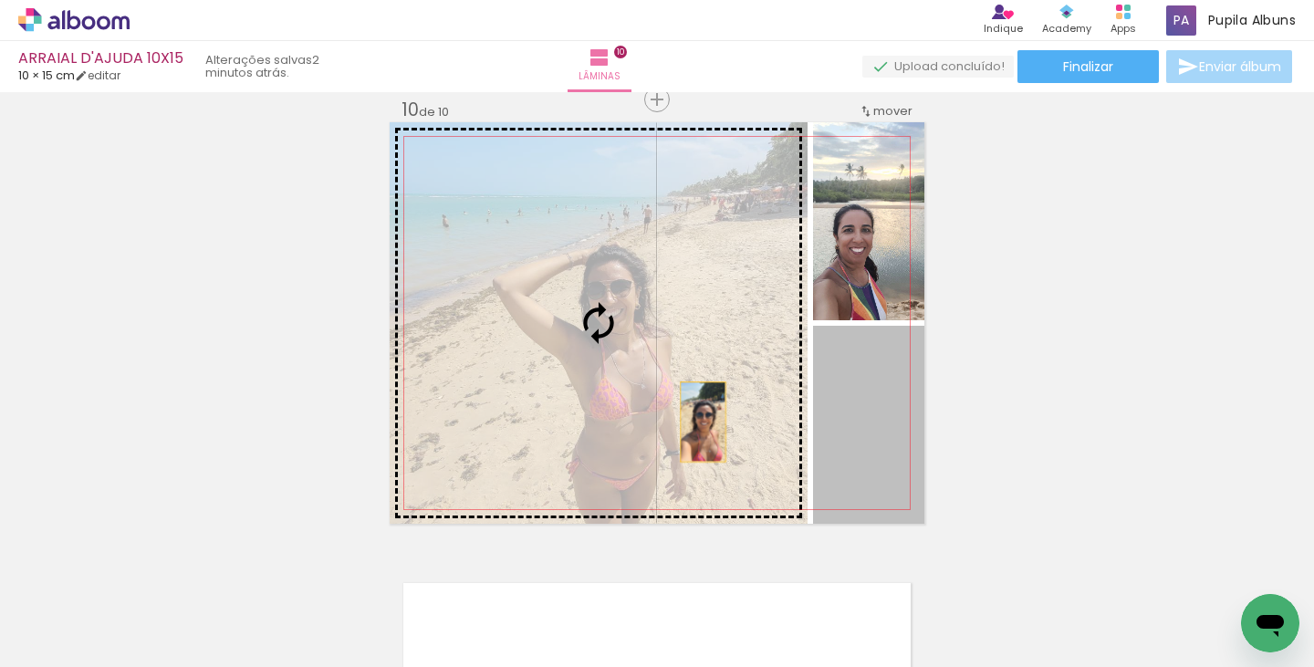
drag, startPoint x: 865, startPoint y: 422, endPoint x: 696, endPoint y: 422, distance: 168.8
click at [0, 0] on slot at bounding box center [0, 0] width 0 height 0
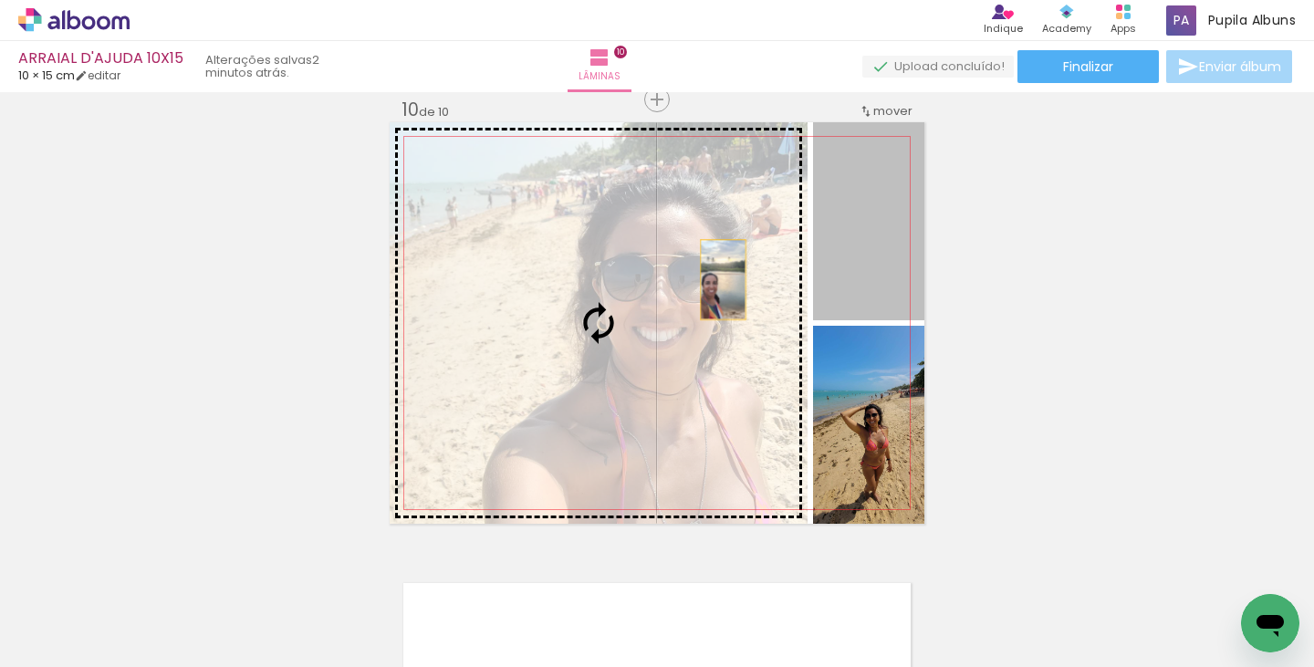
drag, startPoint x: 867, startPoint y: 259, endPoint x: 716, endPoint y: 279, distance: 151.9
click at [0, 0] on slot at bounding box center [0, 0] width 0 height 0
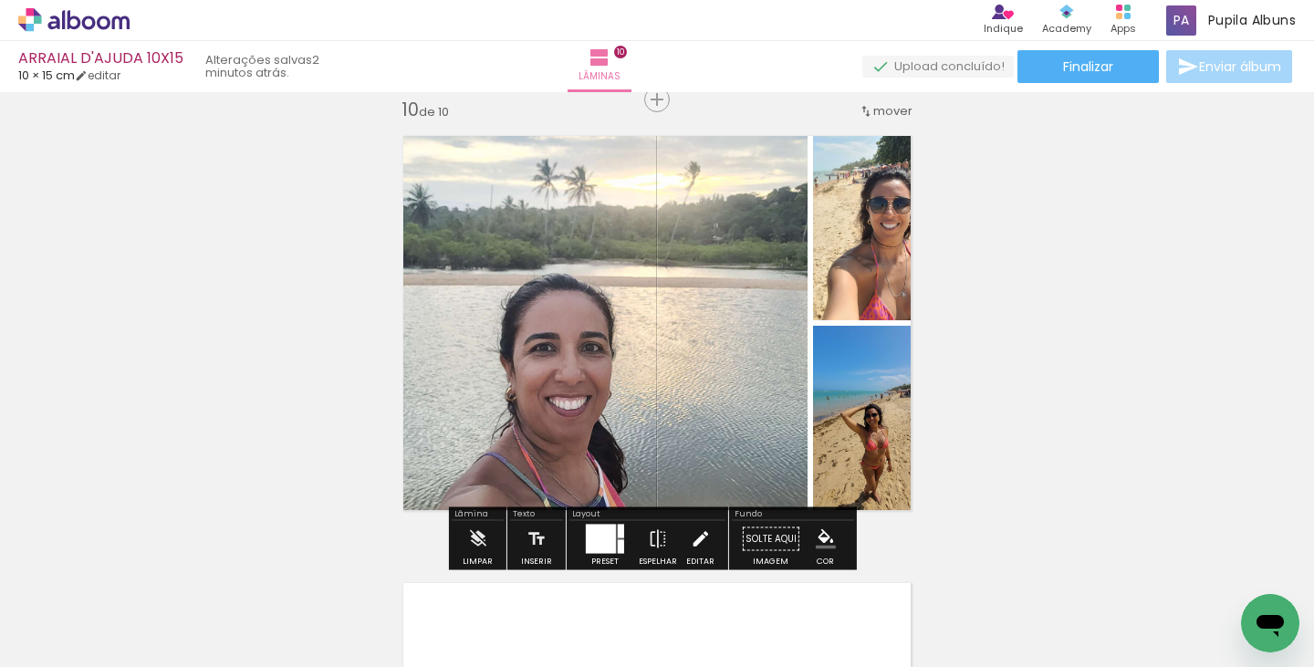
click at [693, 534] on iron-icon at bounding box center [700, 539] width 20 height 36
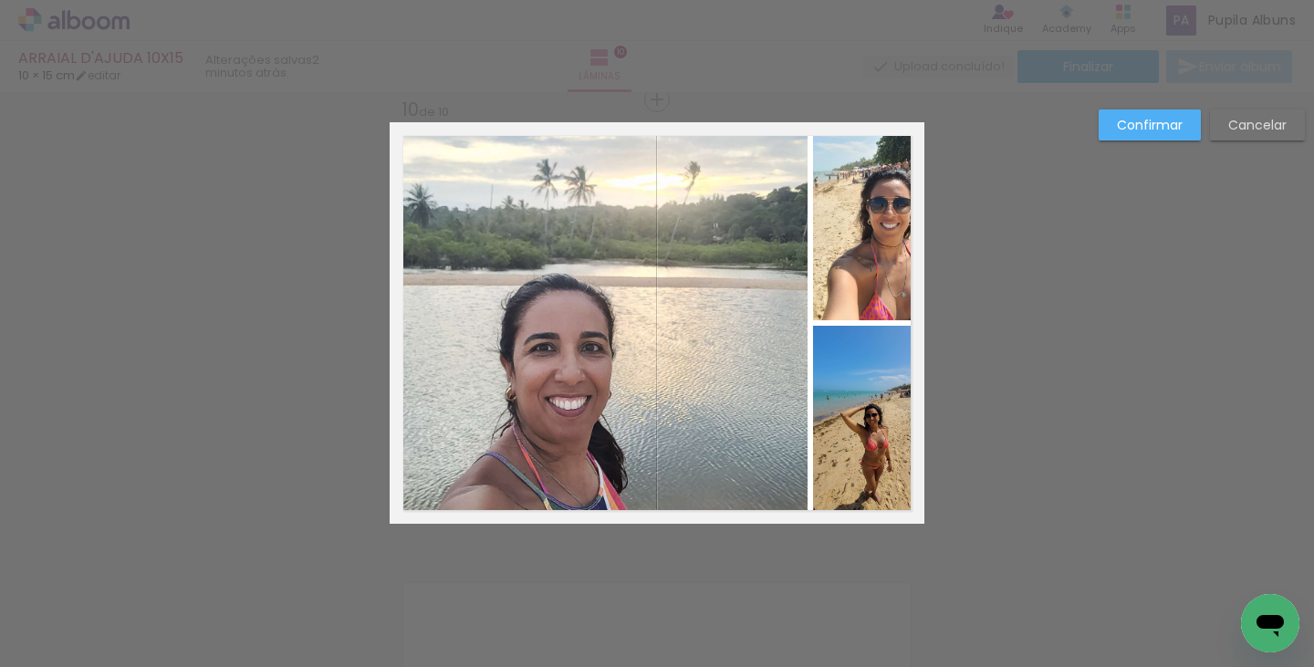
click at [623, 365] on quentale-photo at bounding box center [599, 322] width 418 height 401
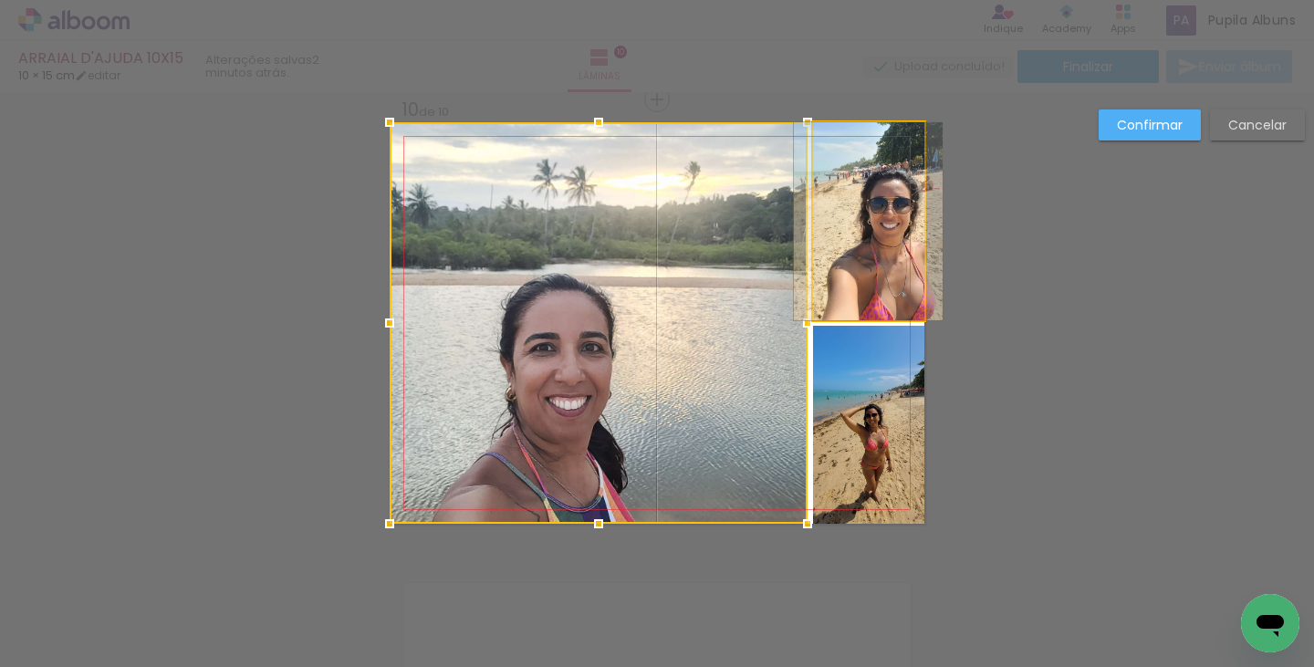
click at [855, 229] on quentale-photo at bounding box center [868, 221] width 111 height 198
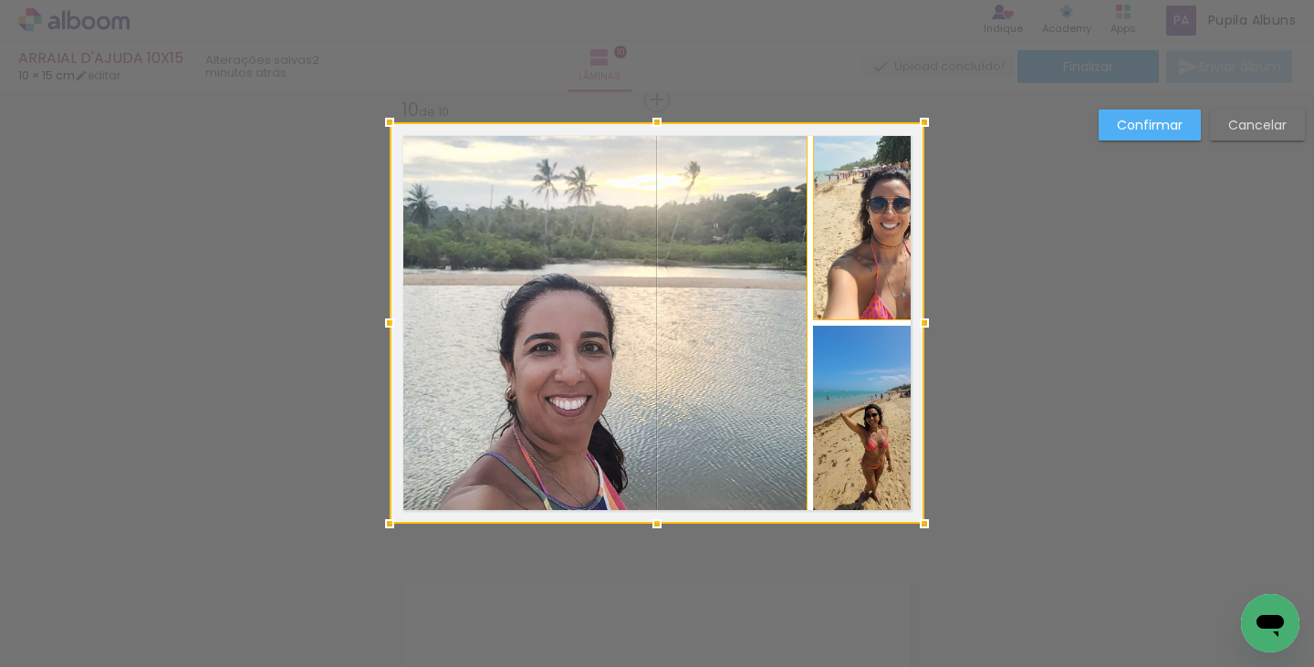
click at [849, 384] on div at bounding box center [657, 322] width 535 height 401
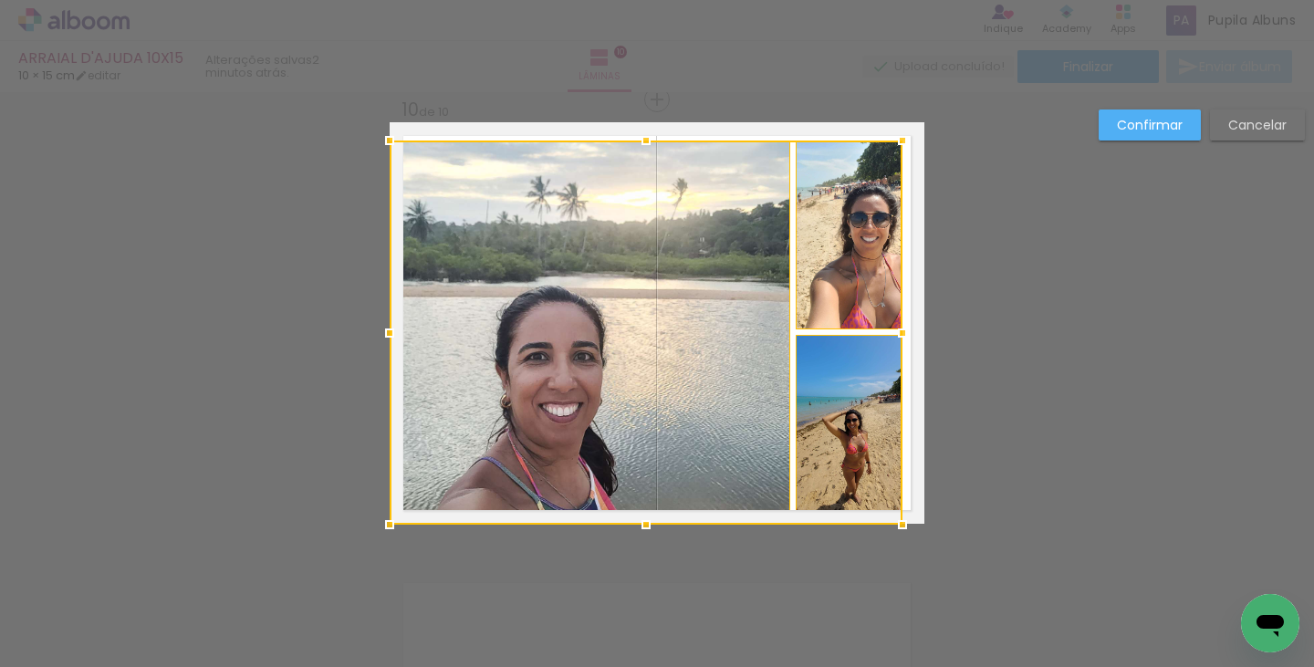
drag, startPoint x: 917, startPoint y: 127, endPoint x: 895, endPoint y: 145, distance: 28.5
click at [895, 145] on div at bounding box center [902, 140] width 36 height 36
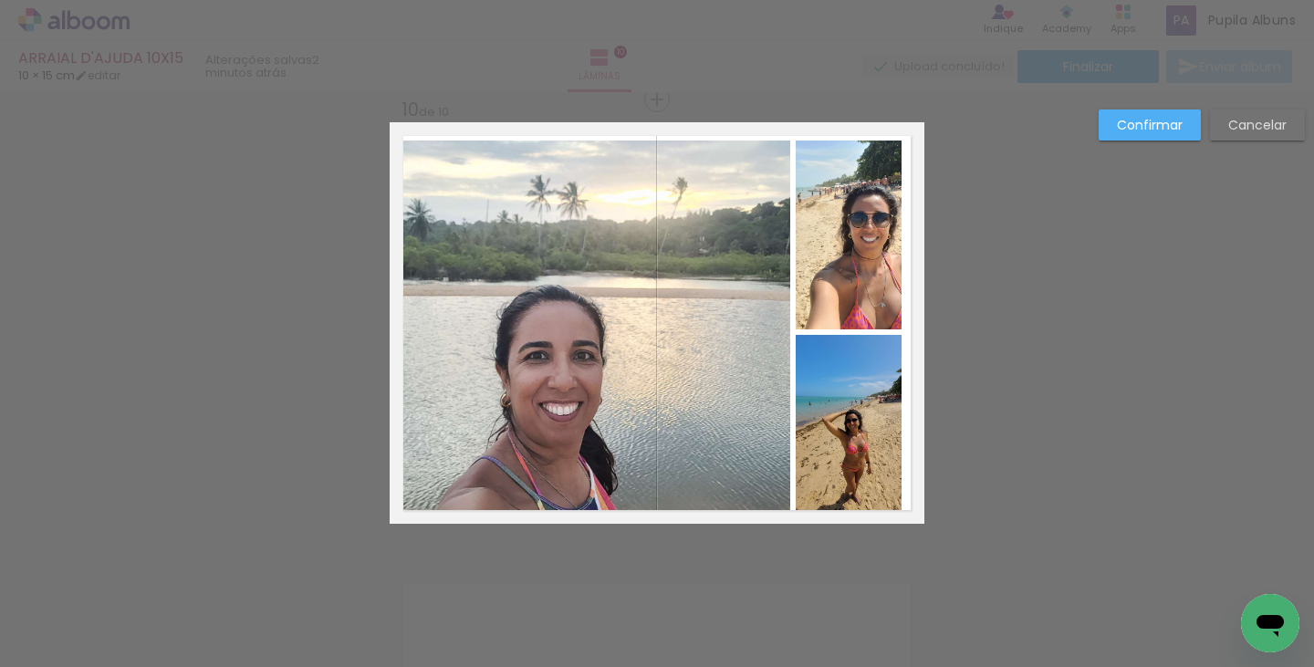
click at [456, 455] on quentale-photo at bounding box center [590, 332] width 401 height 383
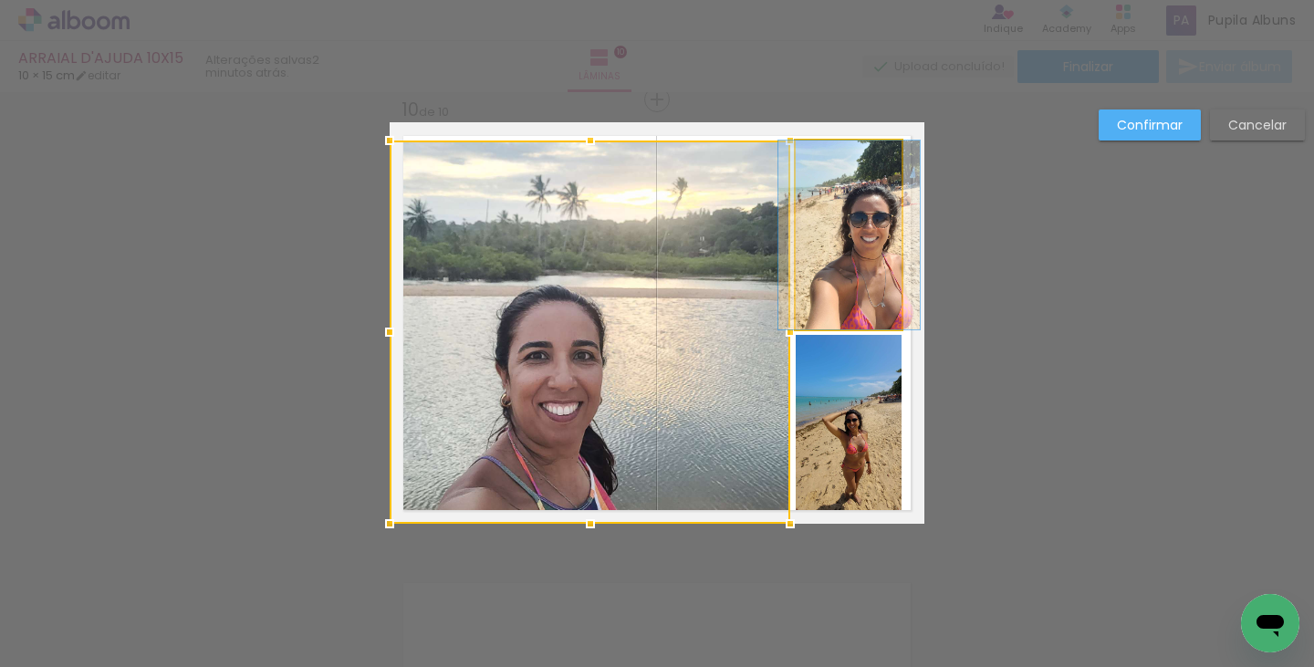
click at [849, 263] on quentale-photo at bounding box center [849, 235] width 107 height 189
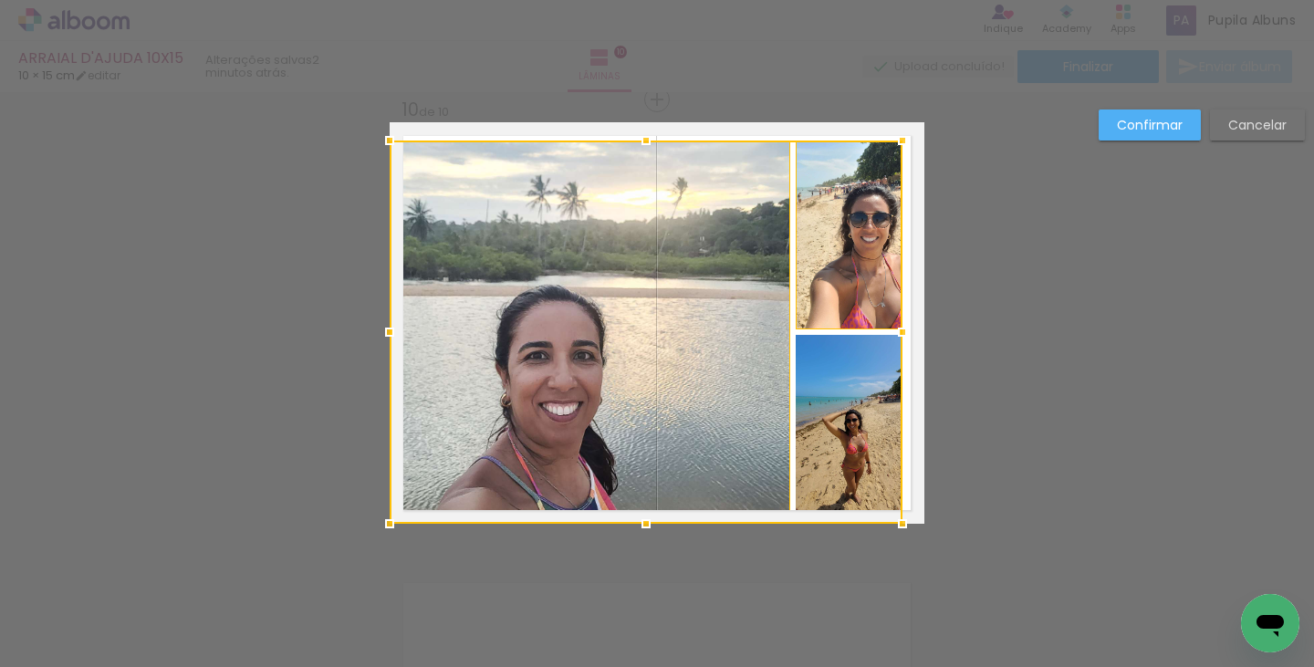
drag, startPoint x: 806, startPoint y: 431, endPoint x: 724, endPoint y: 438, distance: 81.5
click at [806, 432] on div at bounding box center [646, 332] width 513 height 383
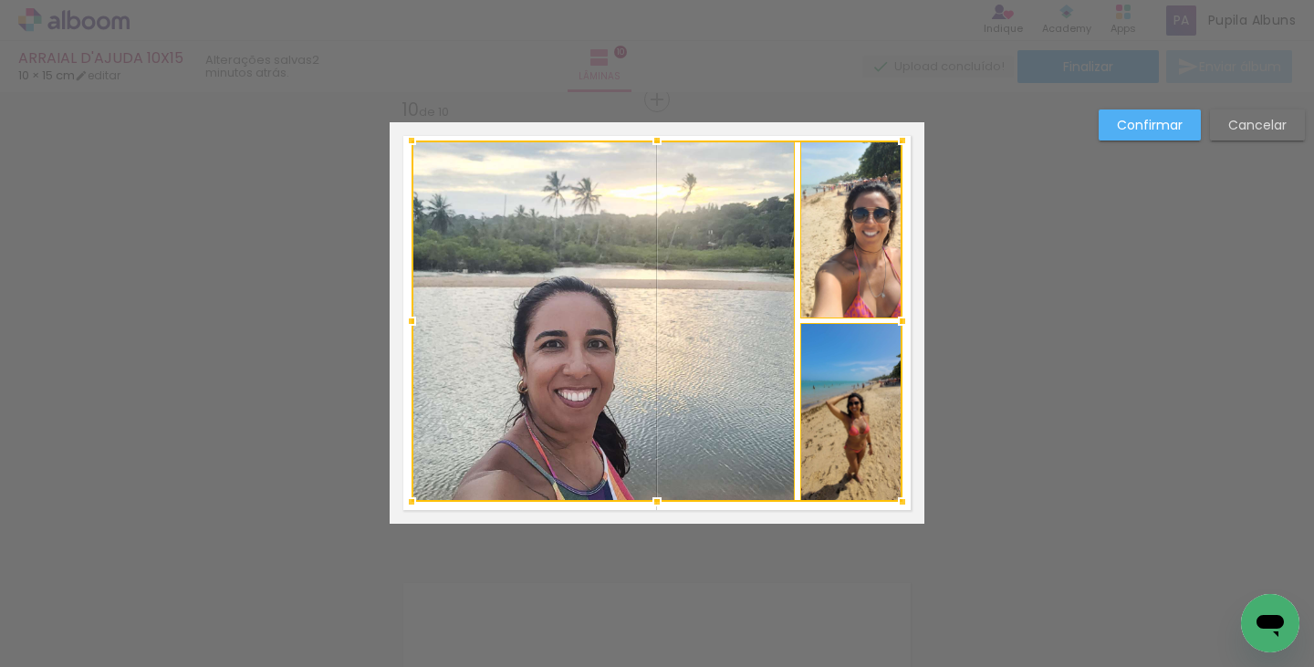
drag, startPoint x: 391, startPoint y: 513, endPoint x: 400, endPoint y: 502, distance: 14.3
click at [400, 502] on div at bounding box center [411, 502] width 36 height 36
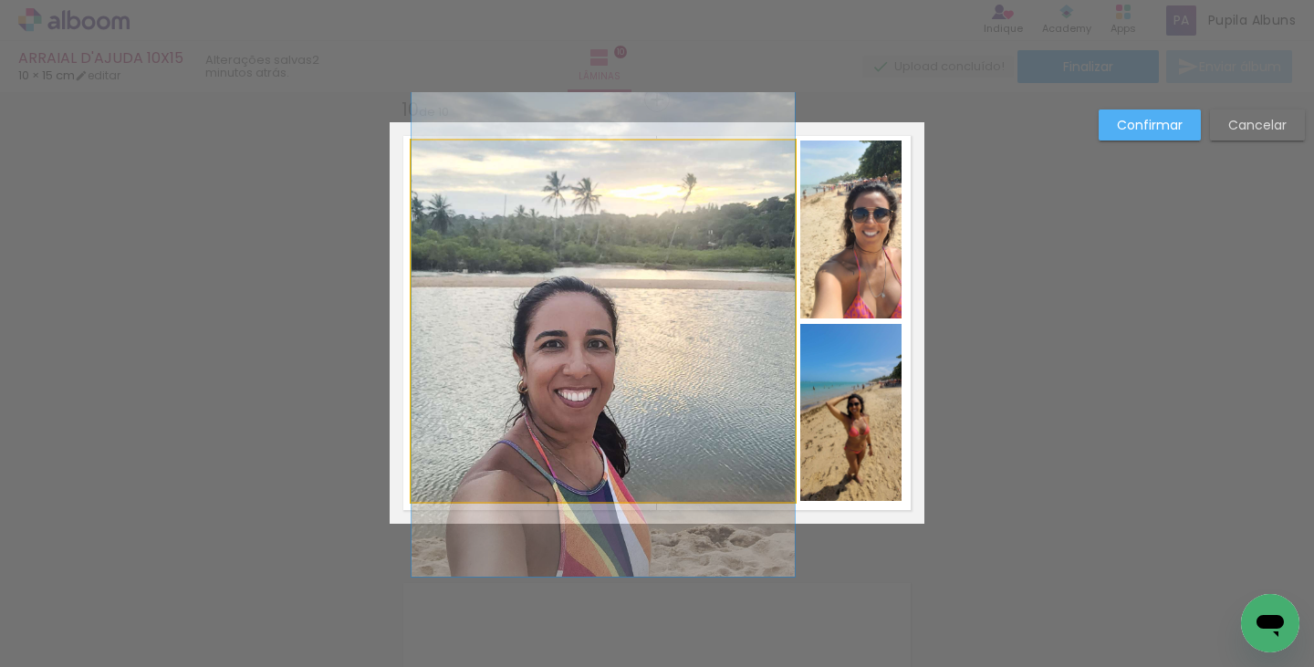
click at [534, 250] on quentale-photo at bounding box center [602, 321] width 383 height 361
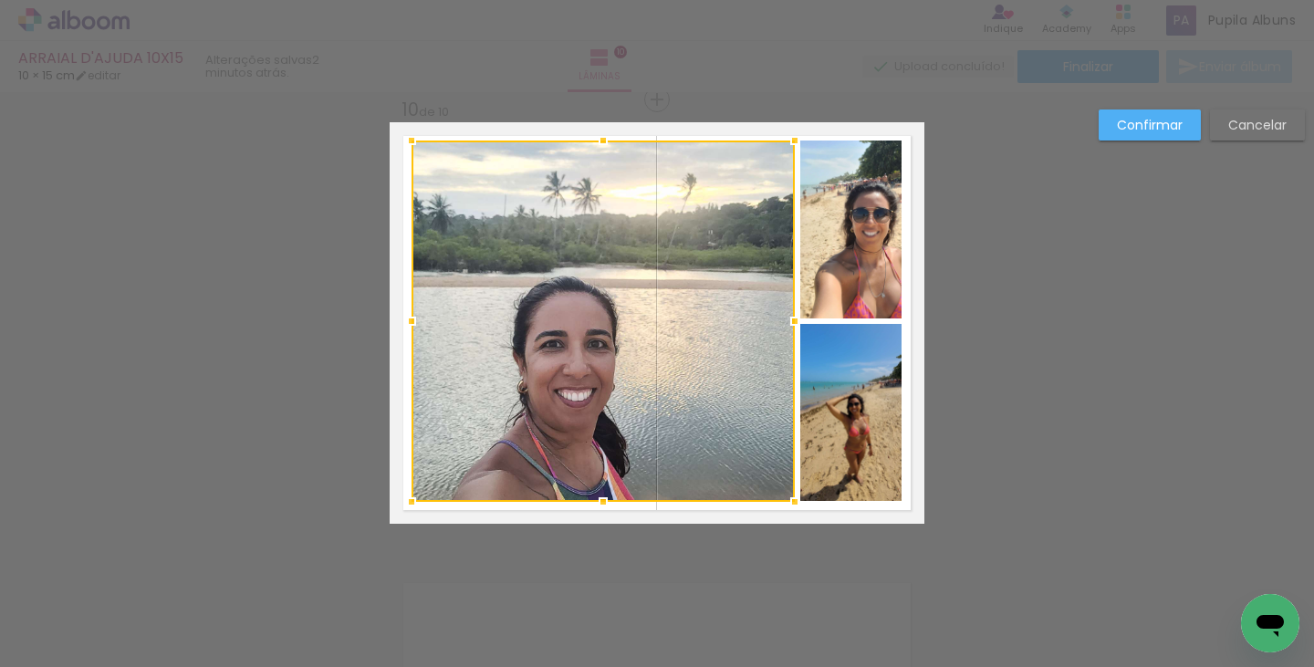
click at [888, 200] on quentale-photo at bounding box center [851, 230] width 102 height 178
click at [837, 391] on div at bounding box center [656, 321] width 491 height 361
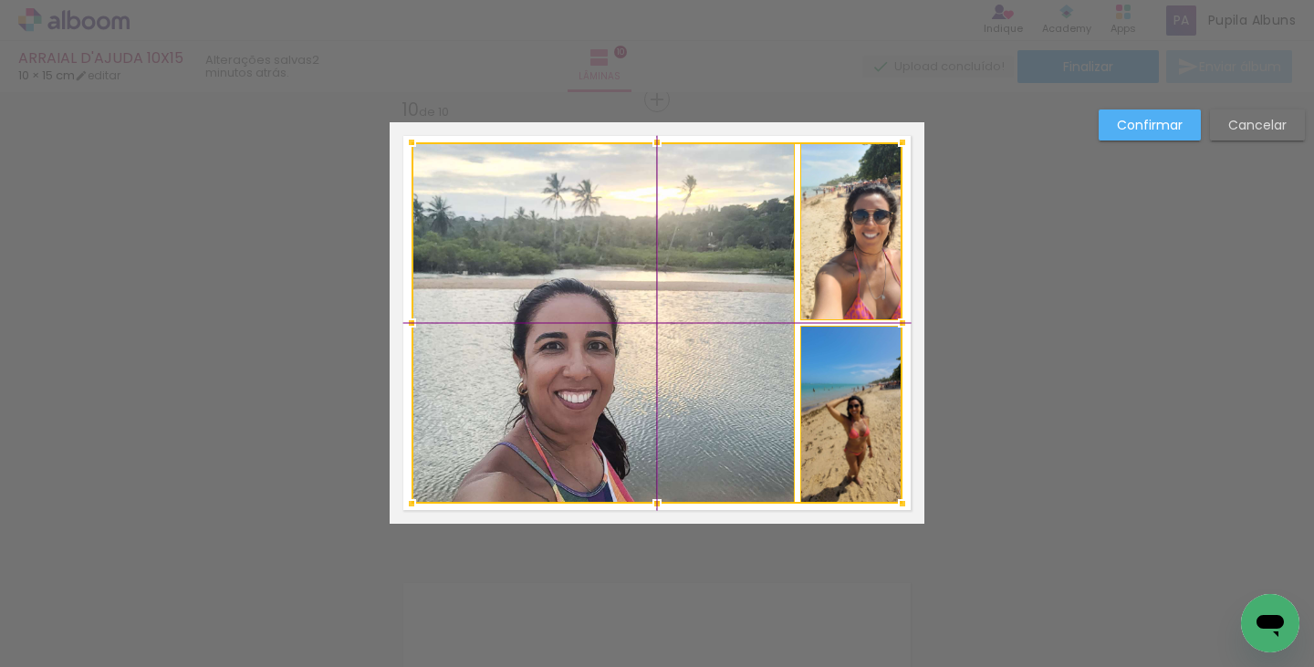
click at [781, 267] on div at bounding box center [656, 322] width 491 height 361
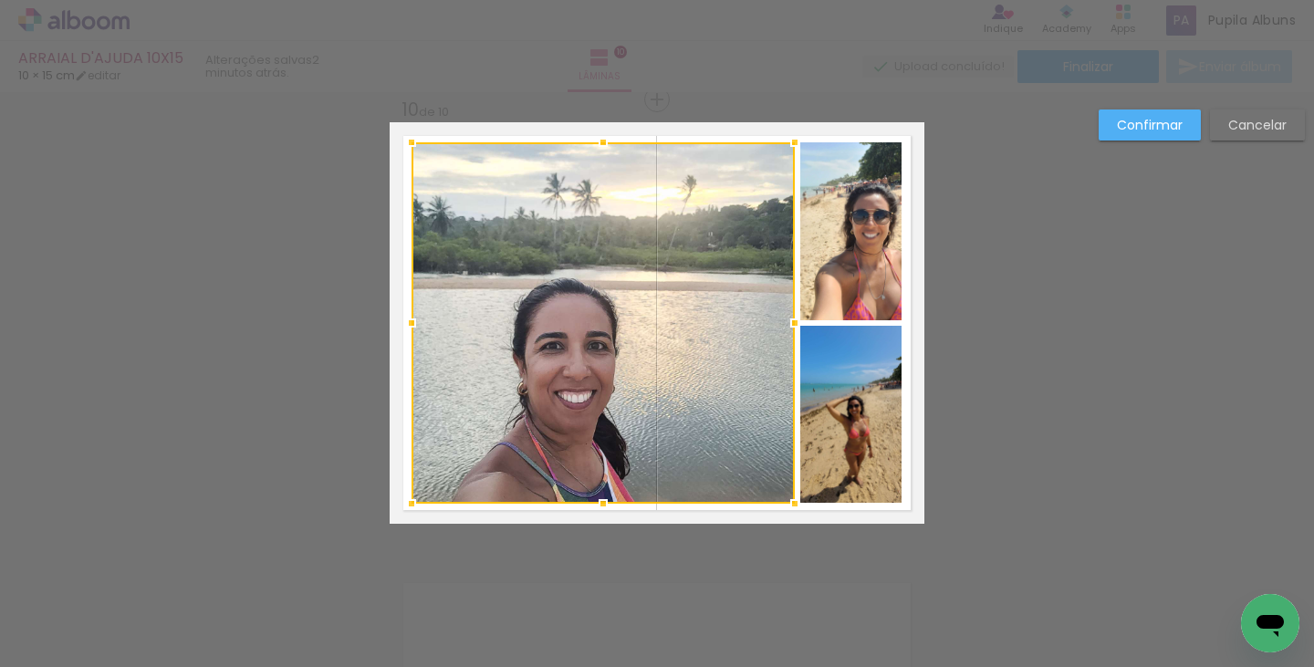
click at [0, 0] on slot "Confirmar" at bounding box center [0, 0] width 0 height 0
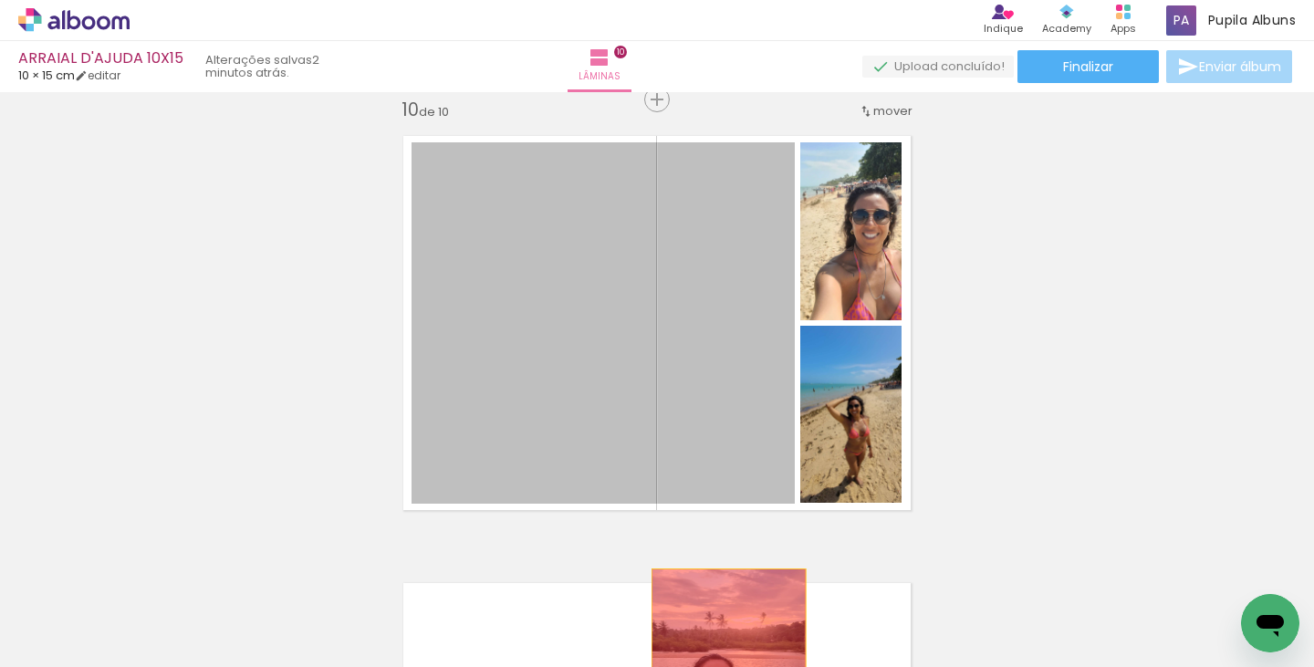
drag, startPoint x: 629, startPoint y: 411, endPoint x: 722, endPoint y: 640, distance: 248.0
click at [722, 640] on quentale-workspace at bounding box center [657, 333] width 1314 height 667
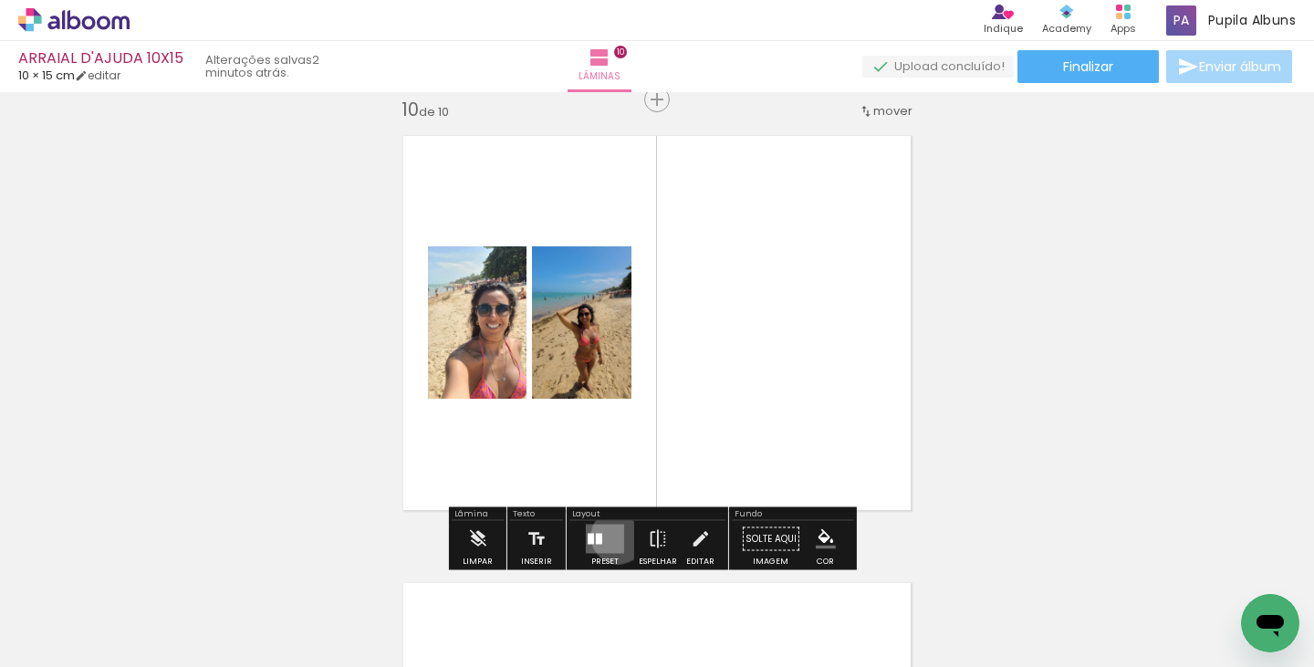
click at [614, 536] on quentale-layouter at bounding box center [605, 539] width 38 height 29
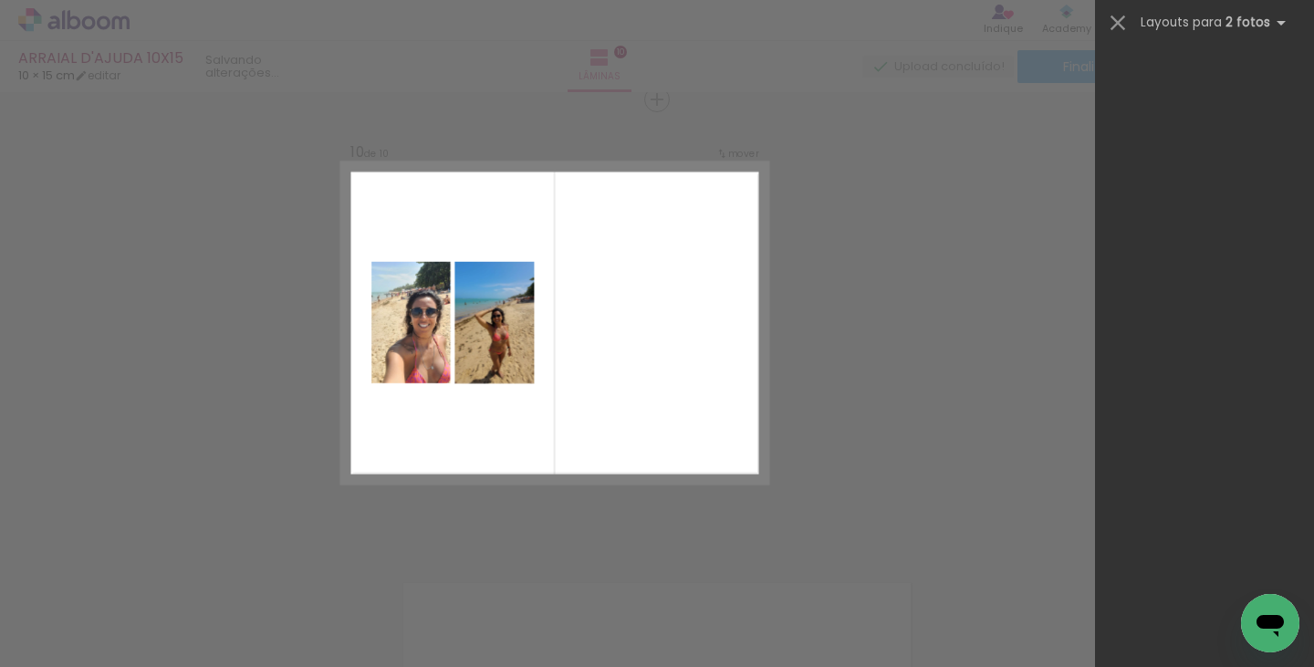
scroll to position [0, 0]
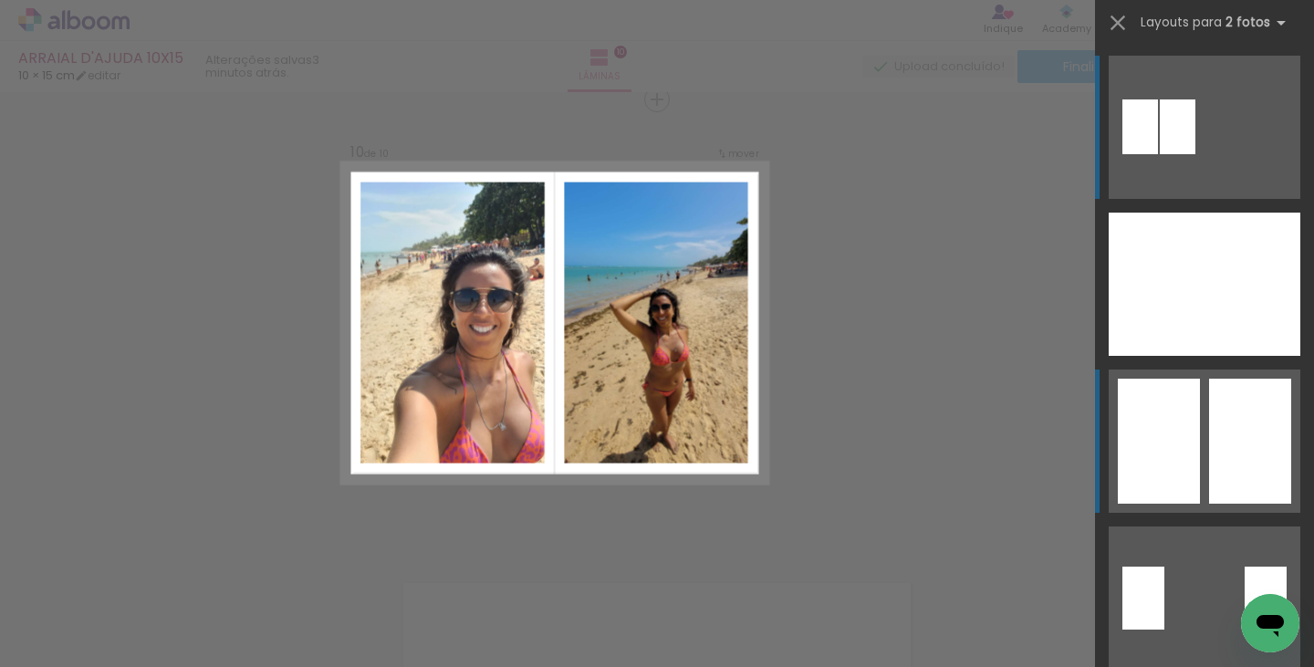
click at [1229, 426] on div at bounding box center [1250, 441] width 82 height 125
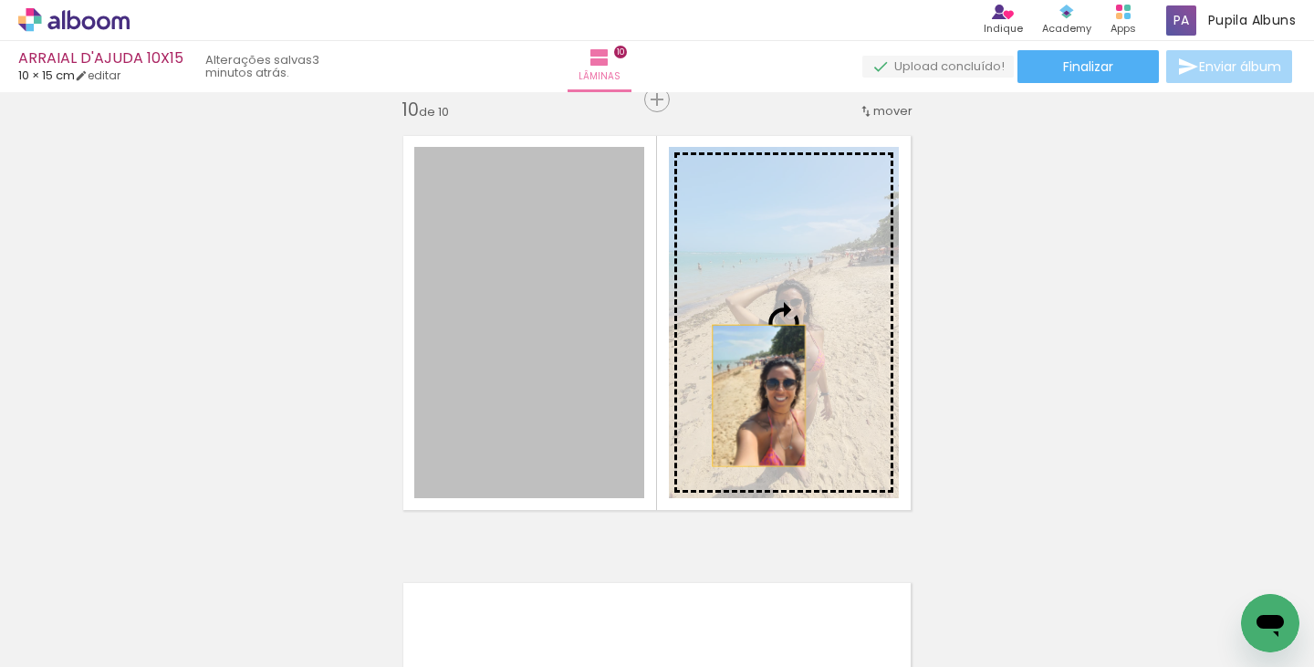
drag, startPoint x: 536, startPoint y: 423, endPoint x: 765, endPoint y: 391, distance: 231.2
click at [0, 0] on slot at bounding box center [0, 0] width 0 height 0
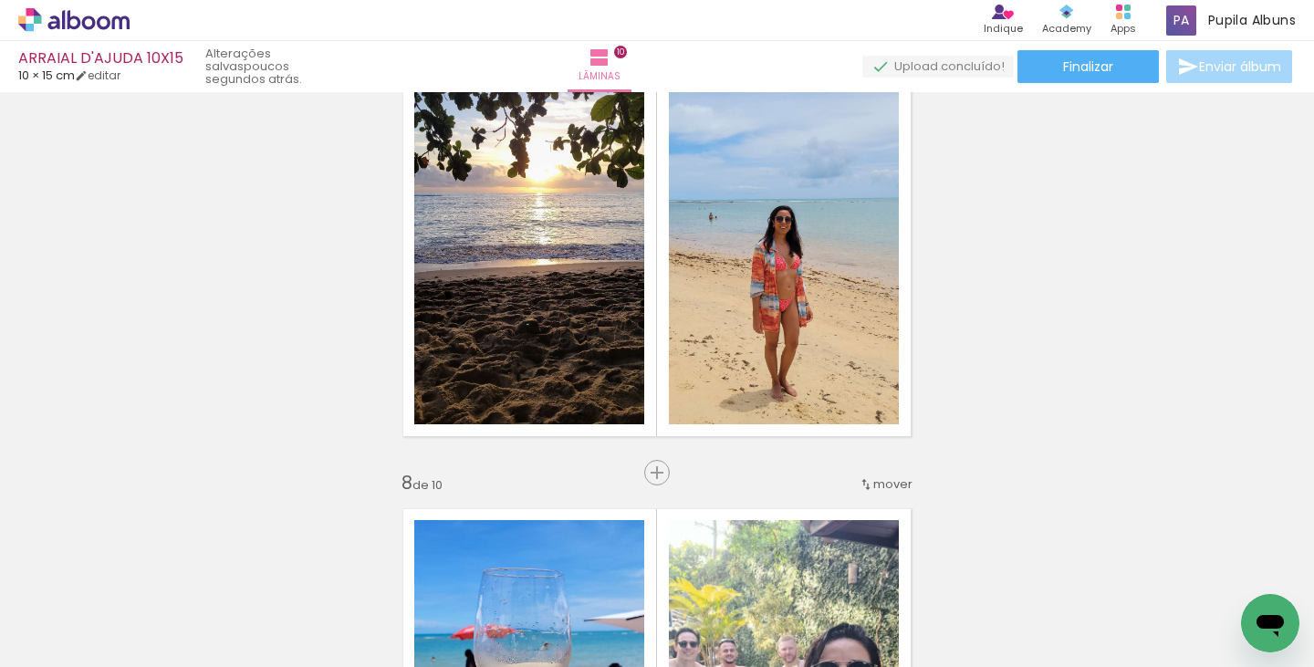
scroll to position [2869, 0]
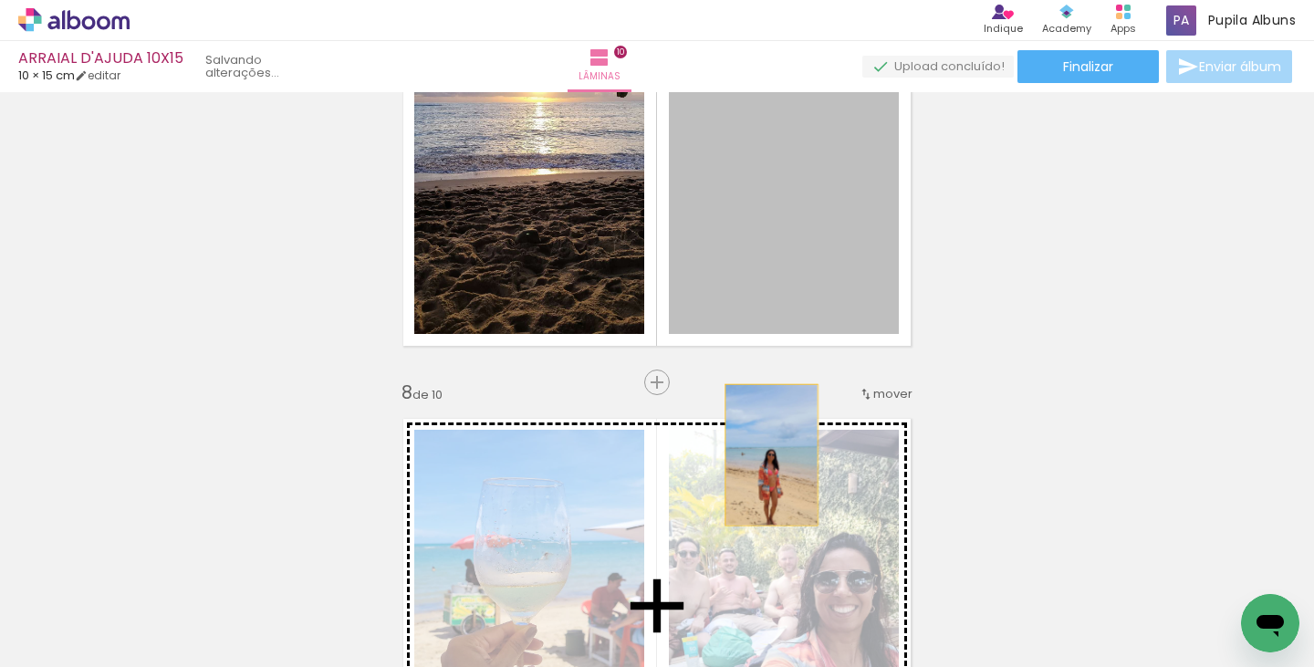
drag, startPoint x: 794, startPoint y: 281, endPoint x: 761, endPoint y: 463, distance: 185.4
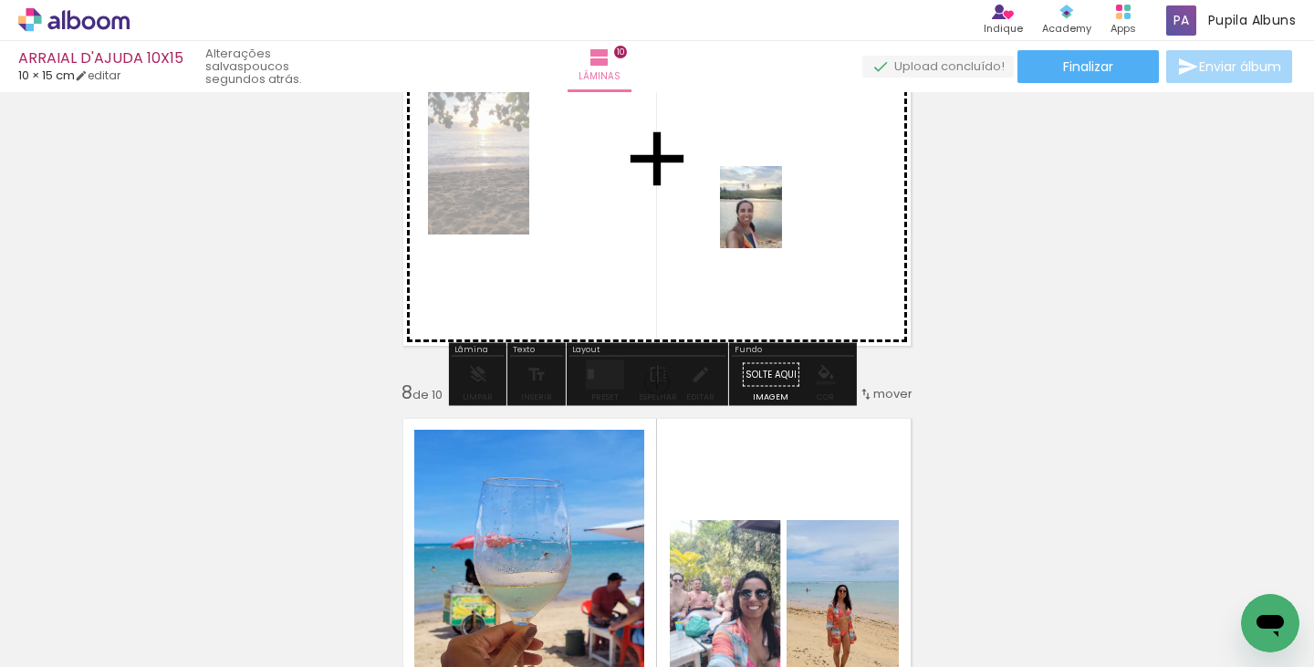
drag, startPoint x: 950, startPoint y: 460, endPoint x: 775, endPoint y: 221, distance: 296.4
click at [775, 221] on quentale-workspace at bounding box center [657, 333] width 1314 height 667
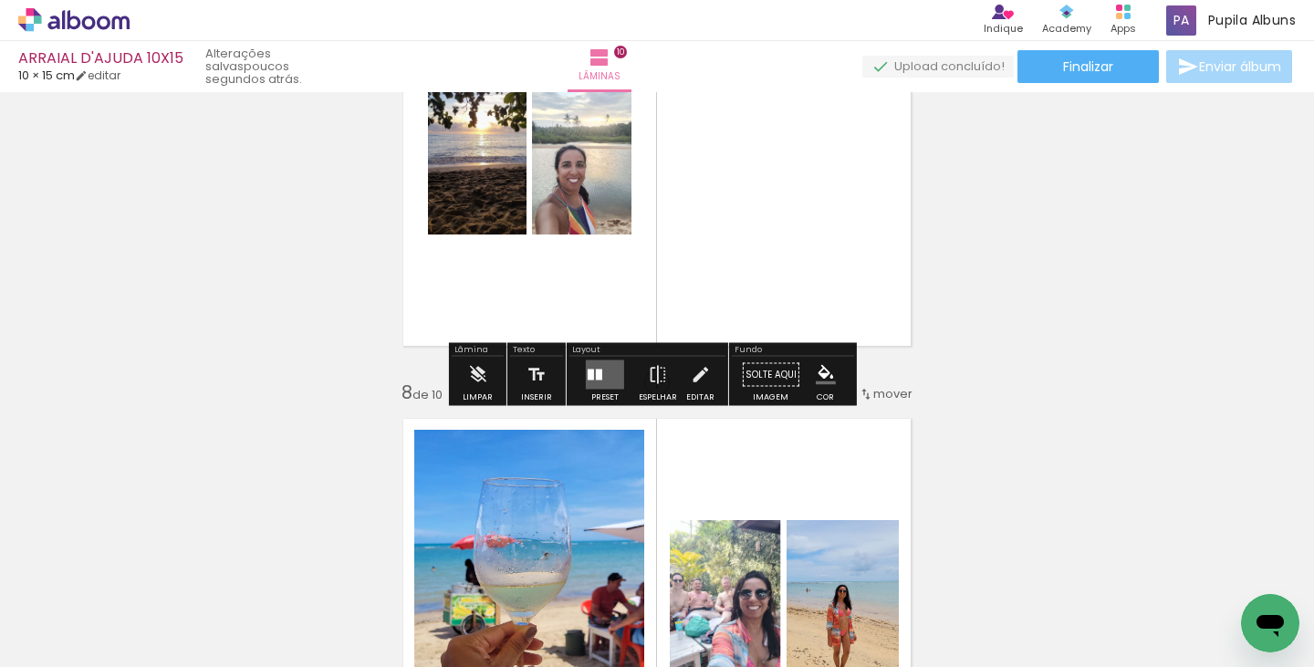
click at [586, 382] on quentale-layouter at bounding box center [605, 374] width 38 height 29
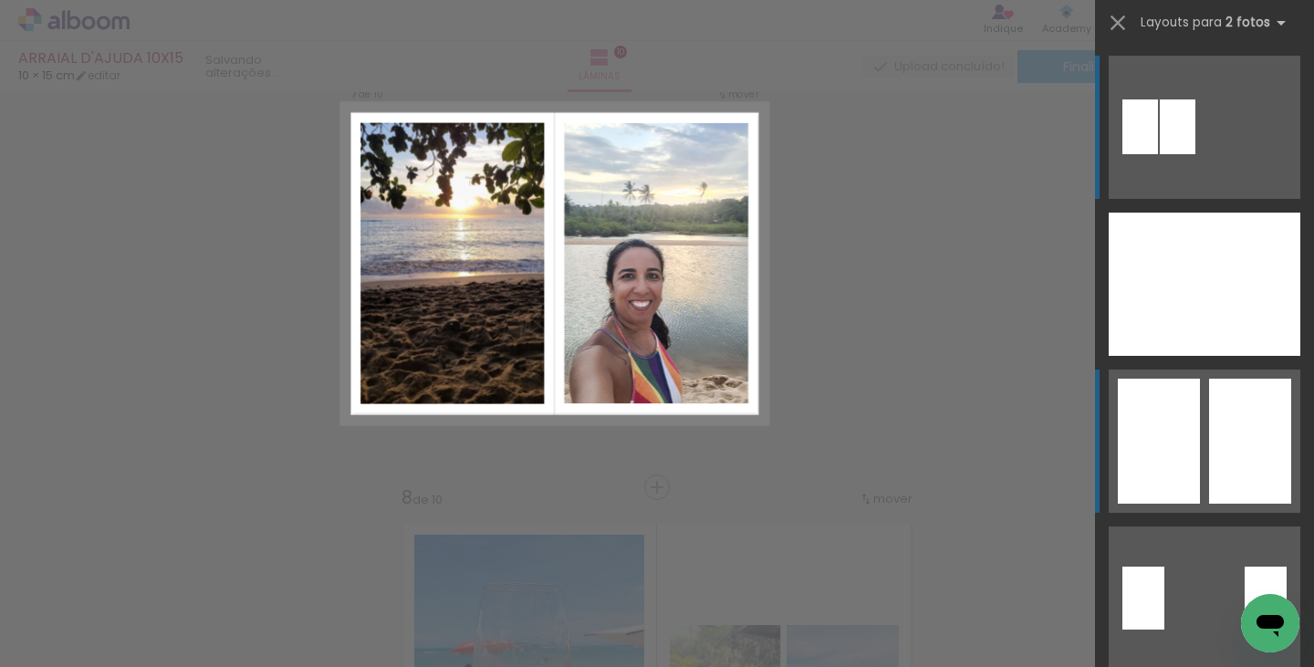
scroll to position [2705, 0]
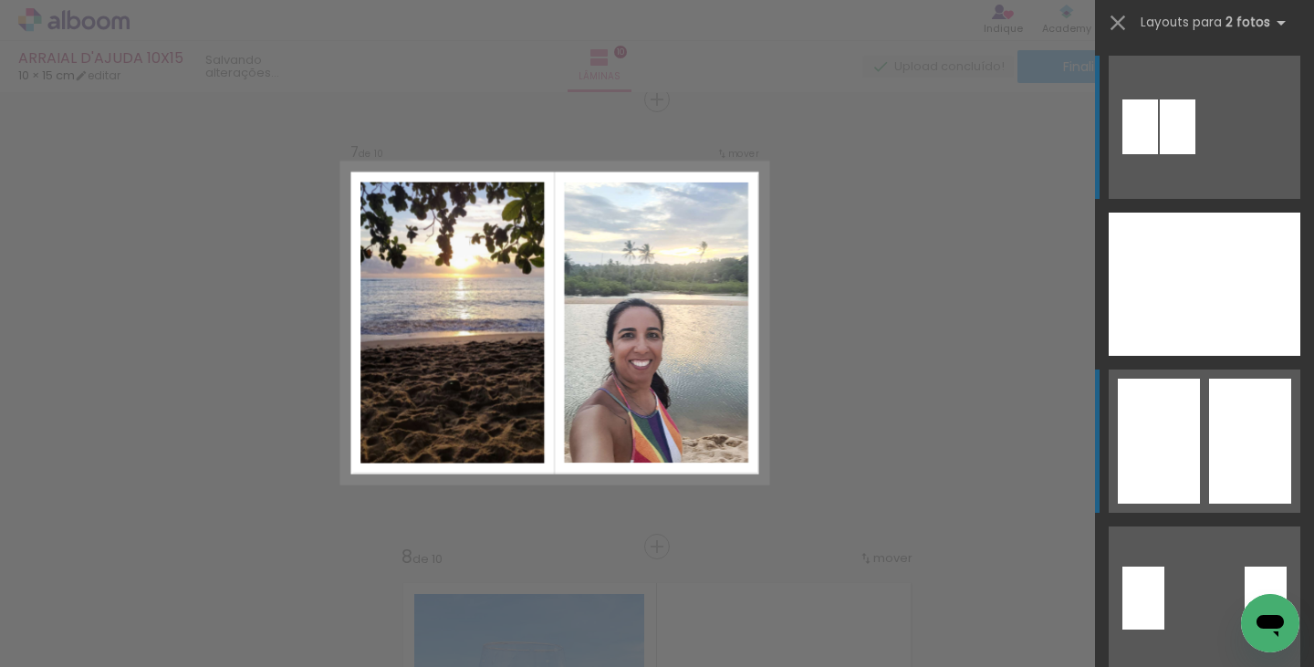
click at [1257, 435] on div at bounding box center [1250, 441] width 82 height 125
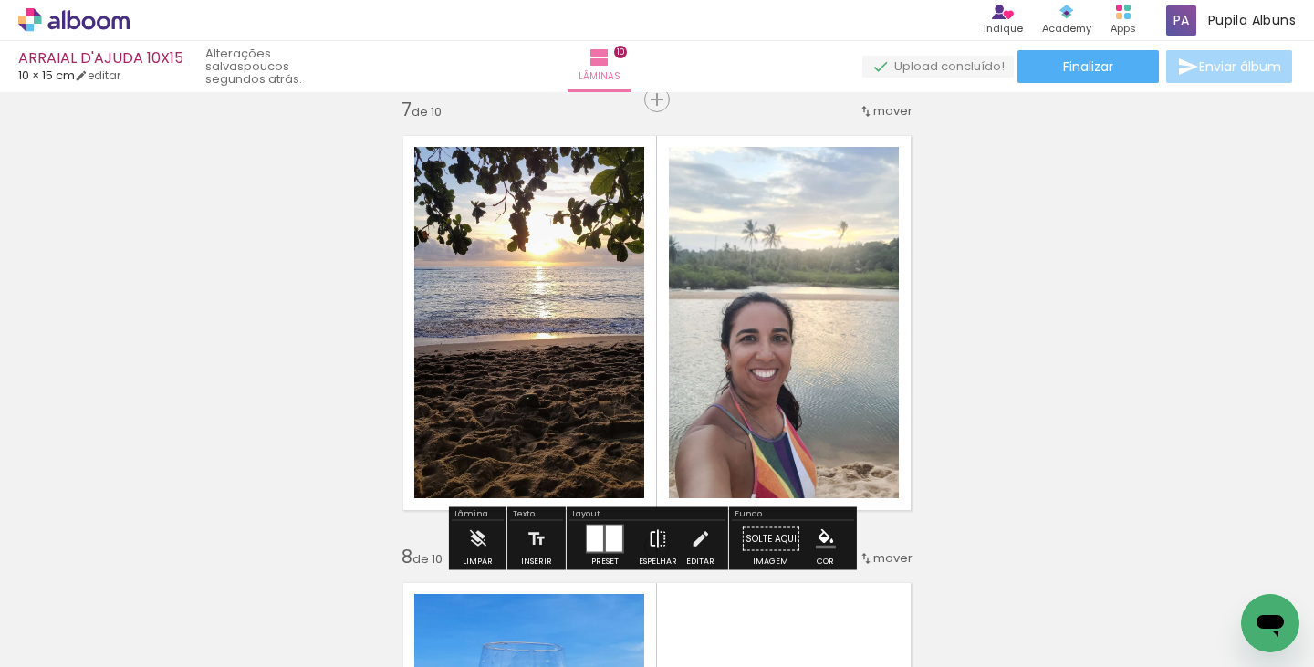
click at [653, 532] on iron-icon at bounding box center [658, 539] width 20 height 36
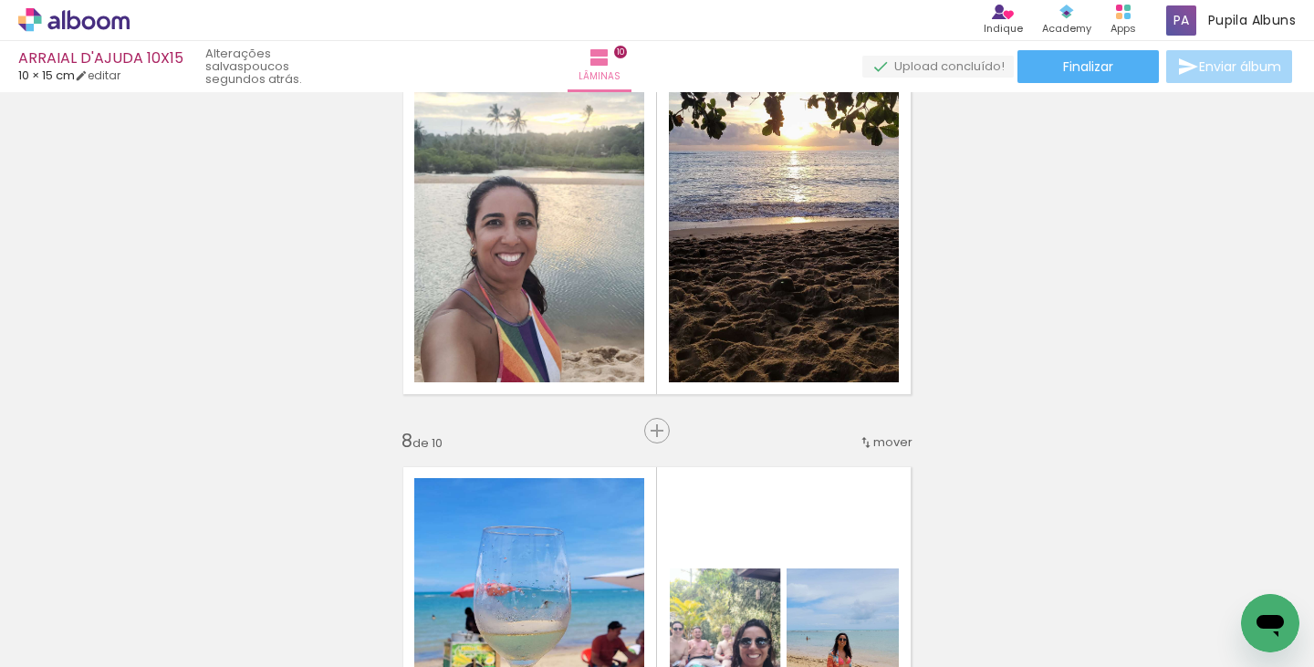
scroll to position [2830, 0]
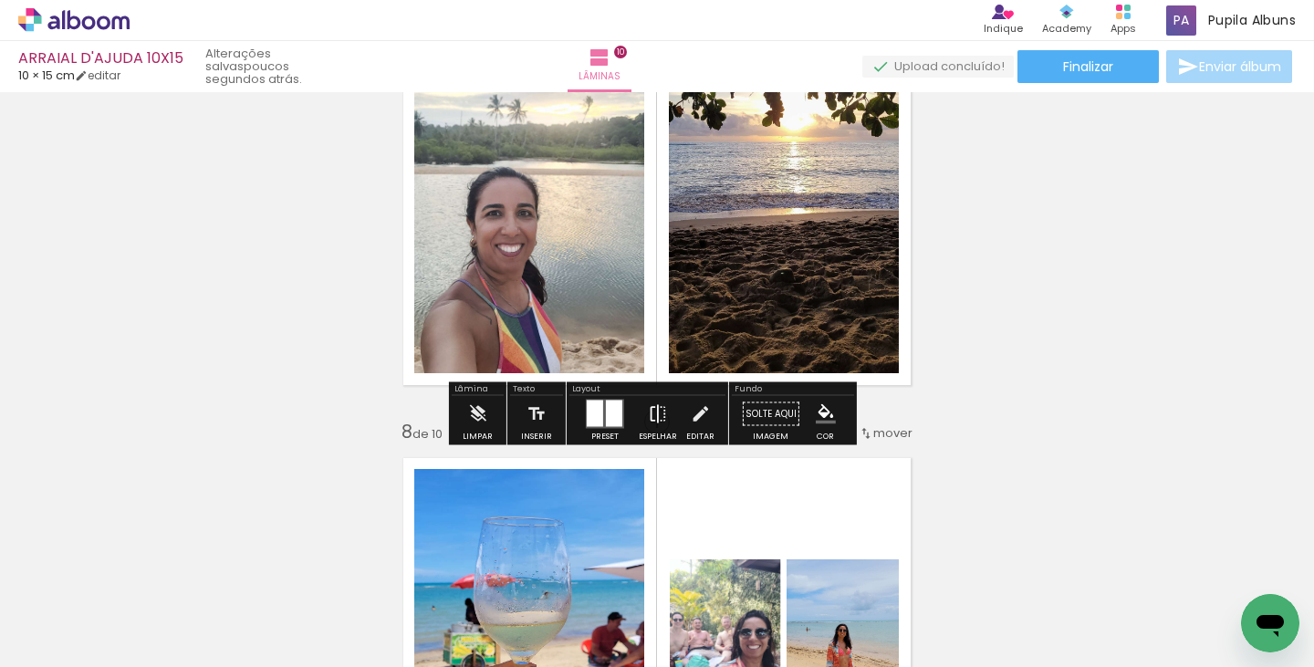
click at [650, 412] on iron-icon at bounding box center [658, 414] width 20 height 36
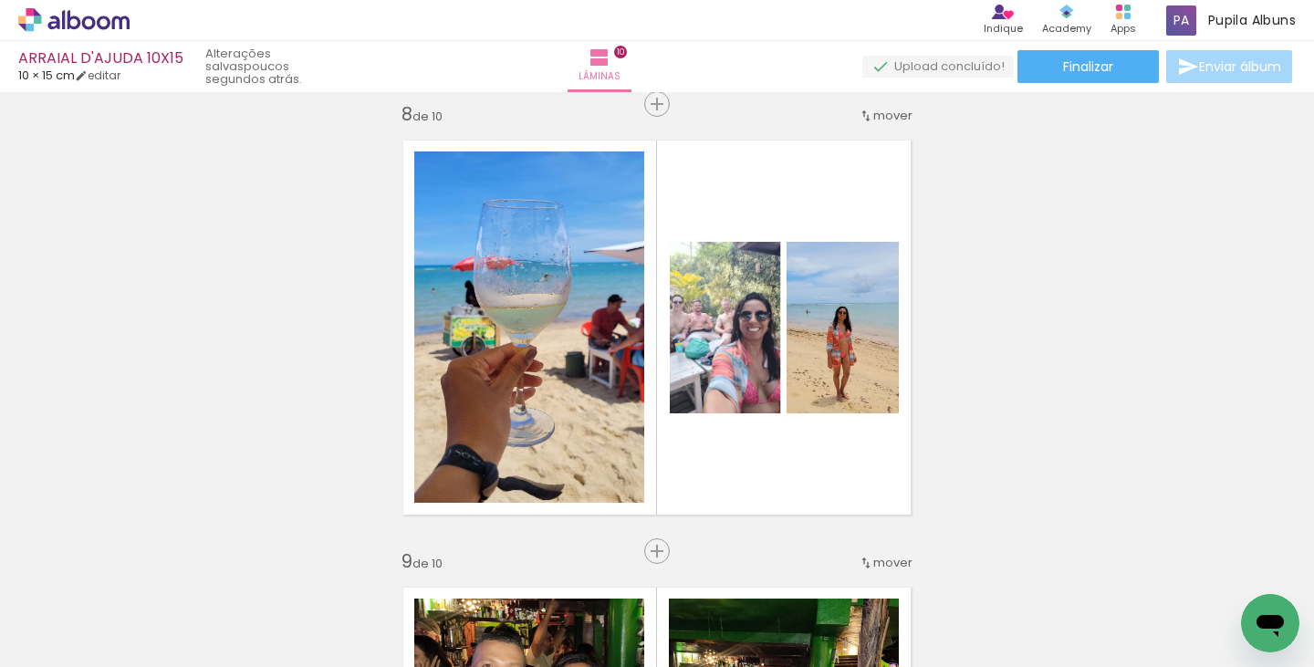
scroll to position [3200, 0]
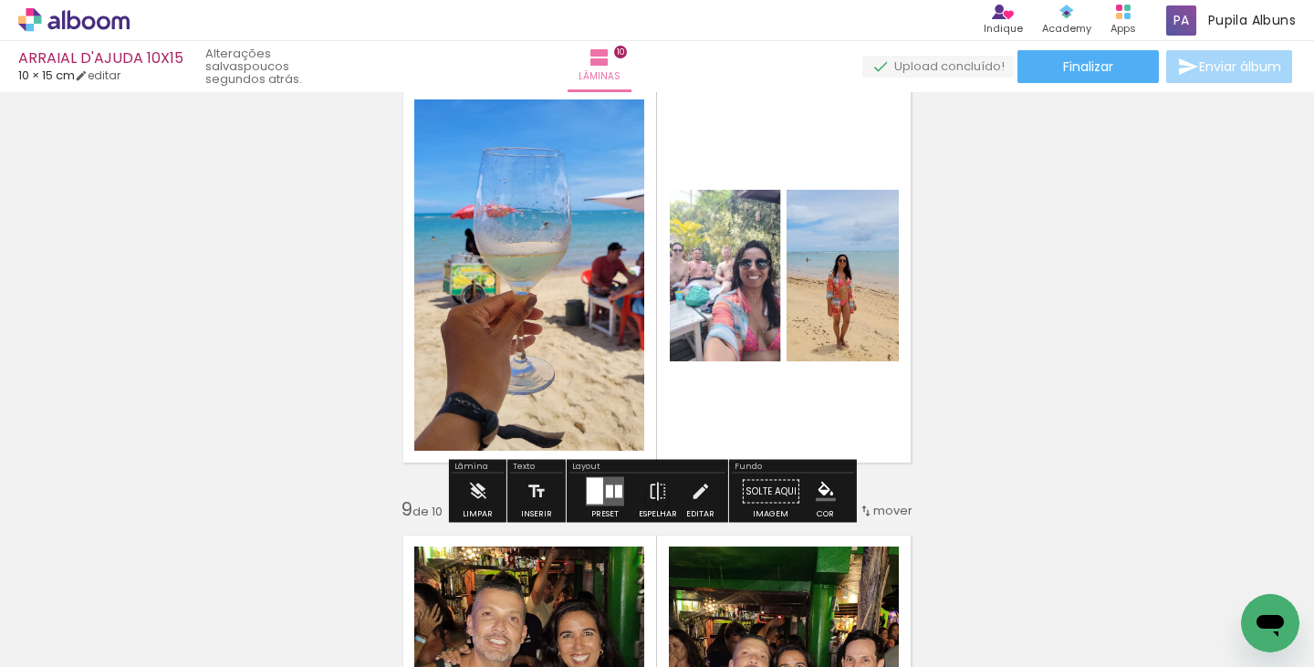
click at [609, 500] on quentale-layouter at bounding box center [605, 491] width 38 height 29
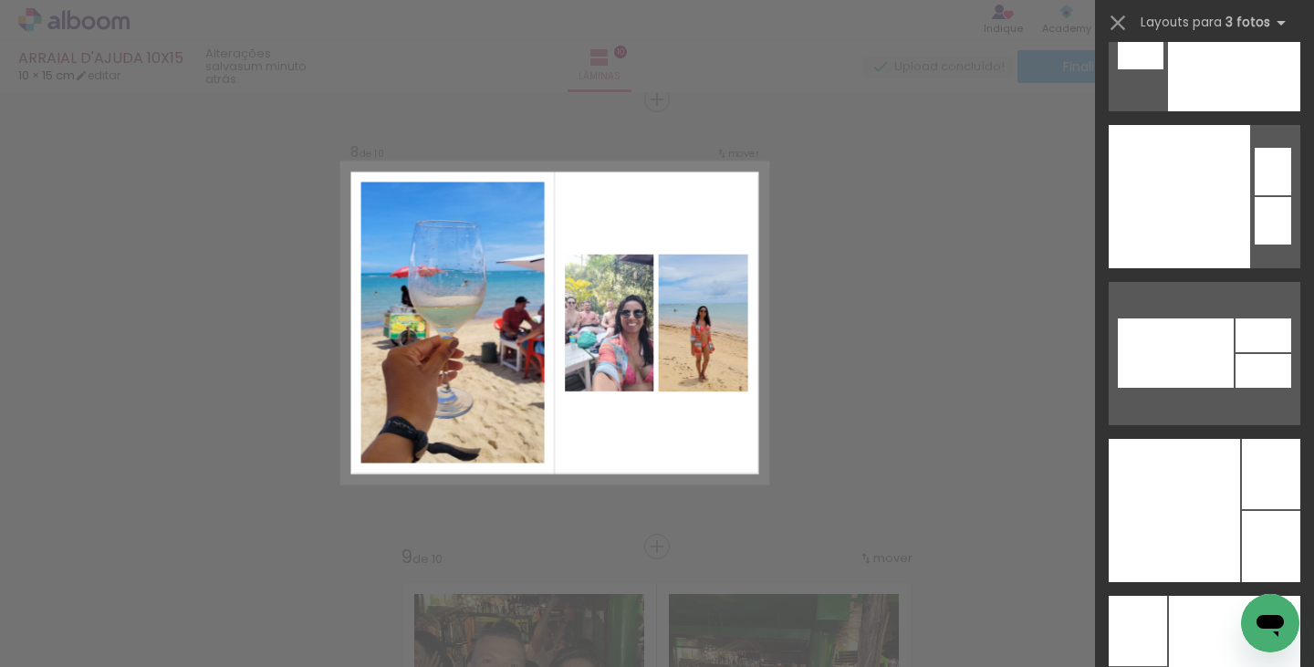
scroll to position [30663, 0]
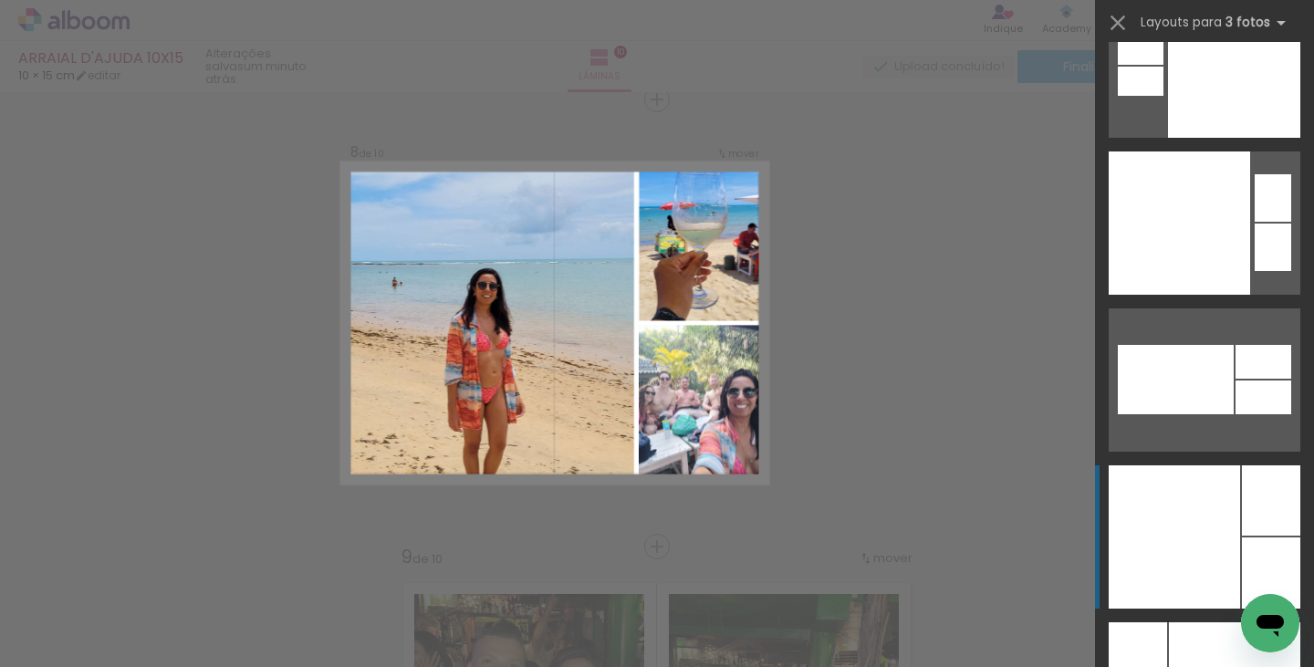
click at [1221, 559] on div at bounding box center [1174, 536] width 131 height 143
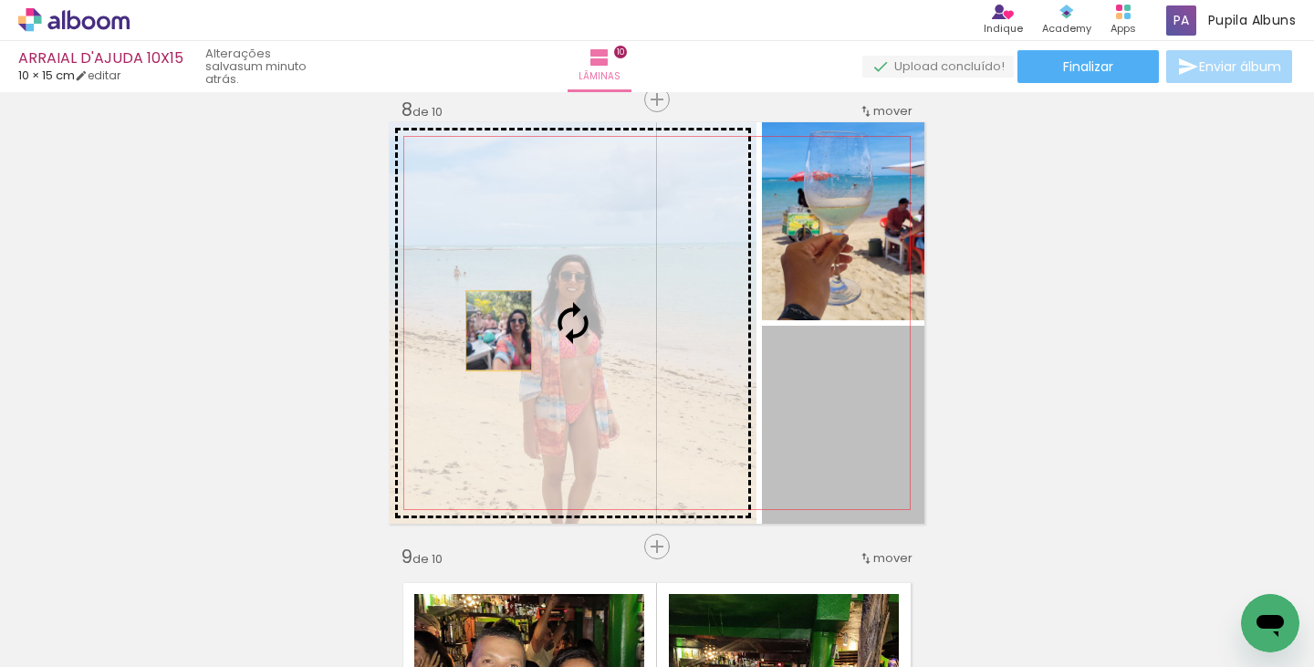
drag, startPoint x: 828, startPoint y: 466, endPoint x: 477, endPoint y: 326, distance: 378.3
click at [0, 0] on slot at bounding box center [0, 0] width 0 height 0
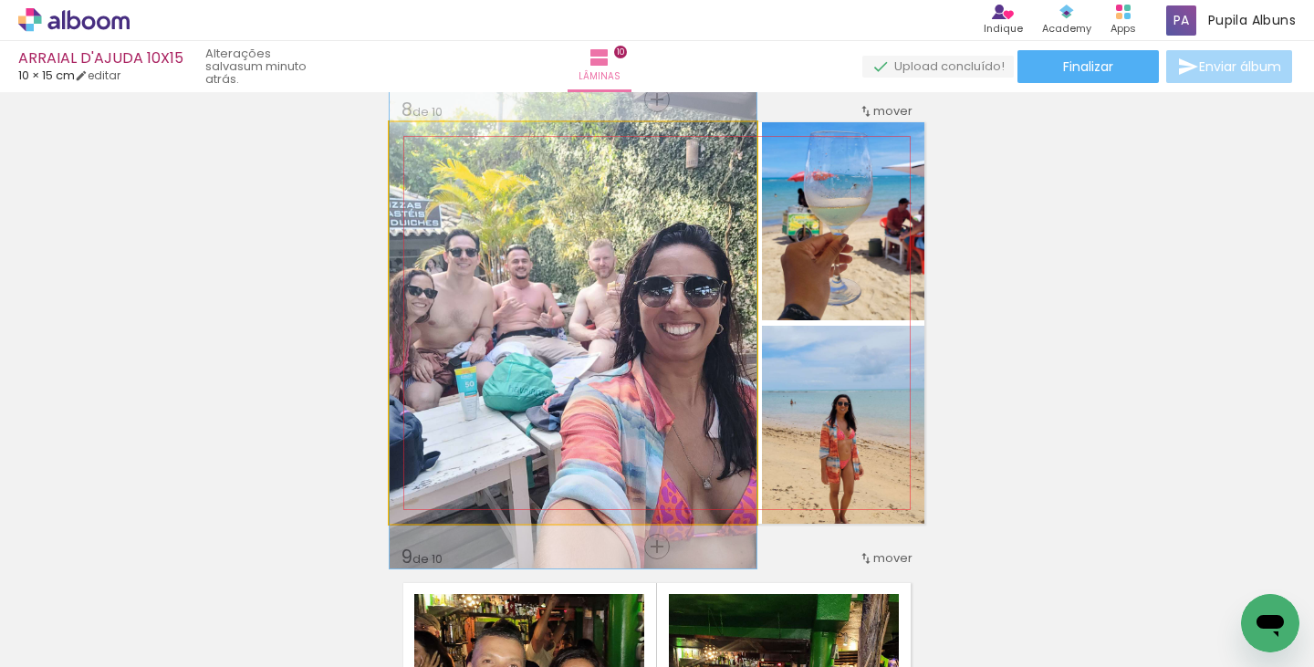
drag, startPoint x: 609, startPoint y: 390, endPoint x: 622, endPoint y: 391, distance: 12.8
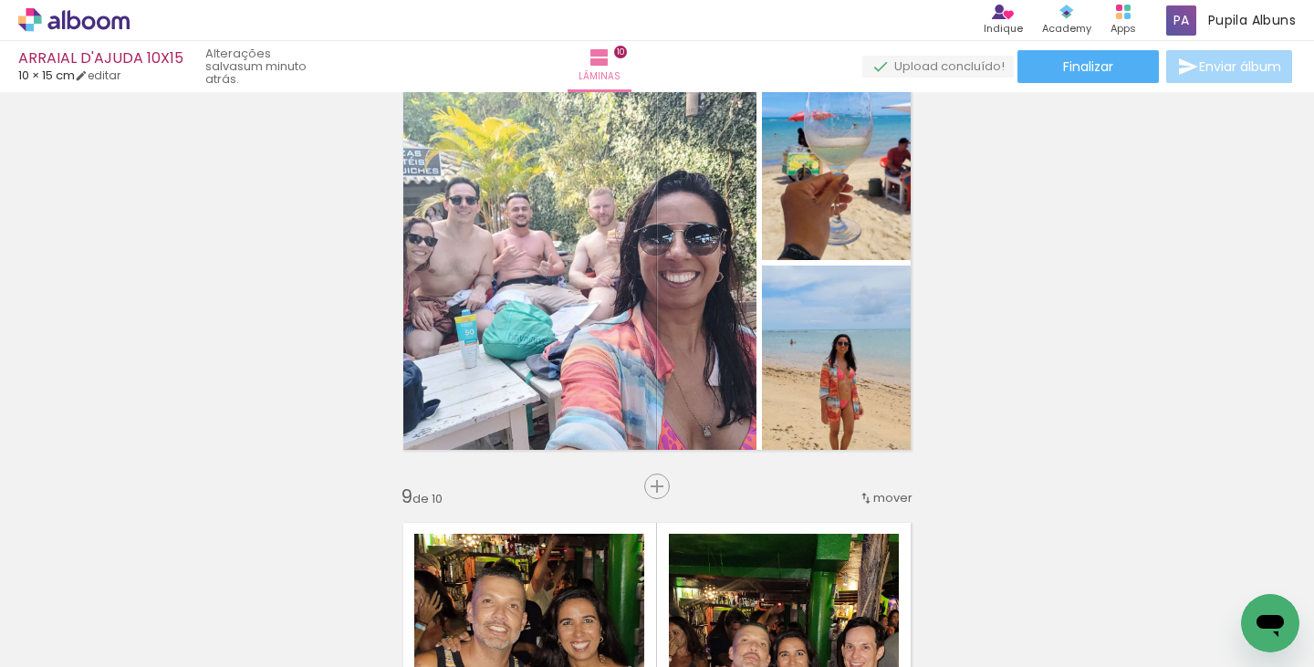
scroll to position [3157, 0]
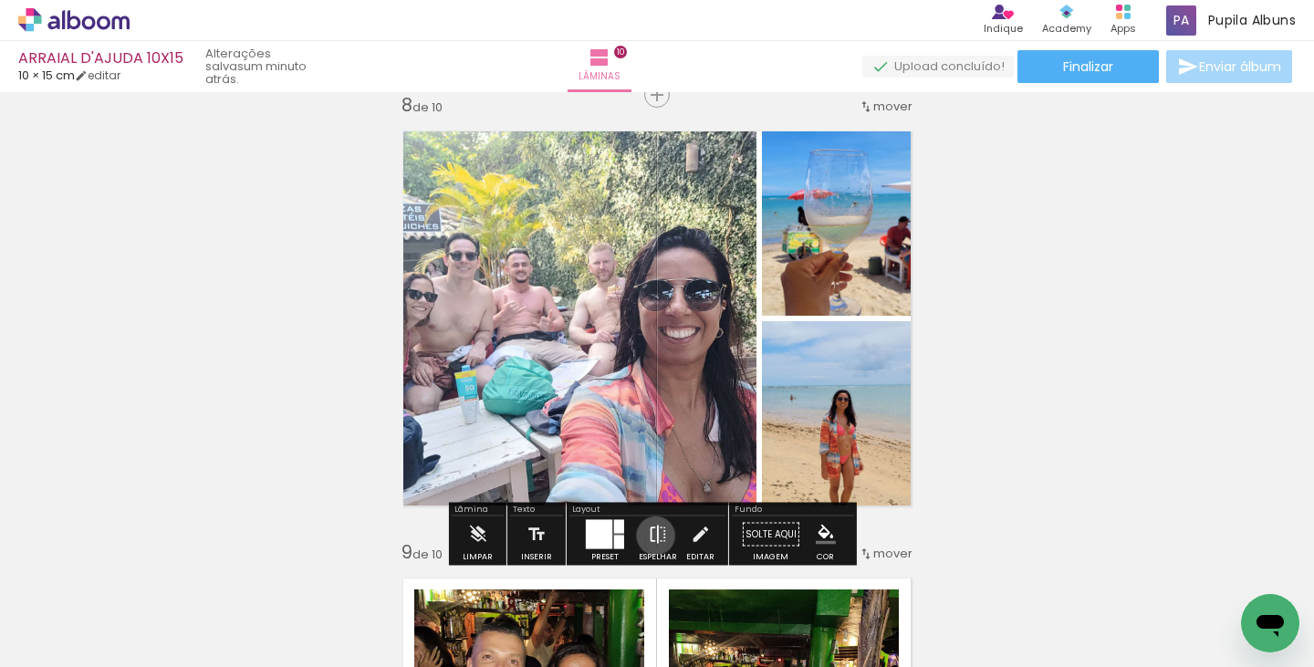
click at [652, 535] on iron-icon at bounding box center [658, 534] width 20 height 36
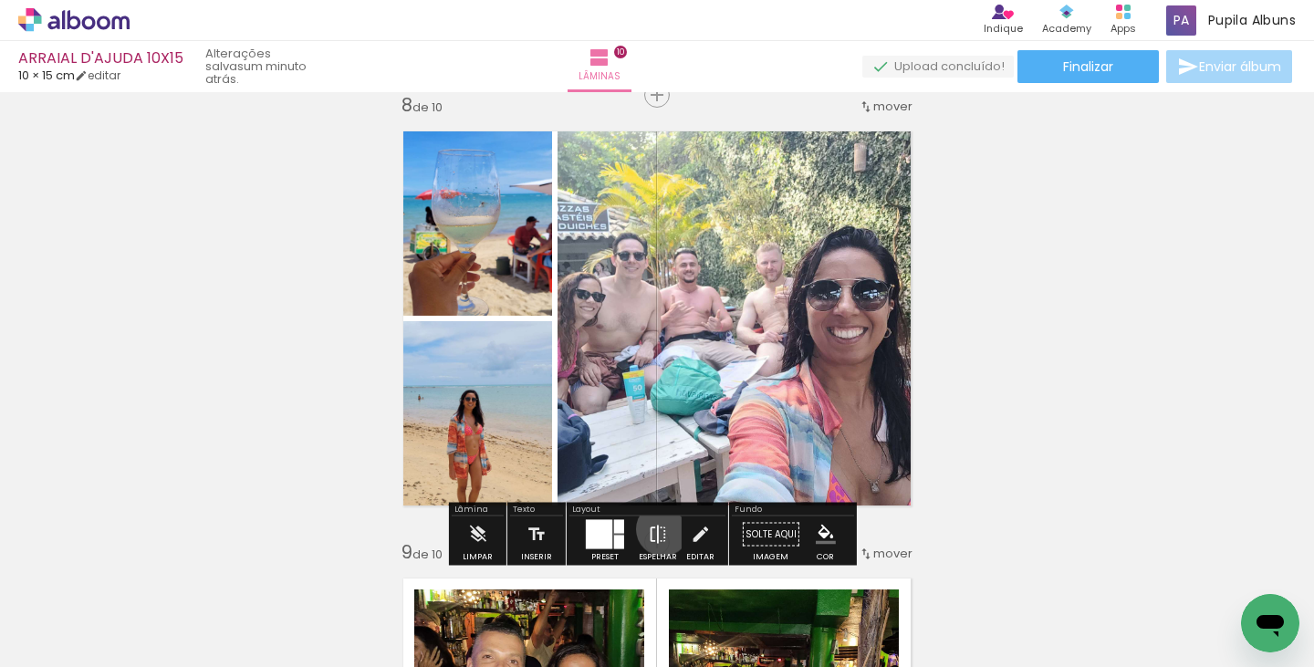
click at [659, 529] on iron-icon at bounding box center [658, 534] width 20 height 36
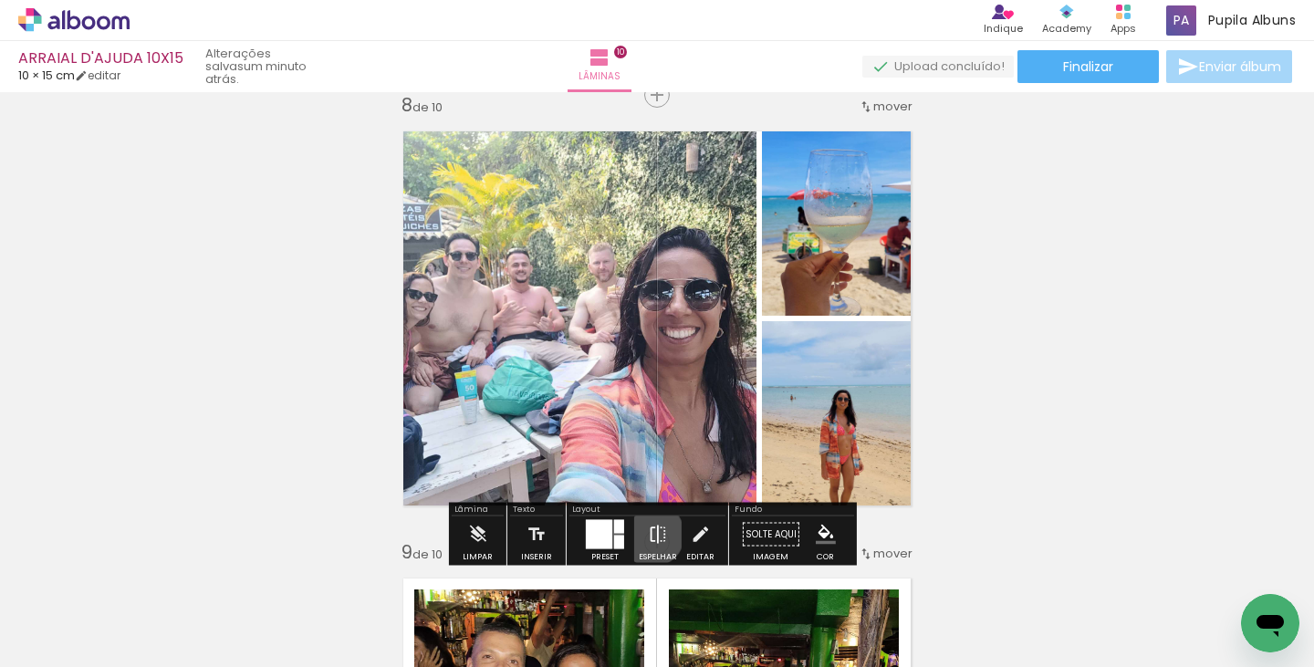
click at [651, 535] on iron-icon at bounding box center [658, 534] width 20 height 36
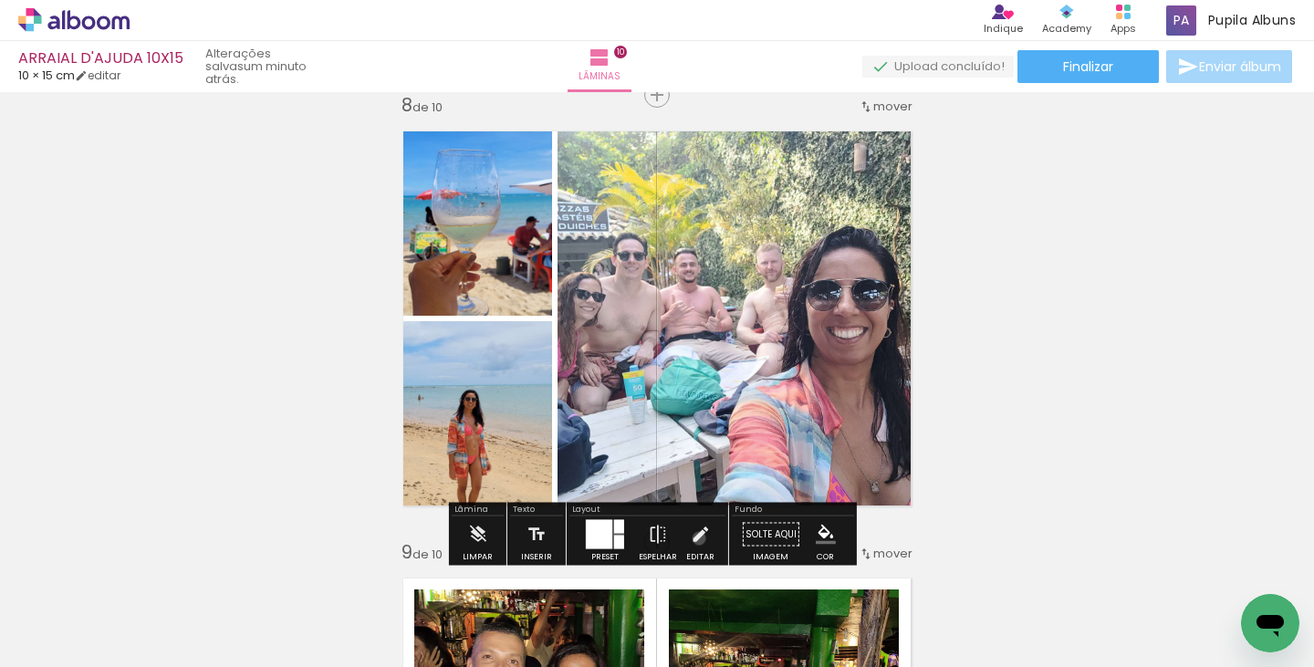
click at [695, 538] on iron-icon at bounding box center [700, 534] width 20 height 36
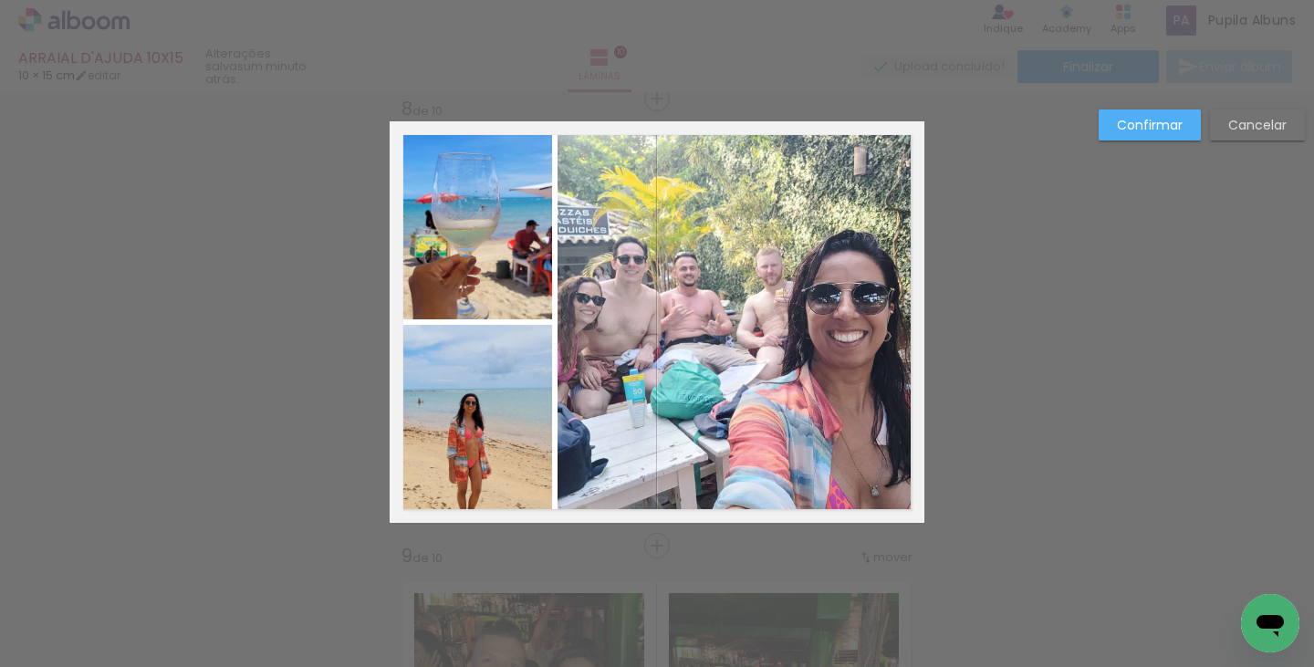
scroll to position [3152, 0]
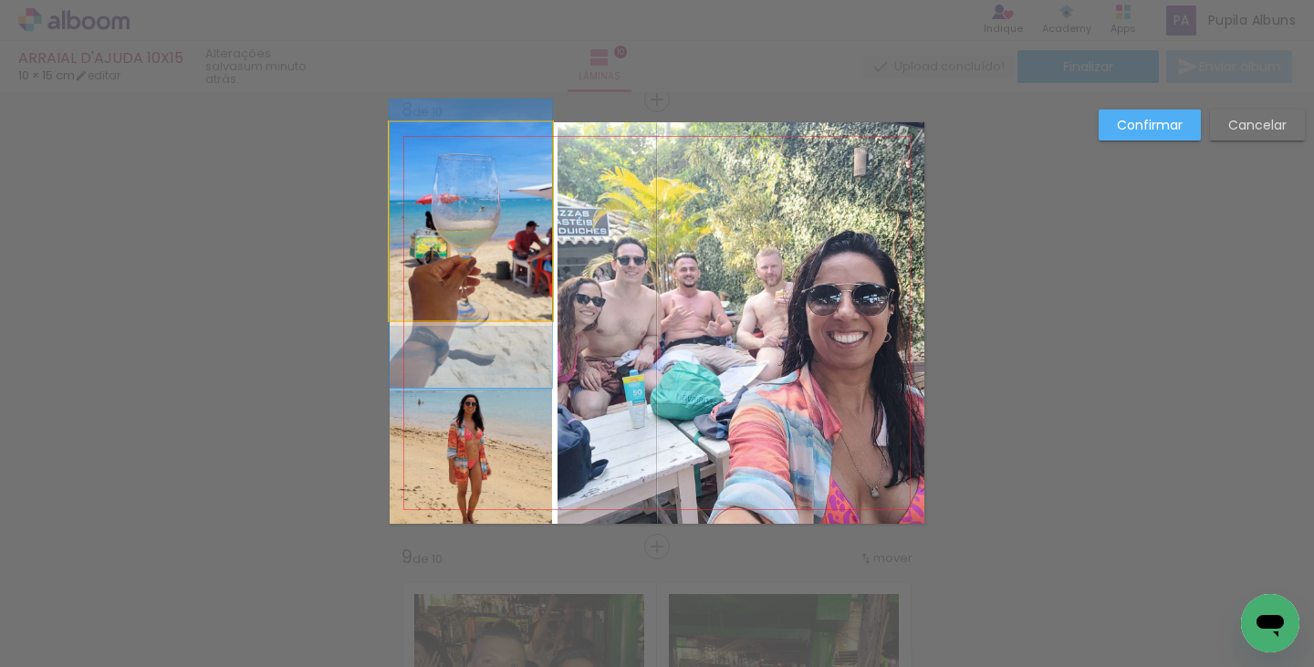
click at [474, 266] on quentale-photo at bounding box center [471, 221] width 162 height 198
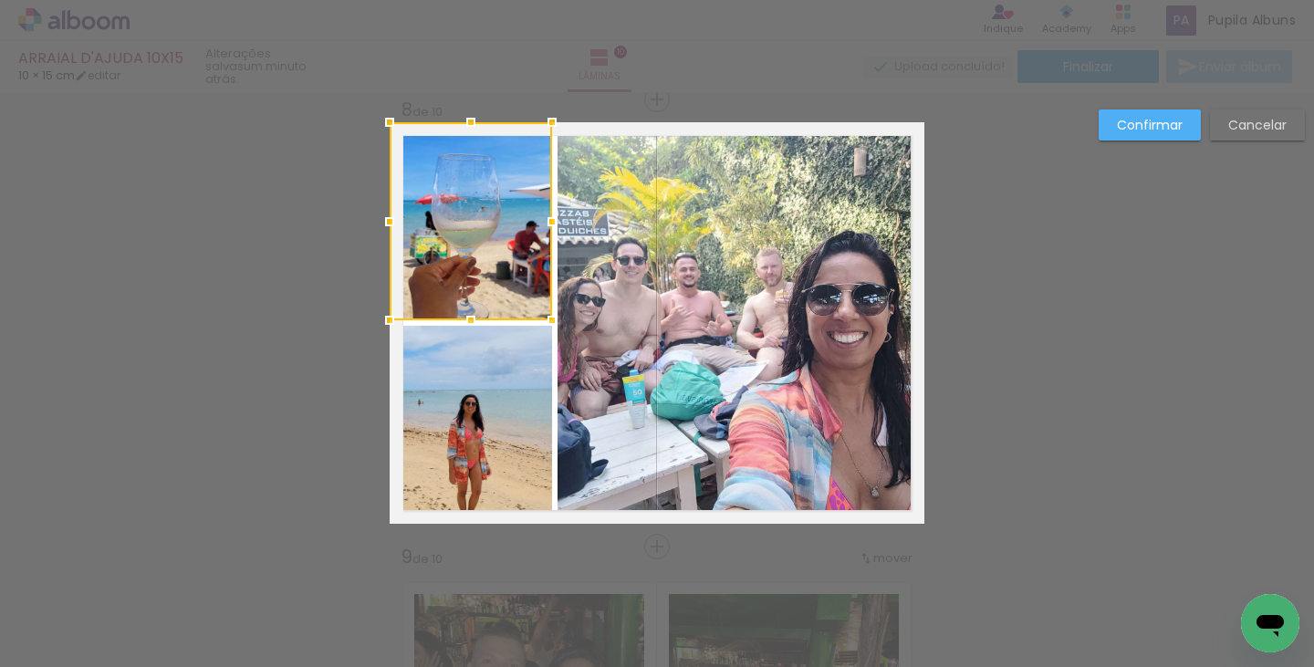
click at [474, 385] on quentale-photo at bounding box center [471, 425] width 162 height 198
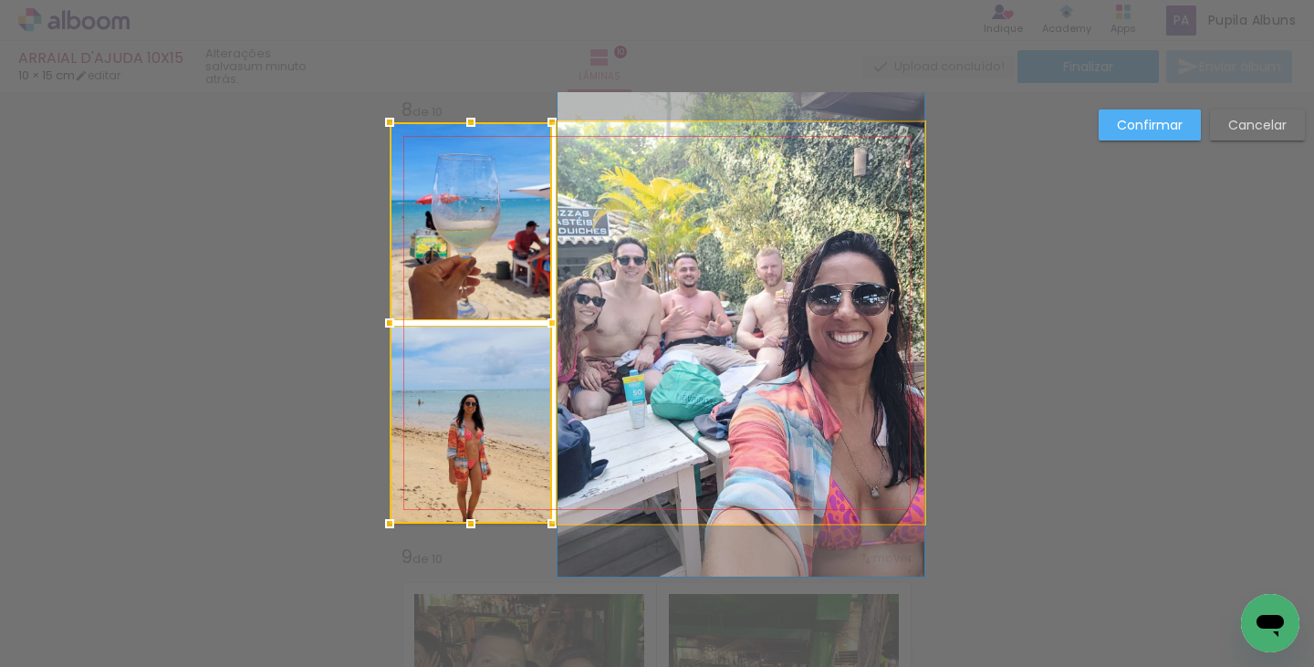
click at [663, 348] on quentale-photo at bounding box center [740, 322] width 367 height 401
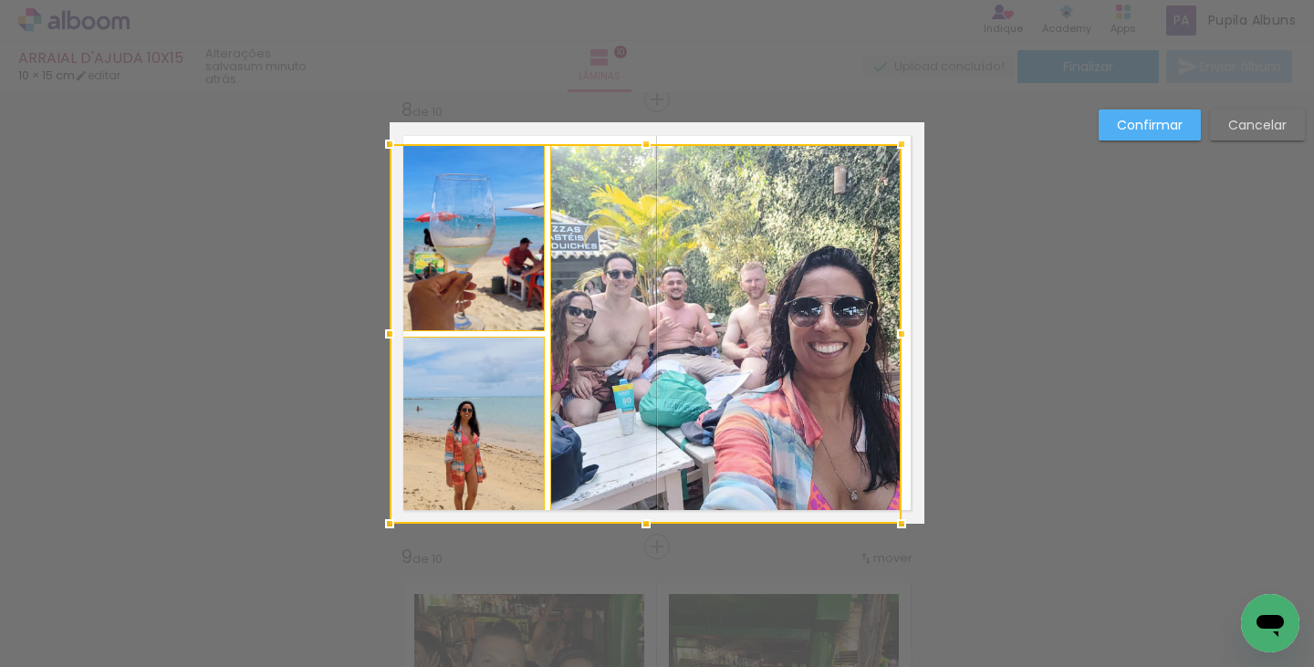
drag, startPoint x: 917, startPoint y: 122, endPoint x: 896, endPoint y: 141, distance: 28.4
click at [896, 141] on div at bounding box center [901, 144] width 36 height 36
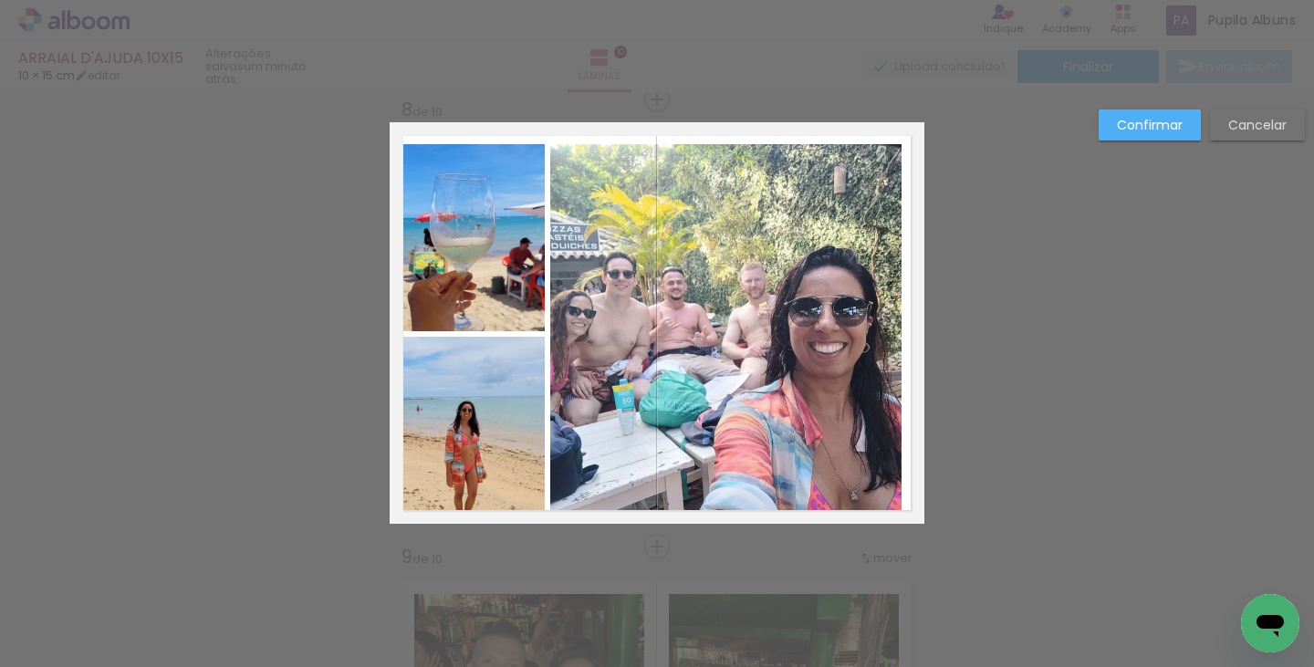
click at [838, 290] on quentale-photo at bounding box center [725, 334] width 351 height 380
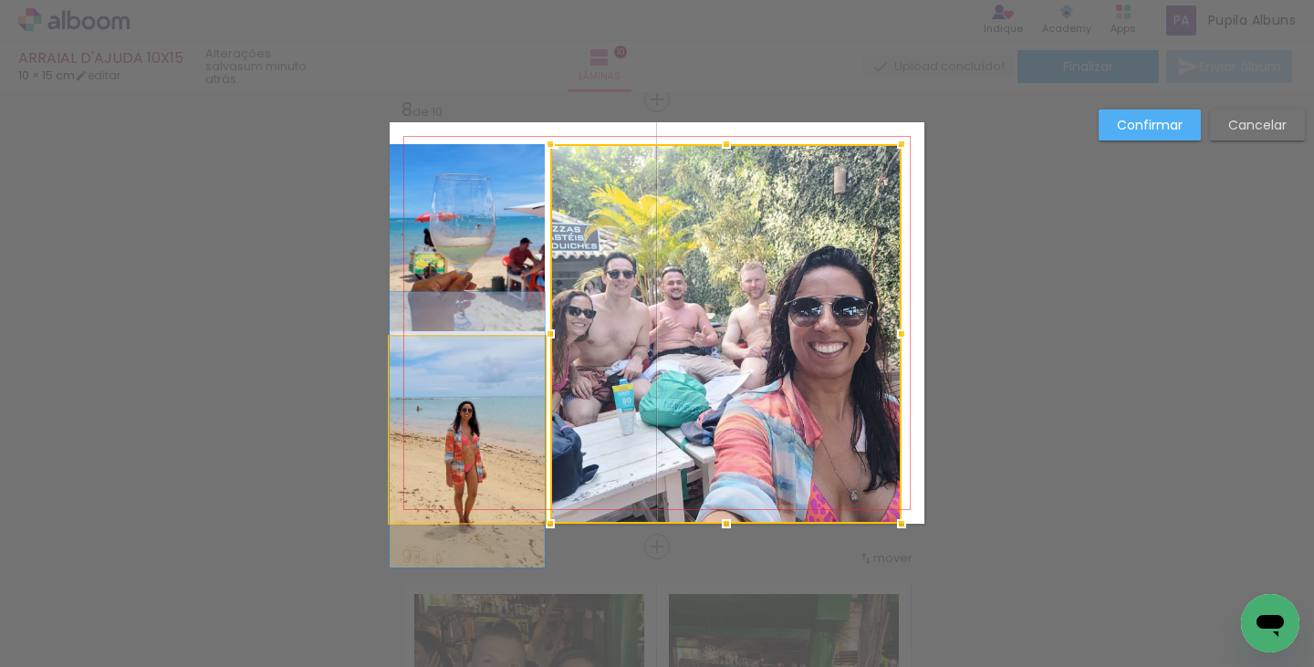
click at [515, 418] on quentale-photo at bounding box center [467, 430] width 155 height 187
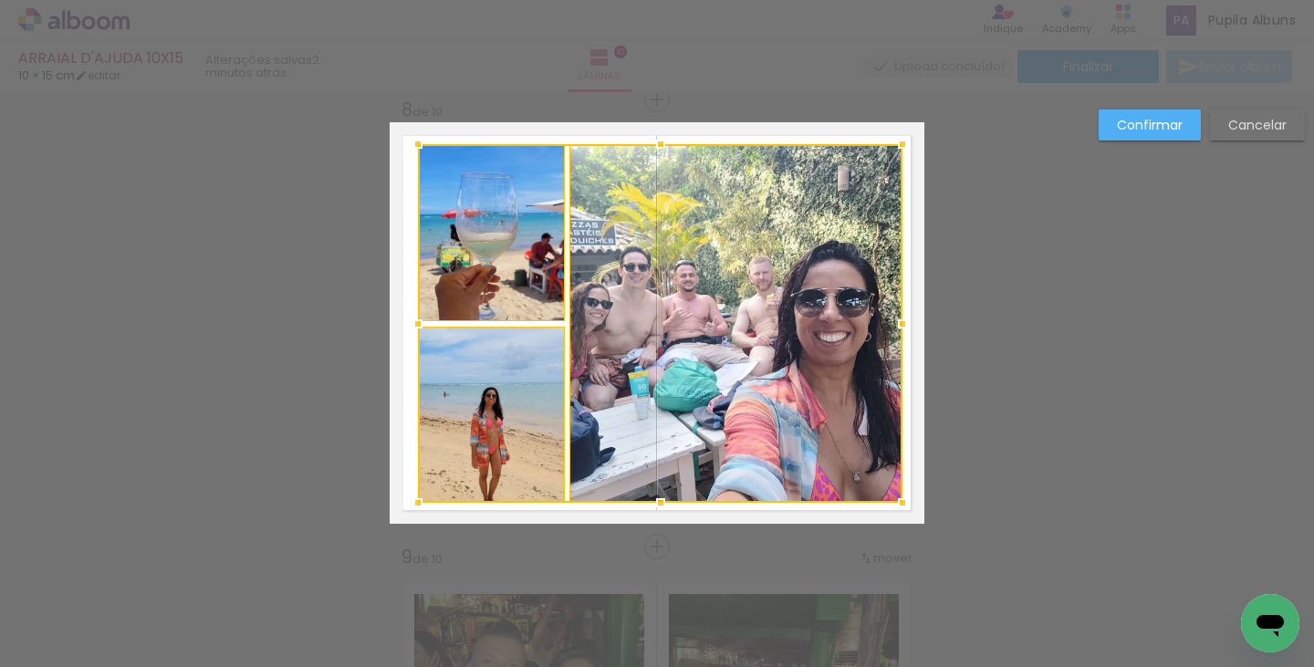
scroll to position [0, 3133]
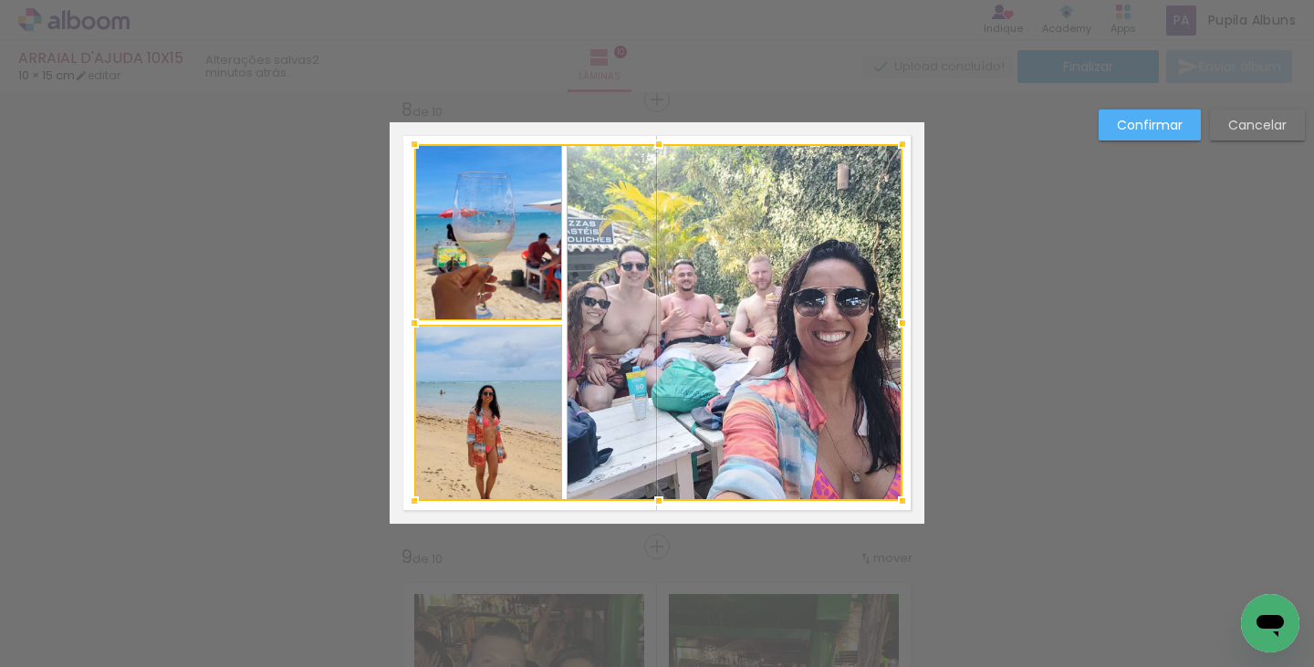
drag, startPoint x: 405, startPoint y: 512, endPoint x: 410, endPoint y: 501, distance: 11.9
click at [410, 501] on div at bounding box center [414, 501] width 36 height 36
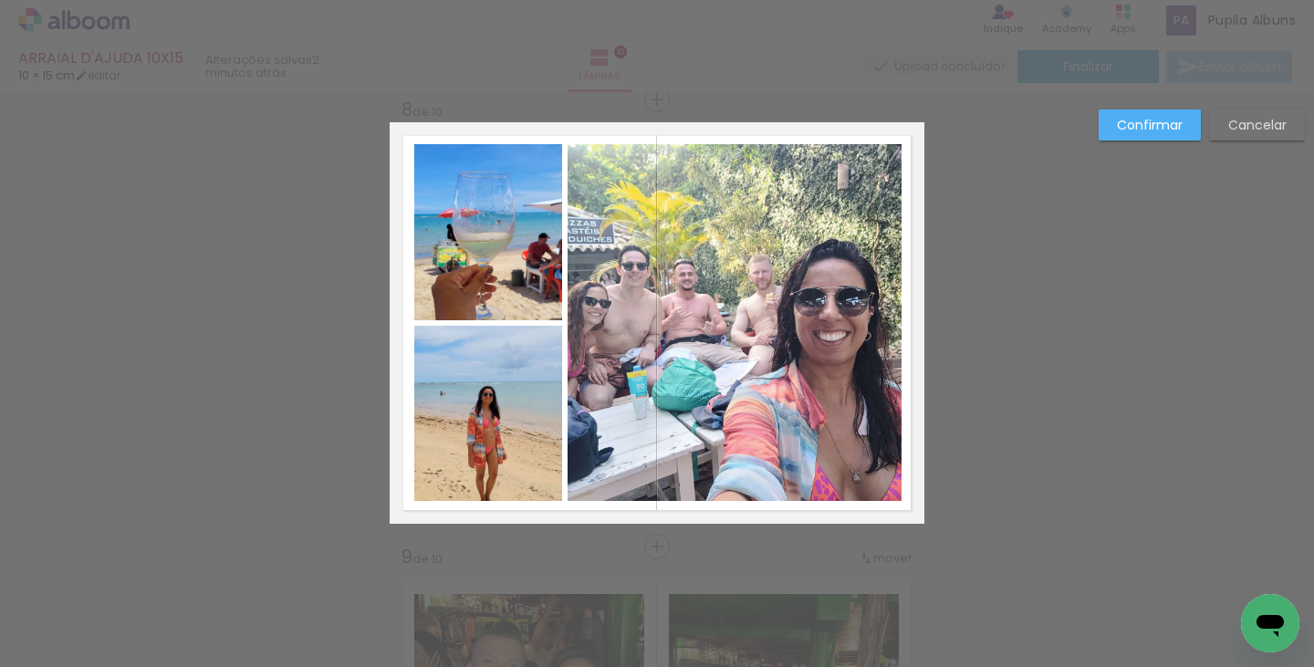
click at [498, 268] on quentale-photo at bounding box center [488, 232] width 148 height 176
click at [476, 385] on quentale-photo at bounding box center [488, 413] width 148 height 175
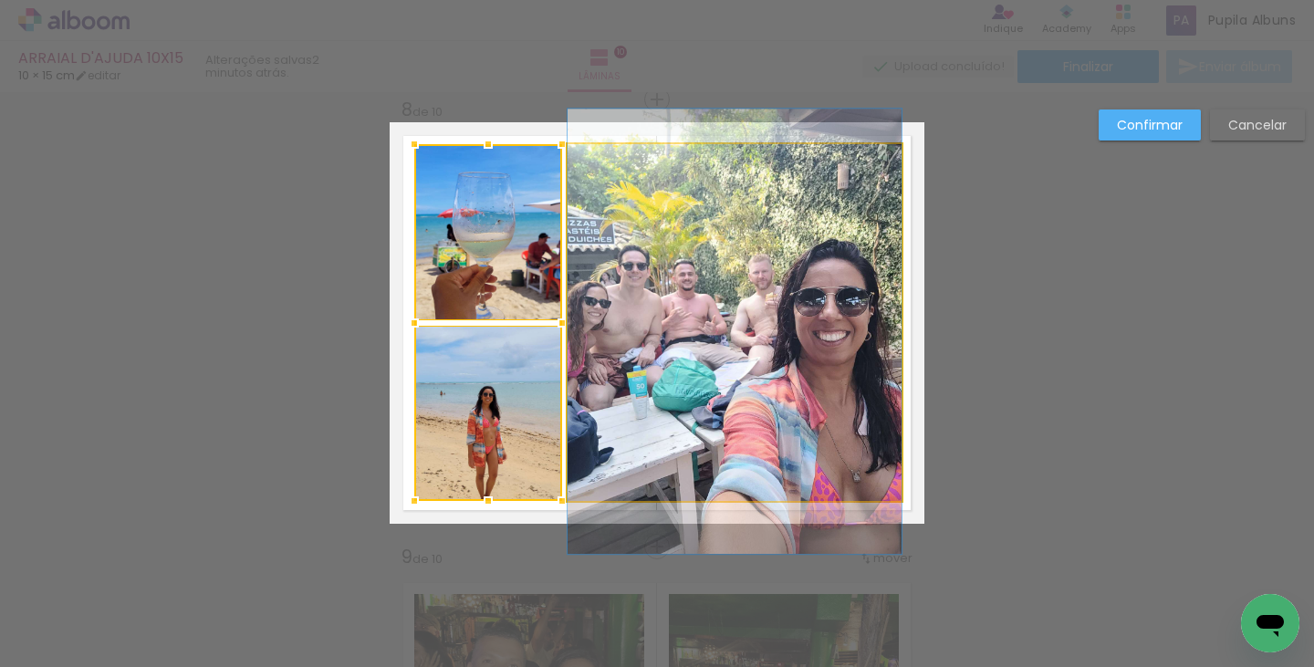
click at [732, 339] on quentale-photo at bounding box center [735, 322] width 334 height 357
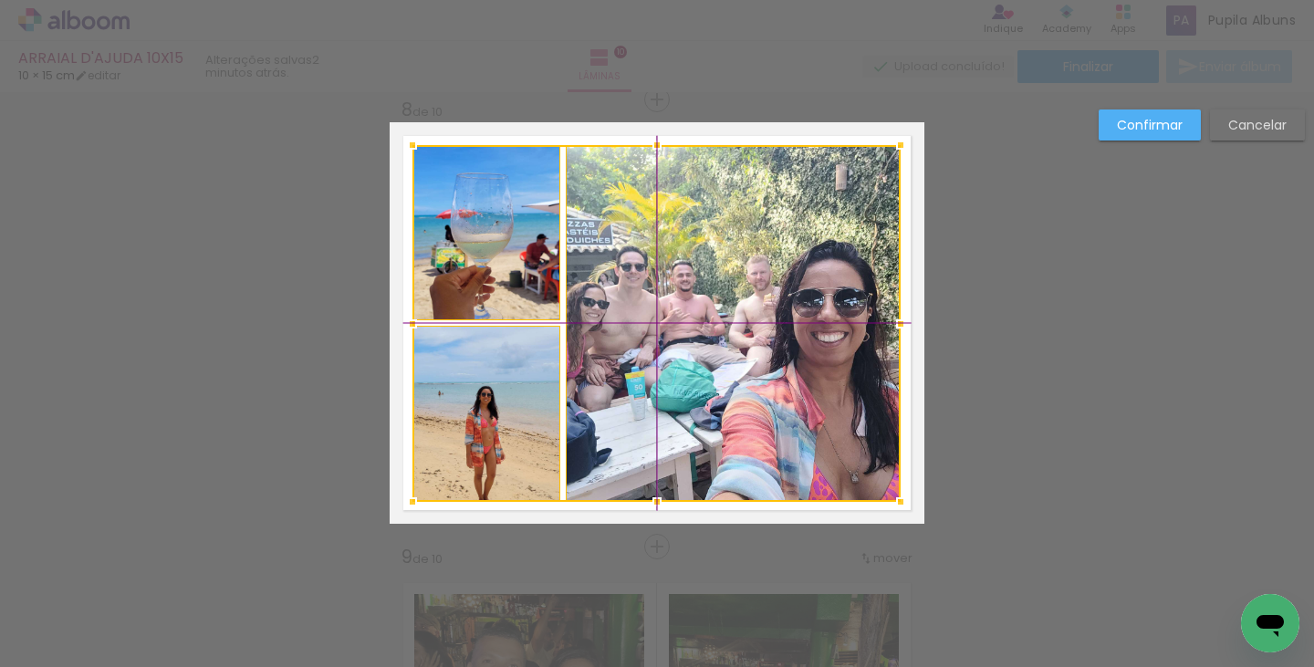
click at [723, 337] on div at bounding box center [656, 323] width 488 height 357
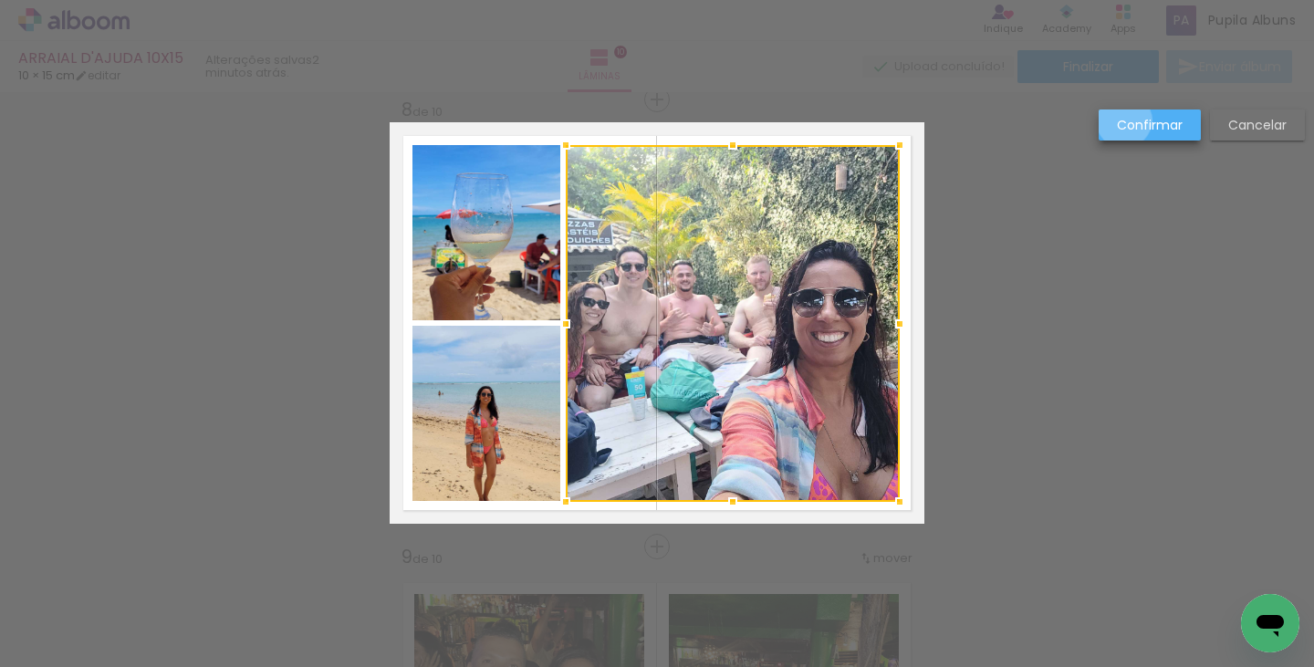
click at [0, 0] on slot "Confirmar" at bounding box center [0, 0] width 0 height 0
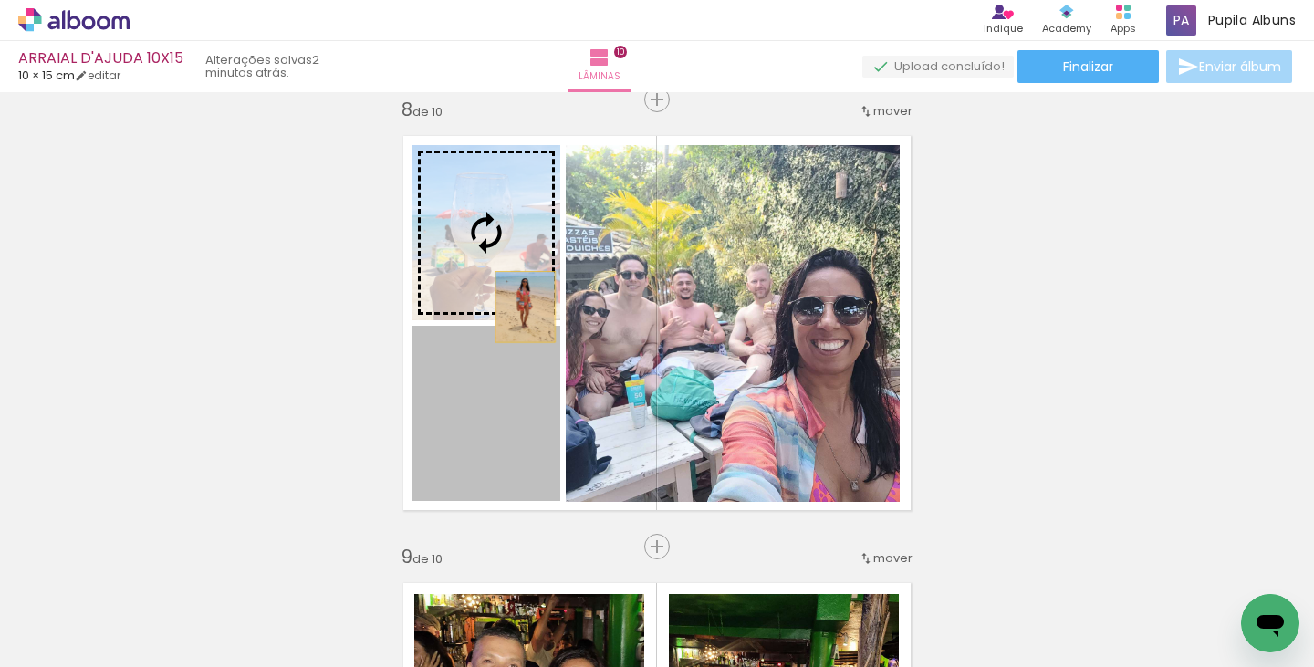
drag, startPoint x: 515, startPoint y: 415, endPoint x: 512, endPoint y: 288, distance: 126.9
click at [0, 0] on slot at bounding box center [0, 0] width 0 height 0
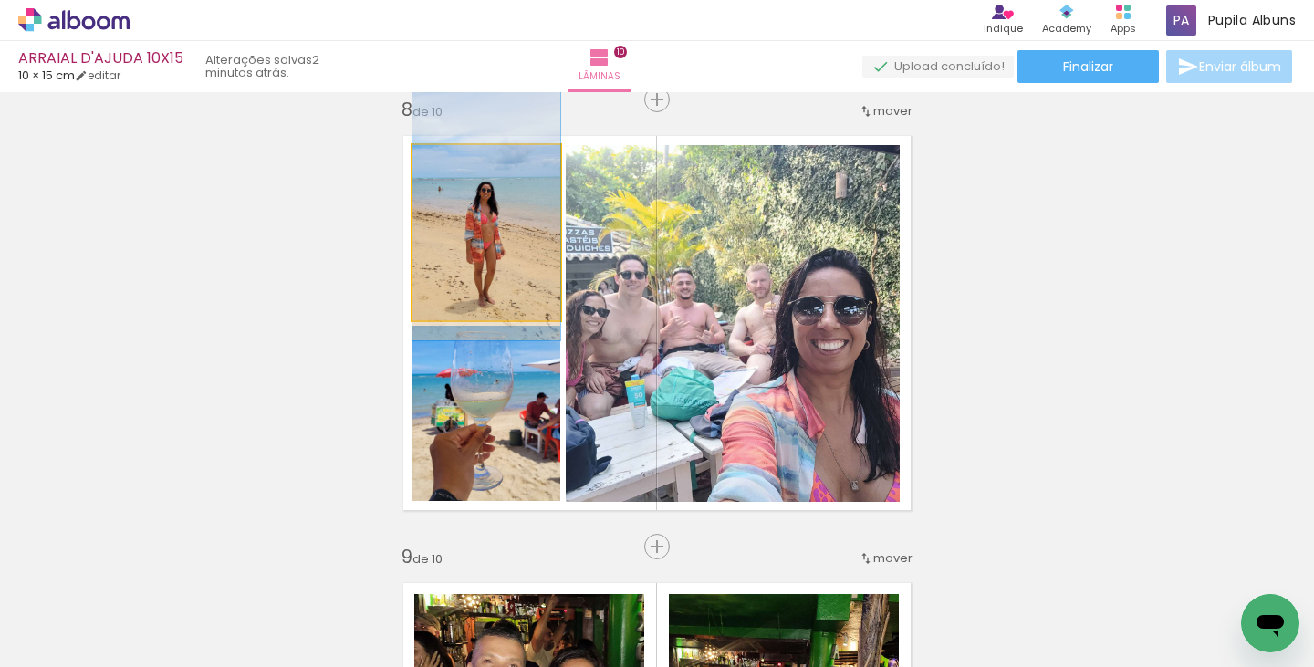
drag, startPoint x: 504, startPoint y: 288, endPoint x: 502, endPoint y: 267, distance: 21.1
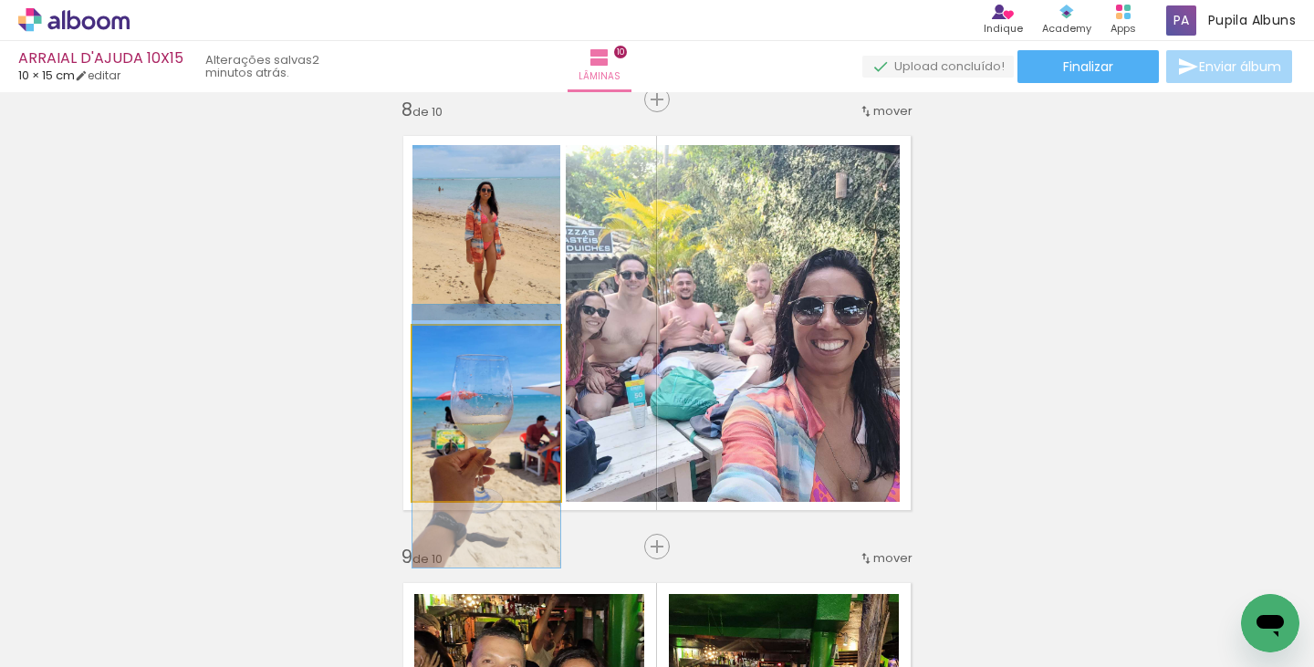
drag, startPoint x: 516, startPoint y: 411, endPoint x: 516, endPoint y: 427, distance: 16.4
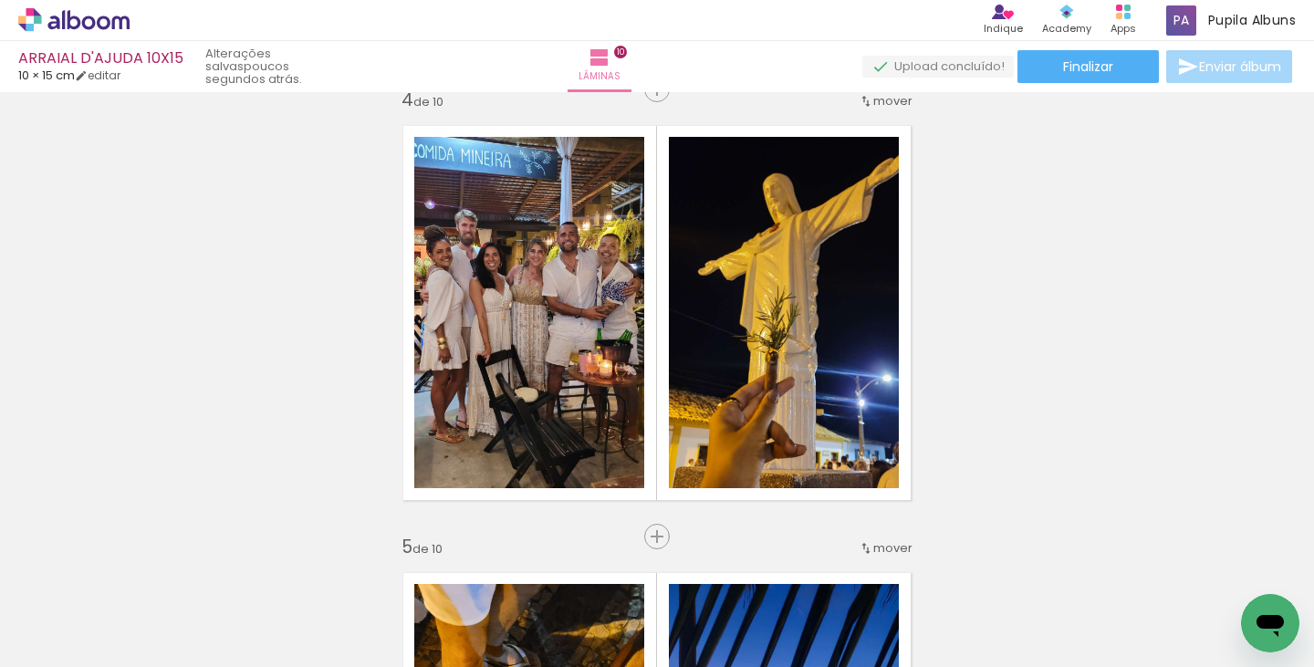
scroll to position [1412, 0]
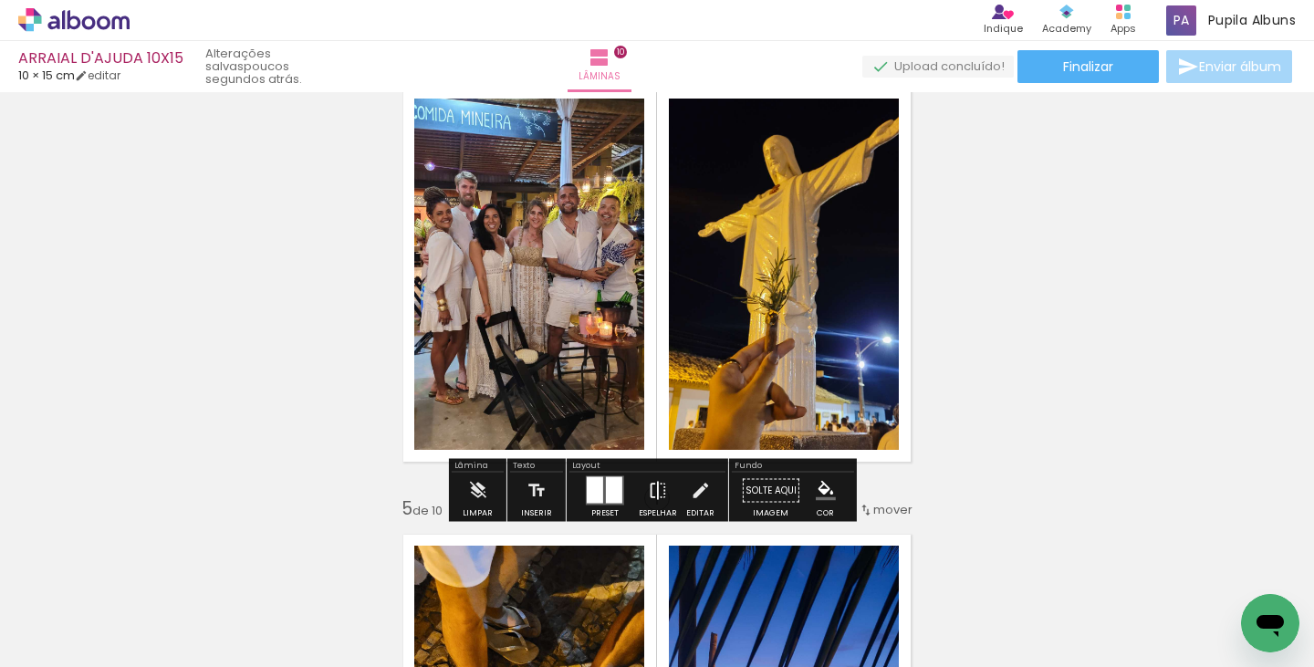
click at [657, 476] on iron-icon at bounding box center [658, 491] width 20 height 36
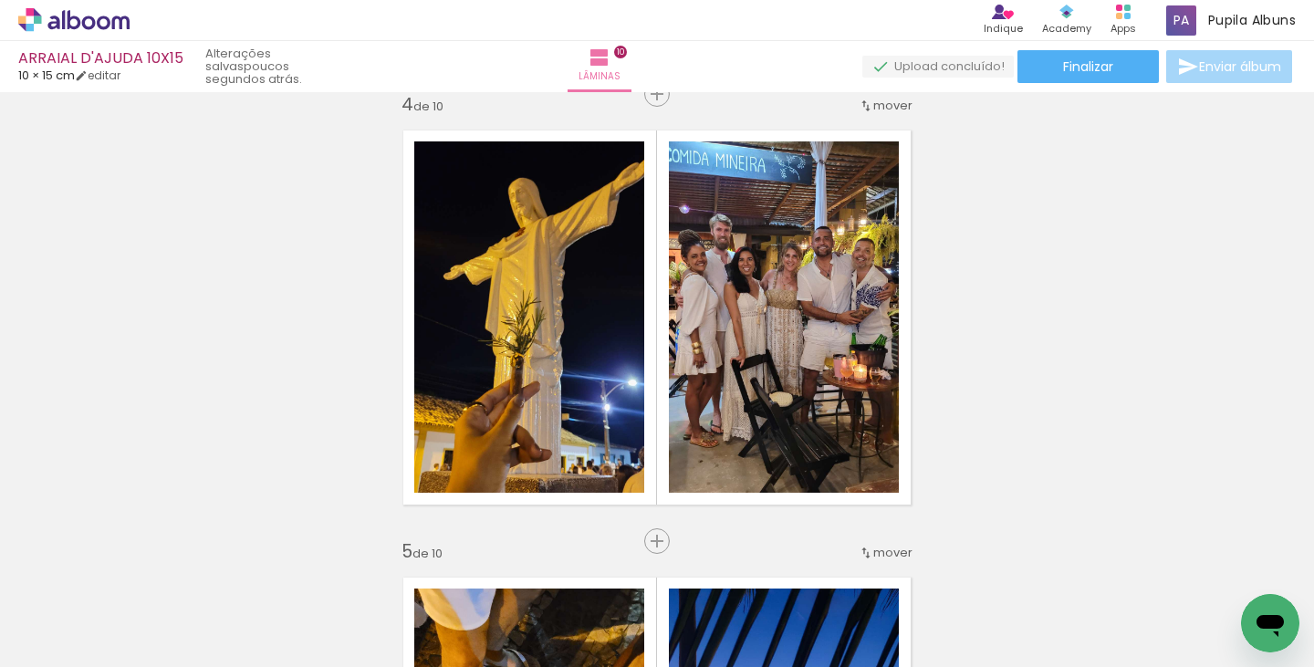
scroll to position [1485, 0]
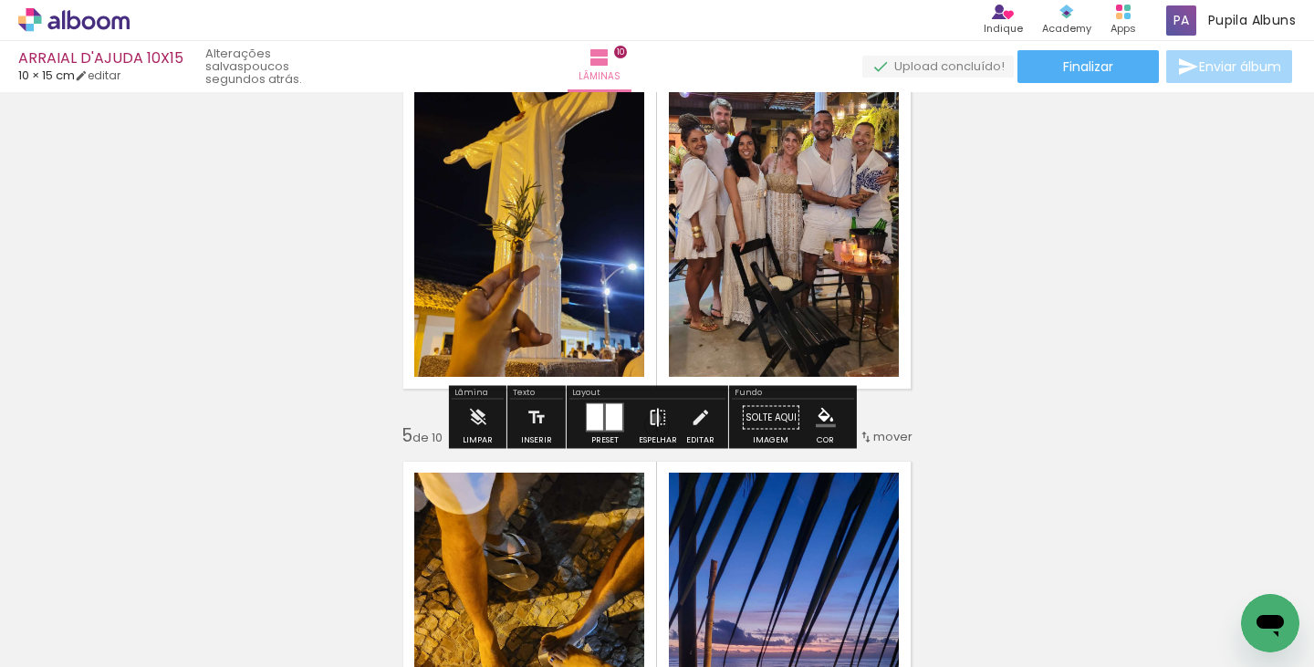
click at [652, 418] on iron-icon at bounding box center [658, 418] width 20 height 36
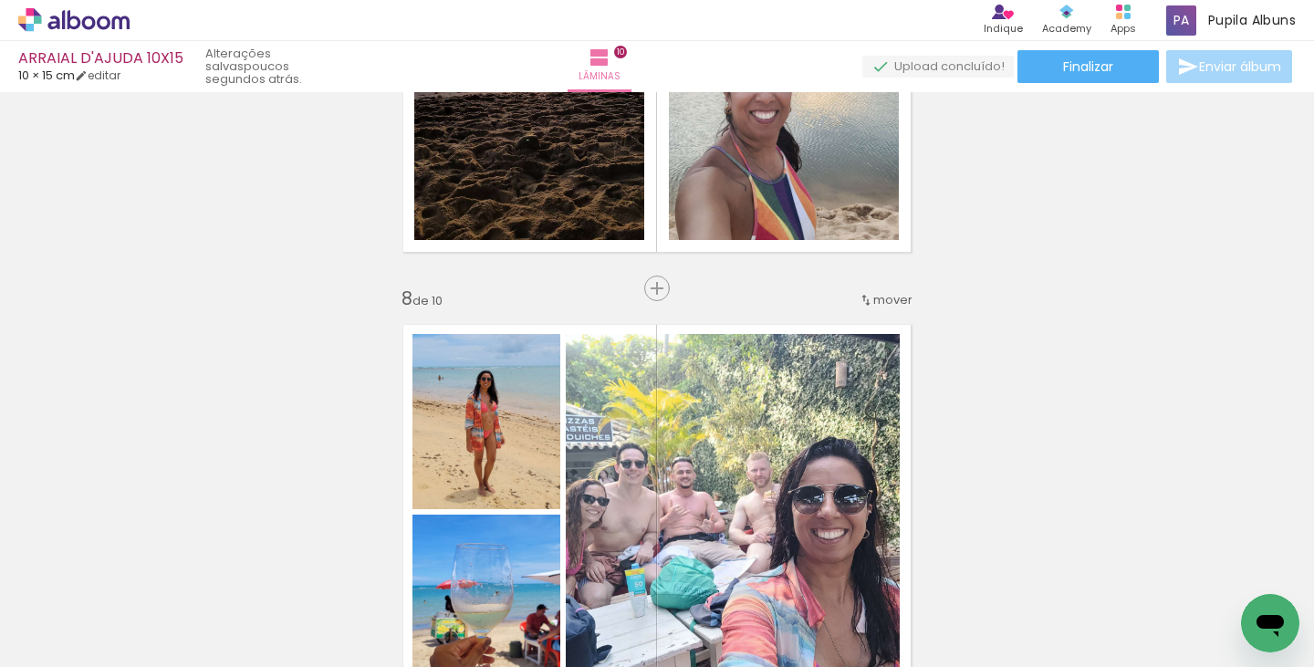
scroll to position [2702, 0]
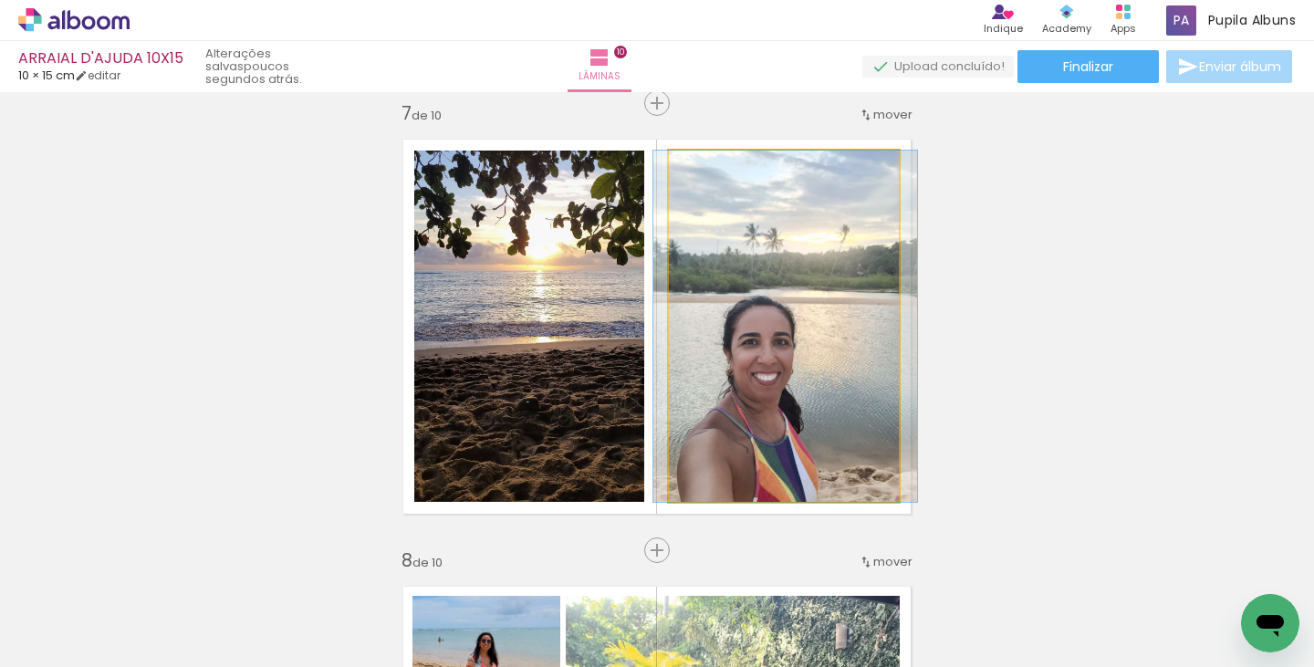
drag, startPoint x: 802, startPoint y: 383, endPoint x: 804, endPoint y: 351, distance: 32.0
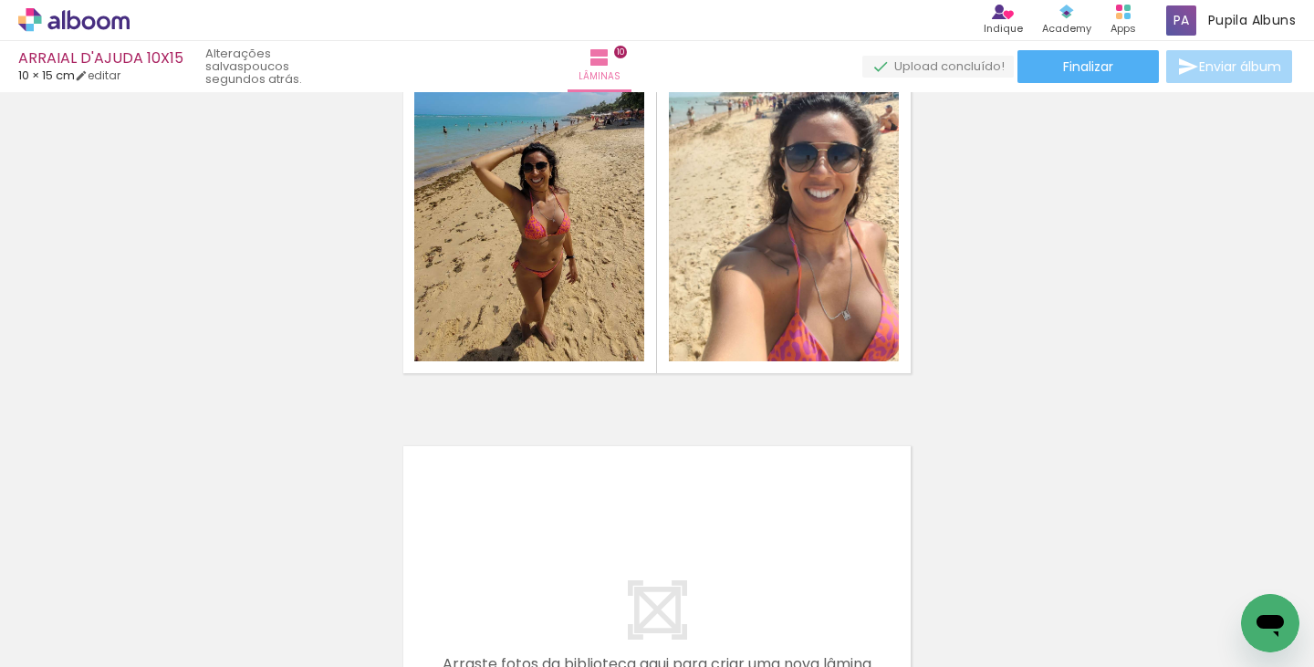
scroll to position [4227, 0]
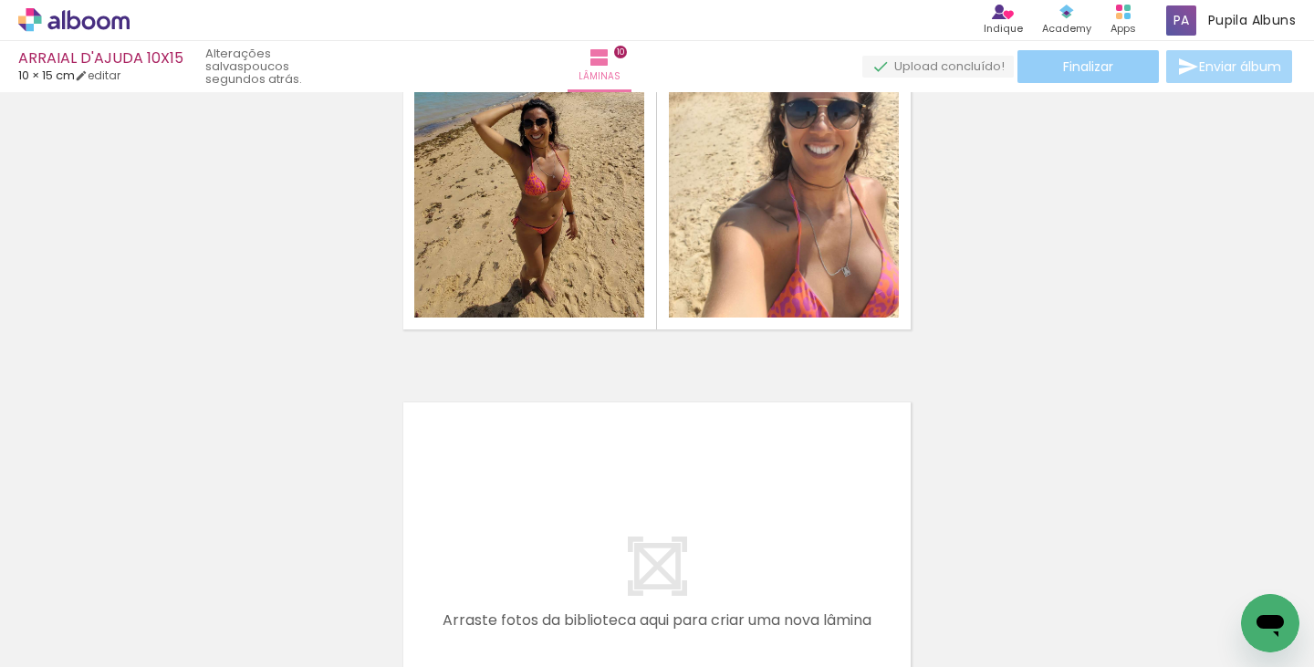
click at [1065, 68] on span "Finalizar" at bounding box center [1088, 66] width 50 height 13
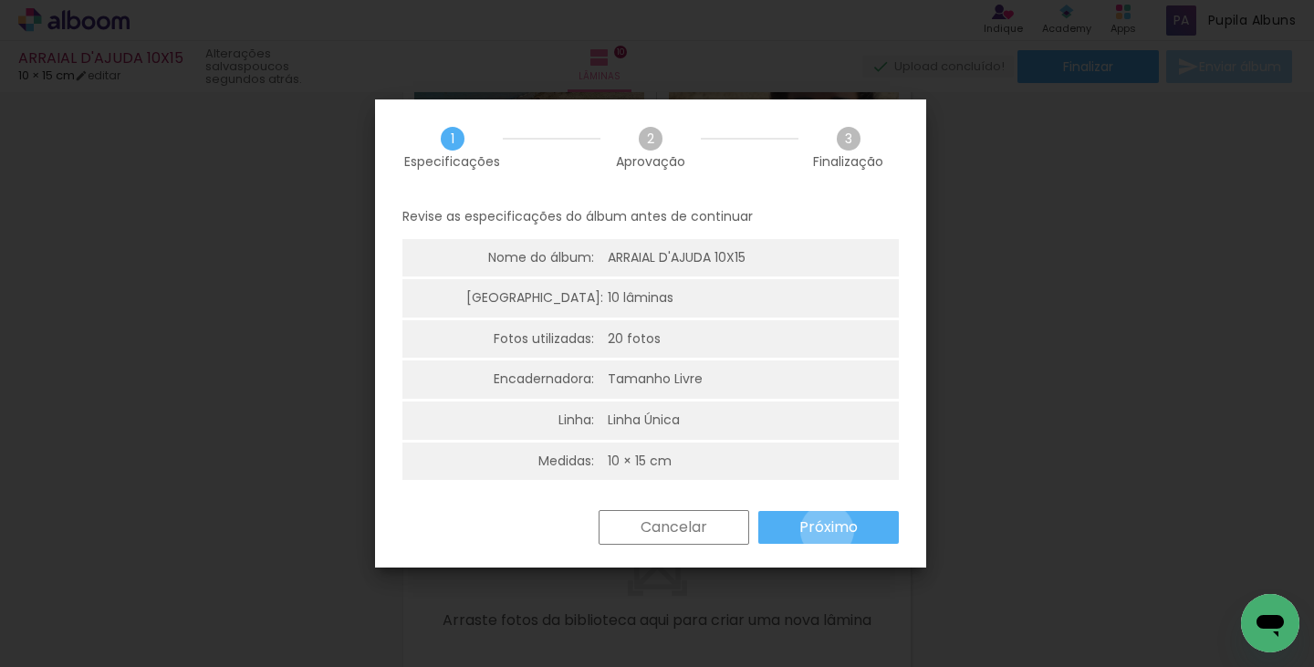
click at [0, 0] on slot "Próximo" at bounding box center [0, 0] width 0 height 0
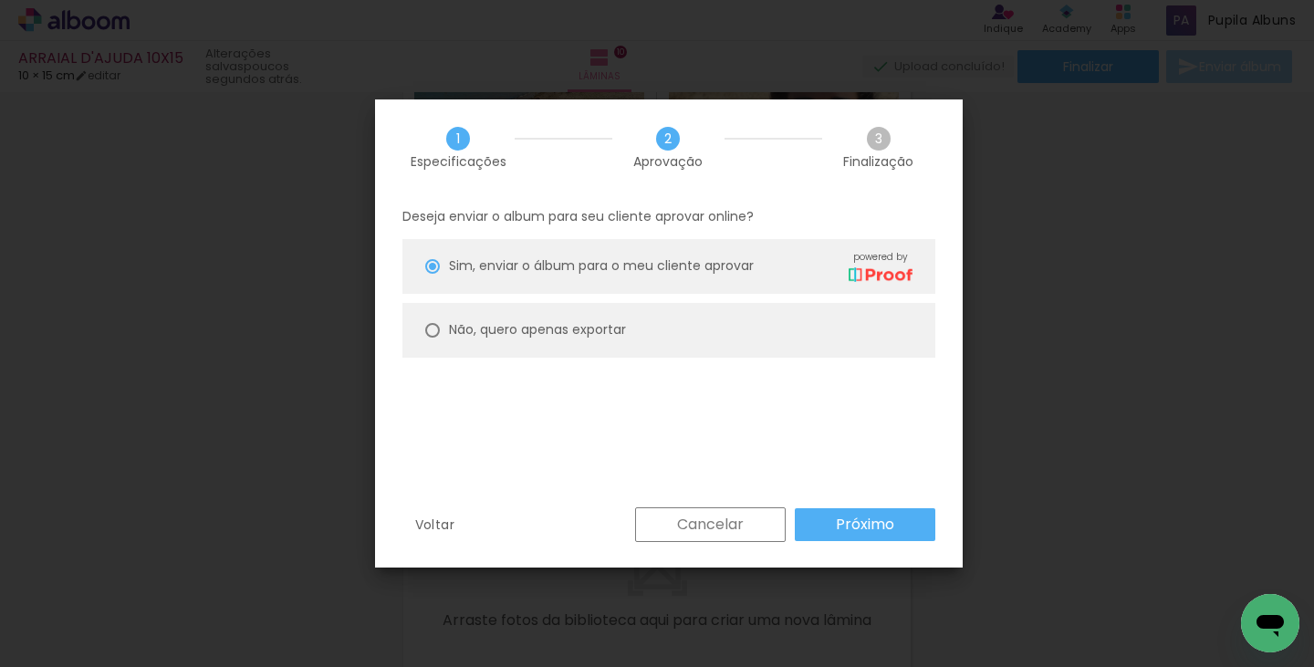
click at [0, 0] on slot "Não, quero apenas exportar" at bounding box center [0, 0] width 0 height 0
type paper-radio-button "on"
click at [0, 0] on slot "Próximo" at bounding box center [0, 0] width 0 height 0
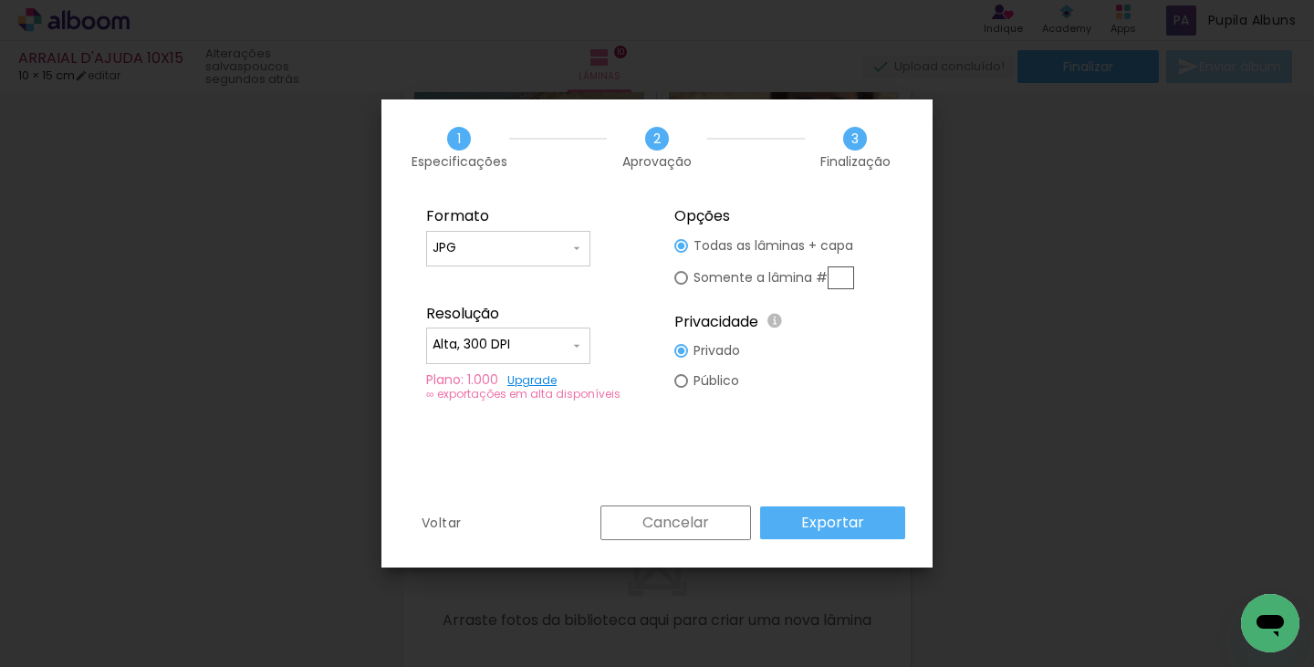
click at [834, 512] on paper-button "Exportar" at bounding box center [832, 522] width 145 height 33
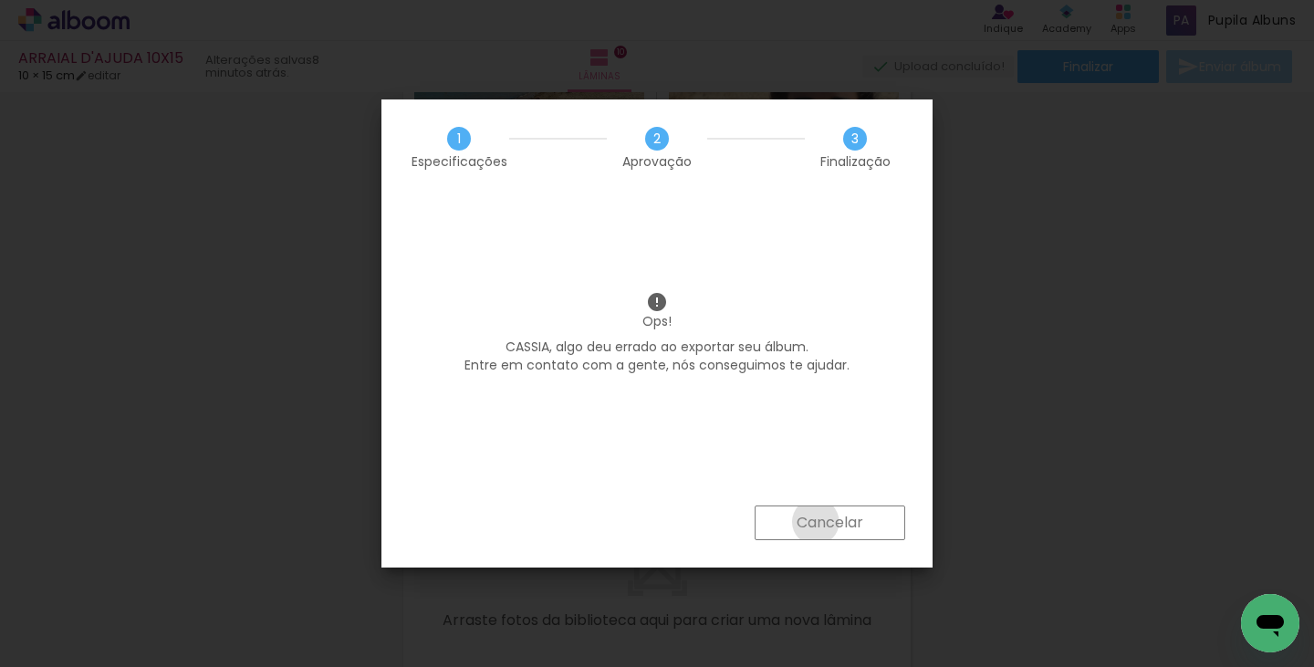
click at [0, 0] on slot "Cancelar" at bounding box center [0, 0] width 0 height 0
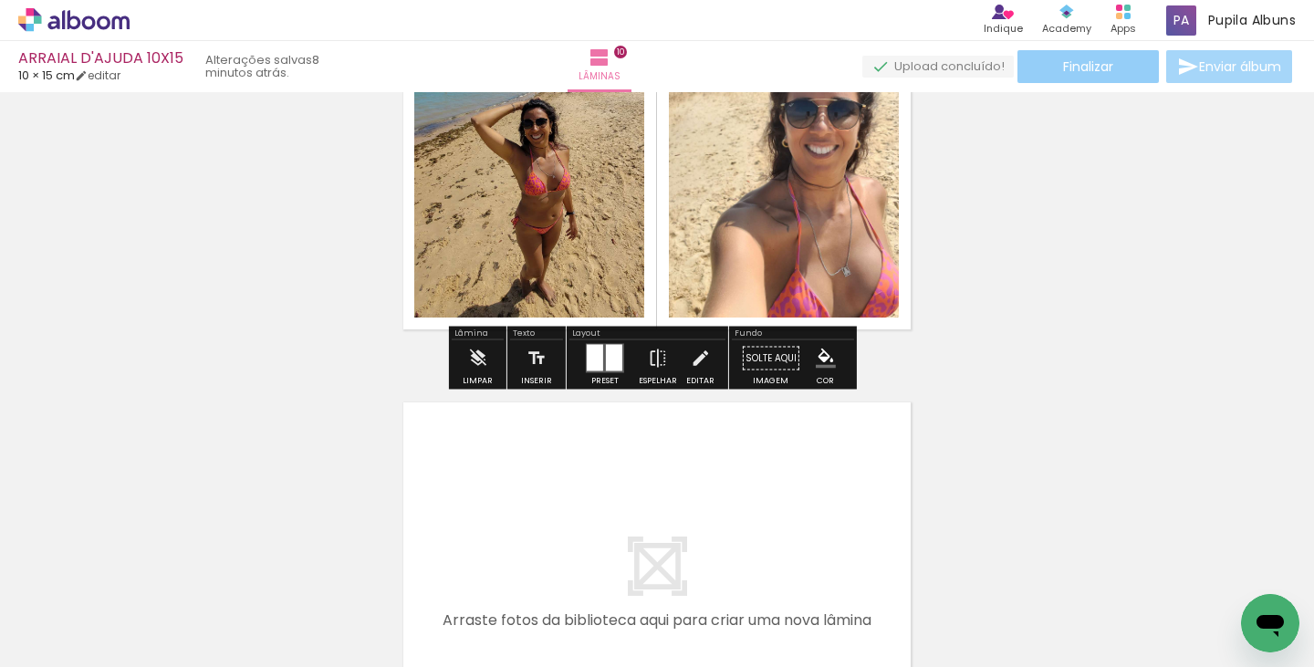
click at [1094, 60] on span "Finalizar" at bounding box center [1088, 66] width 50 height 13
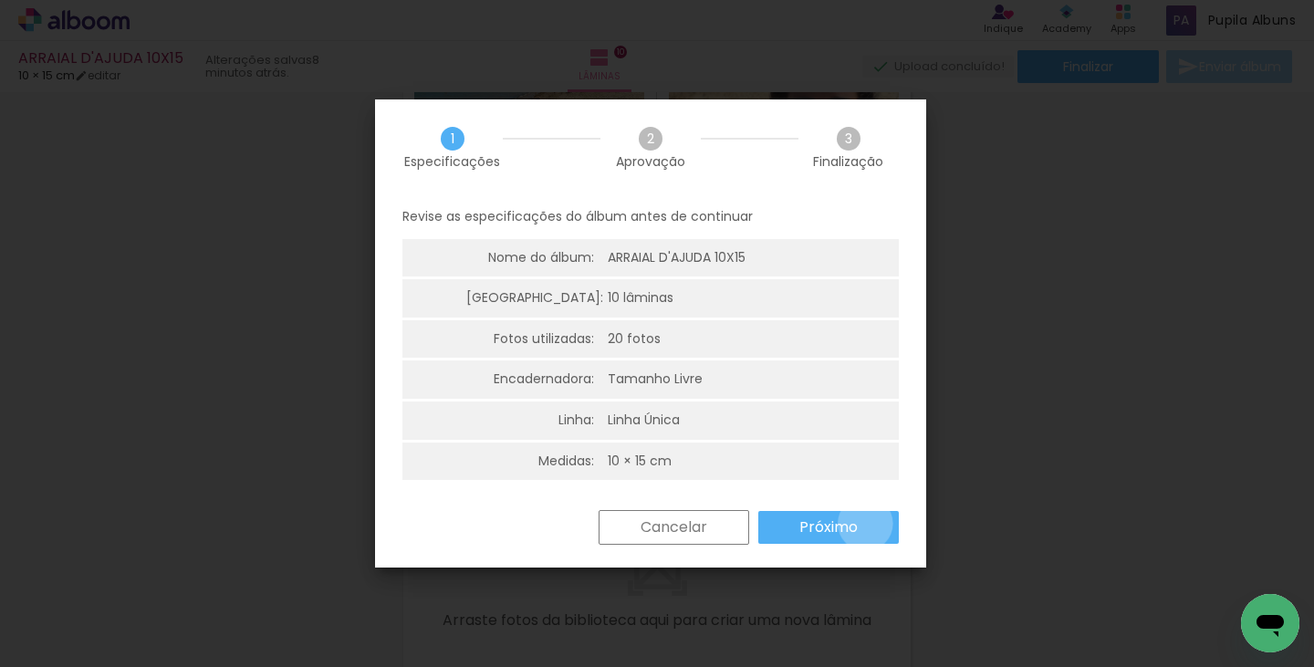
click at [865, 524] on paper-button "Próximo" at bounding box center [828, 527] width 141 height 33
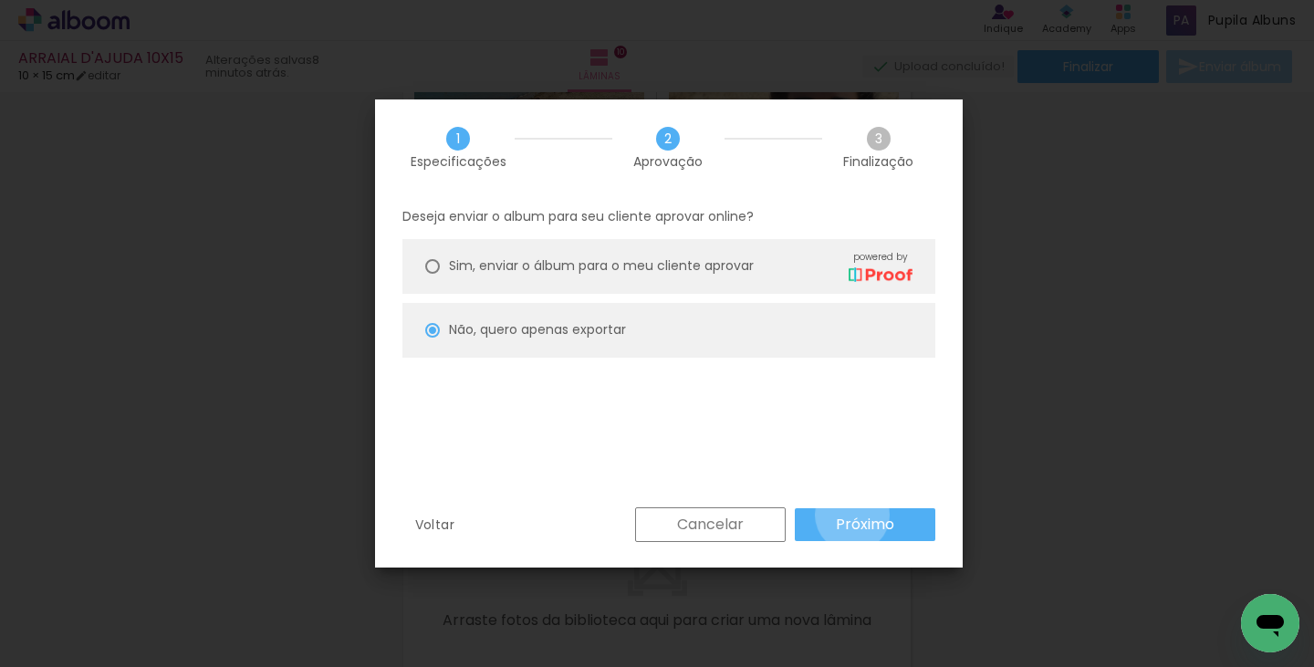
click at [0, 0] on slot "Próximo" at bounding box center [0, 0] width 0 height 0
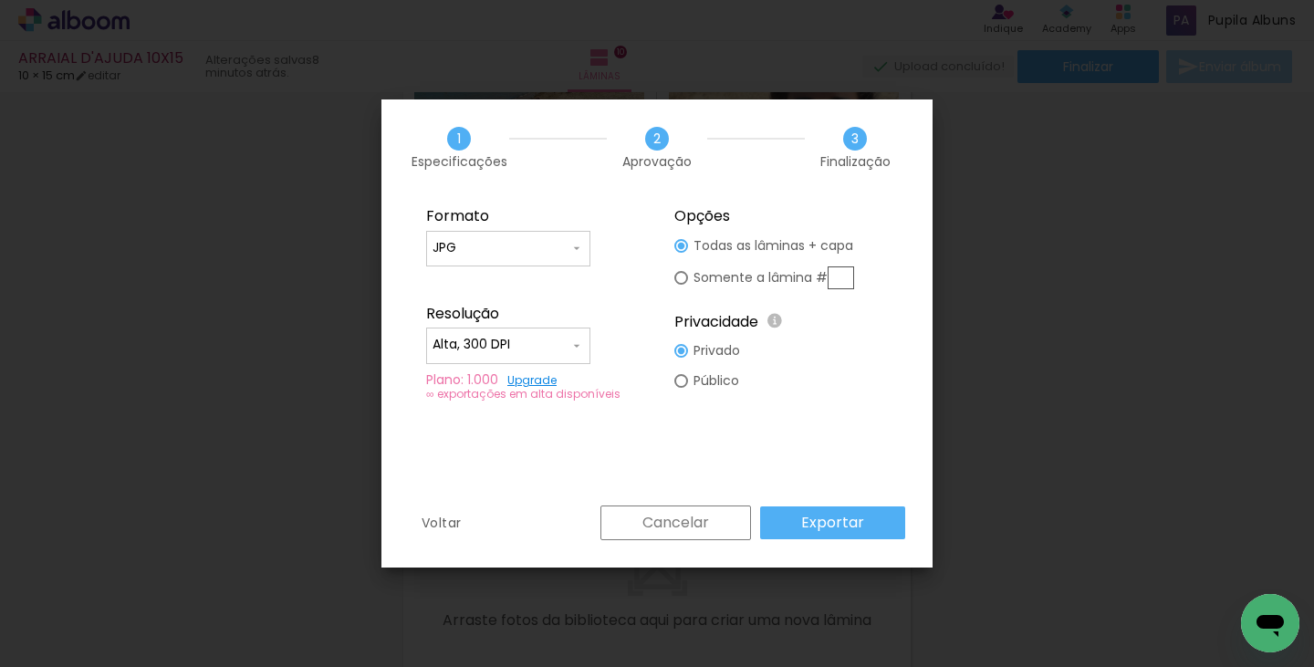
click at [844, 533] on paper-button "Exportar" at bounding box center [832, 522] width 145 height 33
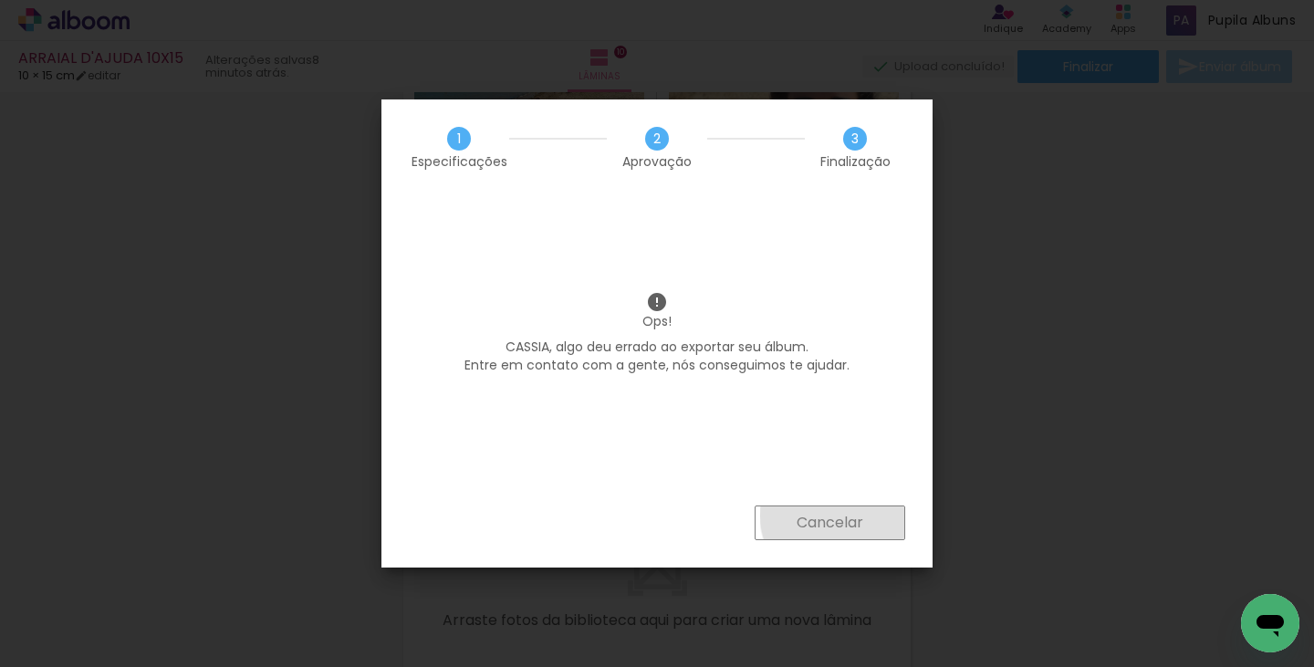
click at [0, 0] on slot "Cancelar" at bounding box center [0, 0] width 0 height 0
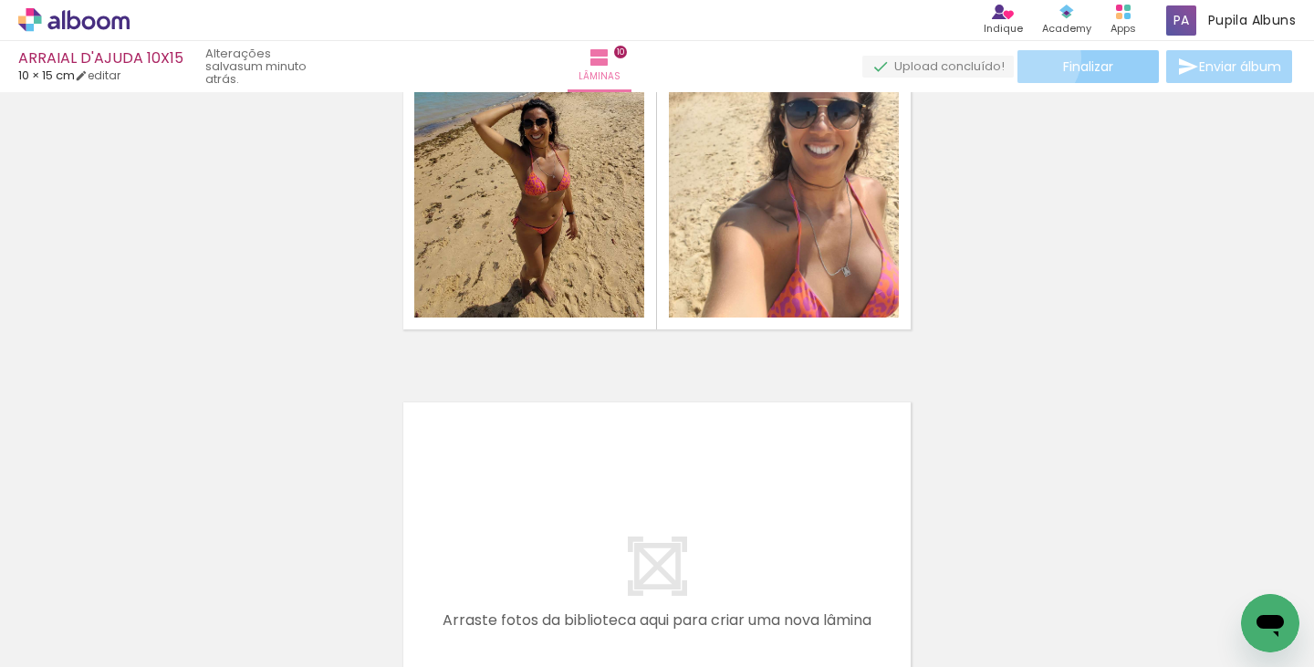
click at [1024, 57] on paper-button "Finalizar" at bounding box center [1087, 66] width 141 height 33
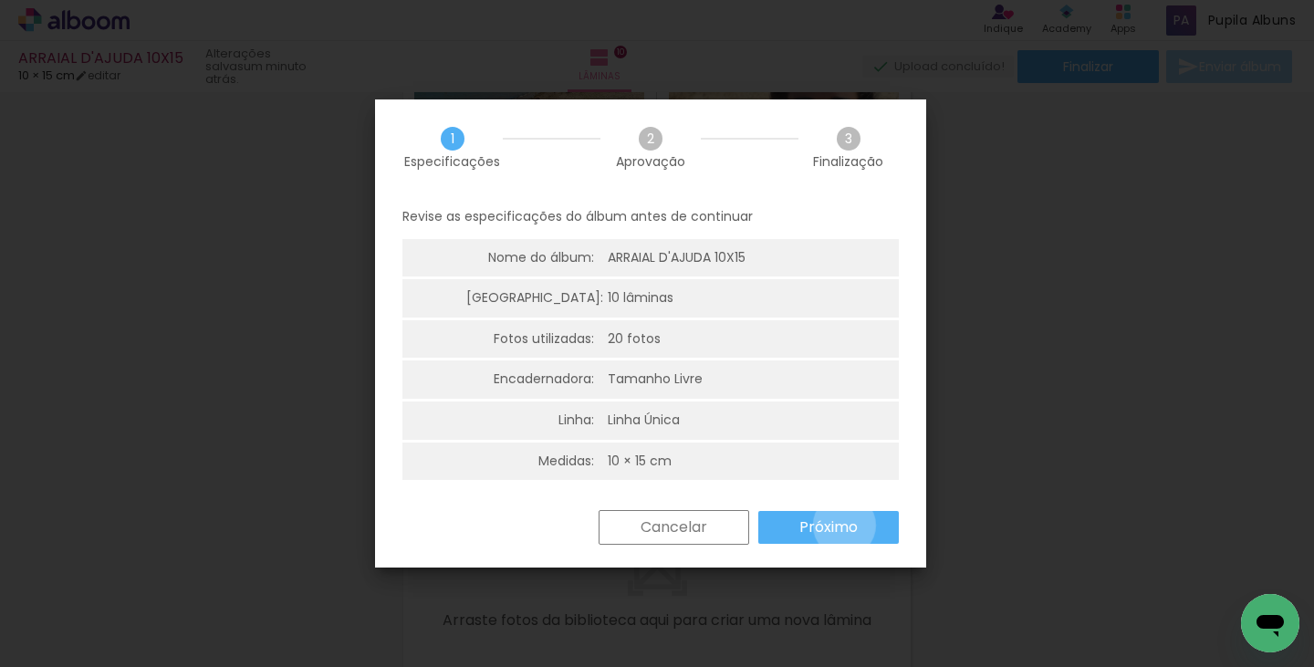
click at [0, 0] on slot "Próximo" at bounding box center [0, 0] width 0 height 0
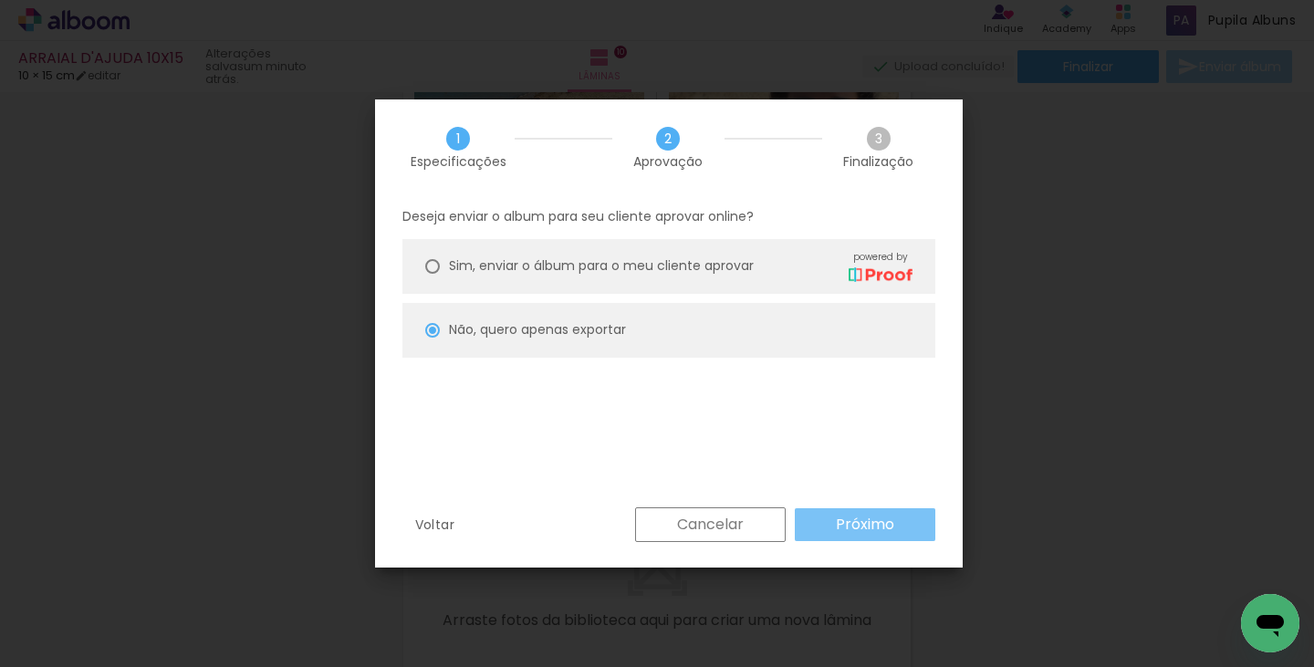
click at [0, 0] on slot "Próximo" at bounding box center [0, 0] width 0 height 0
type input "Alta, 300 DPI"
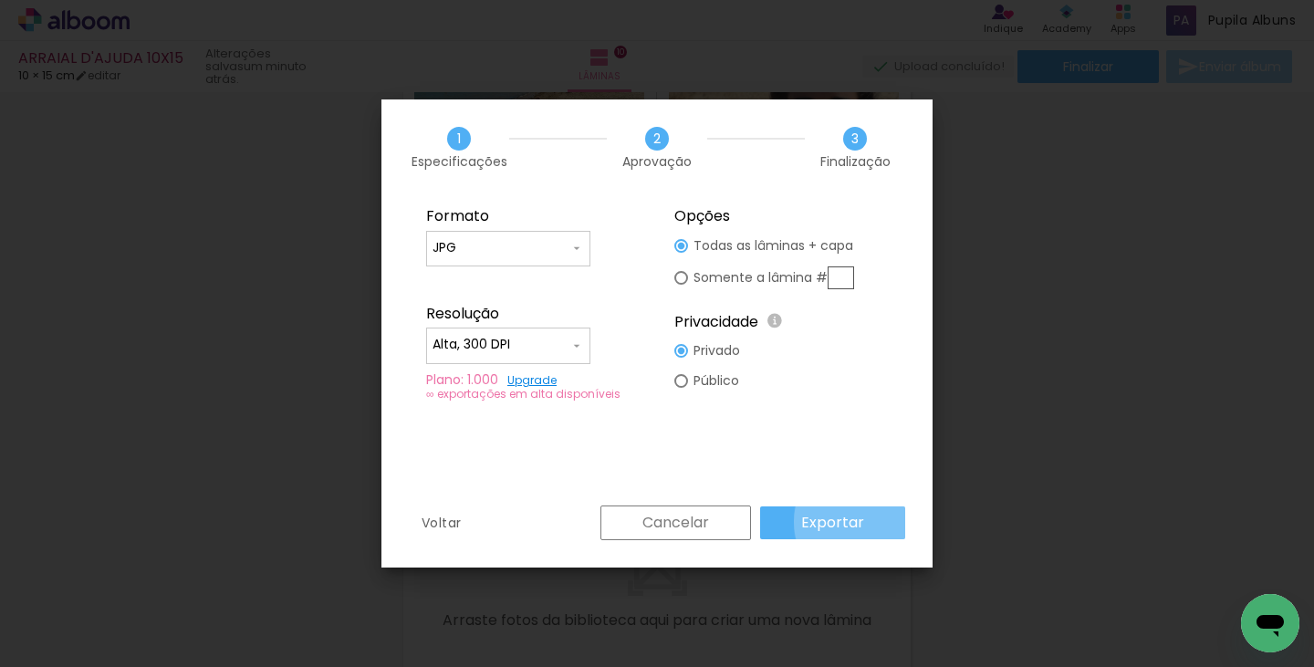
click at [868, 522] on paper-button "Exportar" at bounding box center [832, 522] width 145 height 33
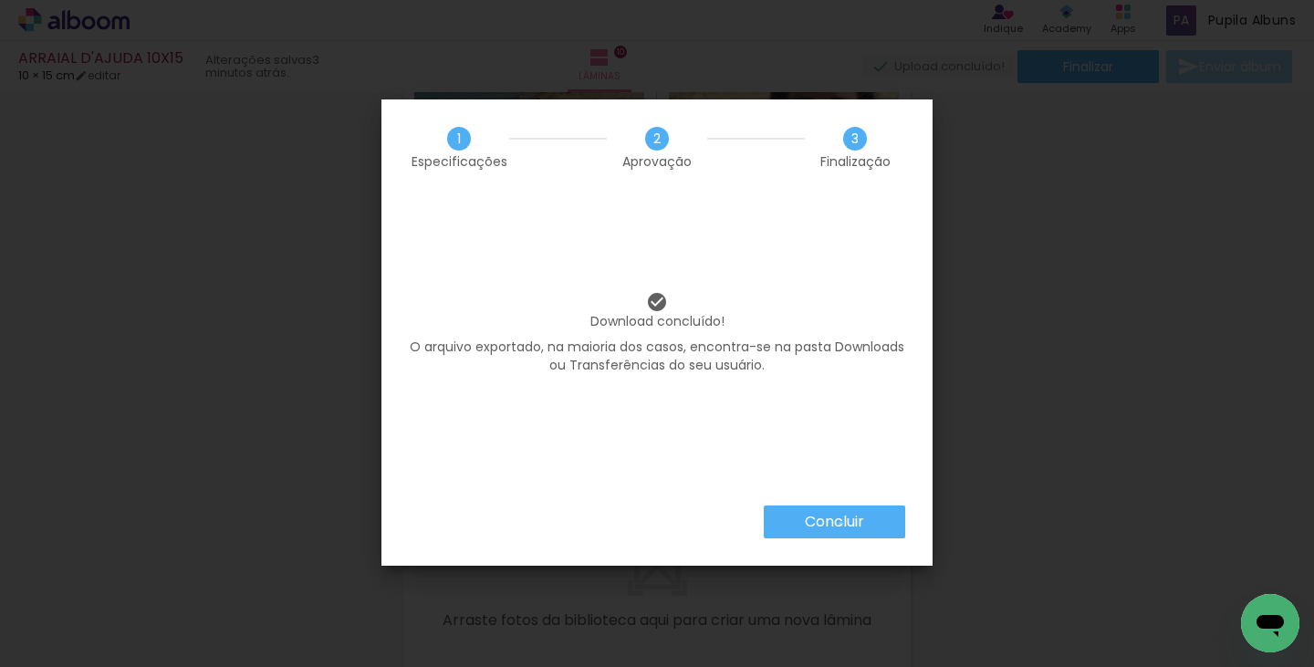
click at [0, 0] on slot "Concluir" at bounding box center [0, 0] width 0 height 0
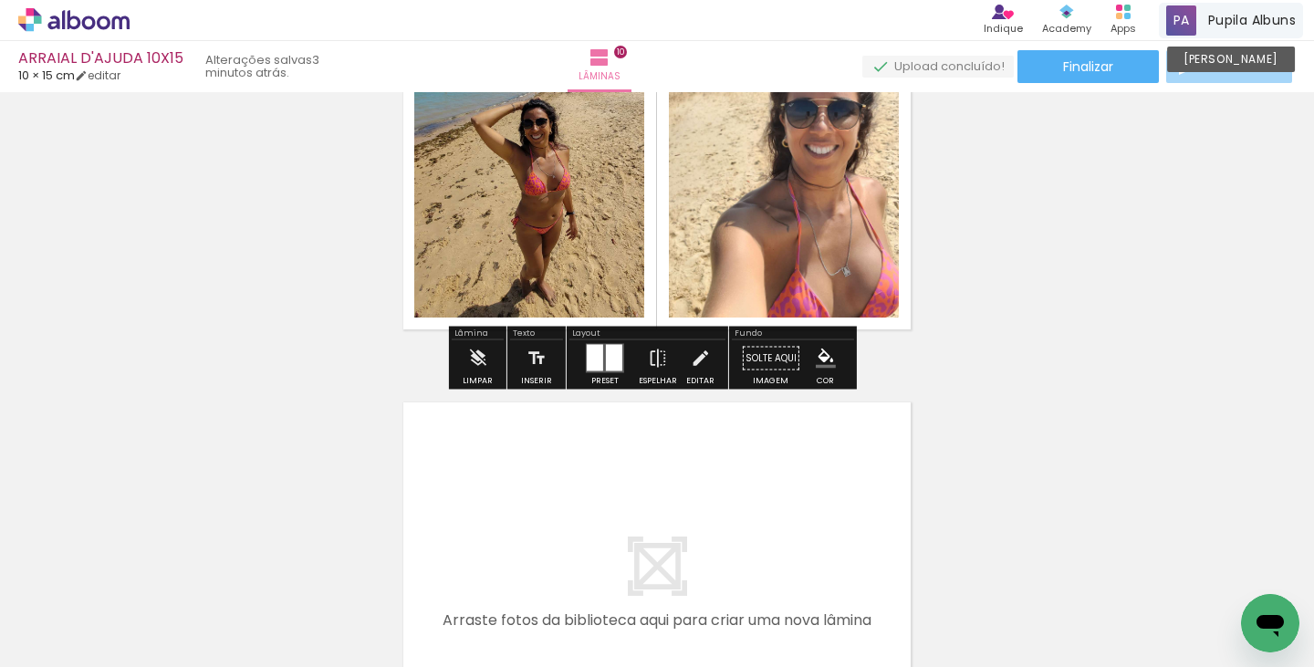
click at [1258, 18] on span "Pupila Albuns" at bounding box center [1252, 20] width 88 height 19
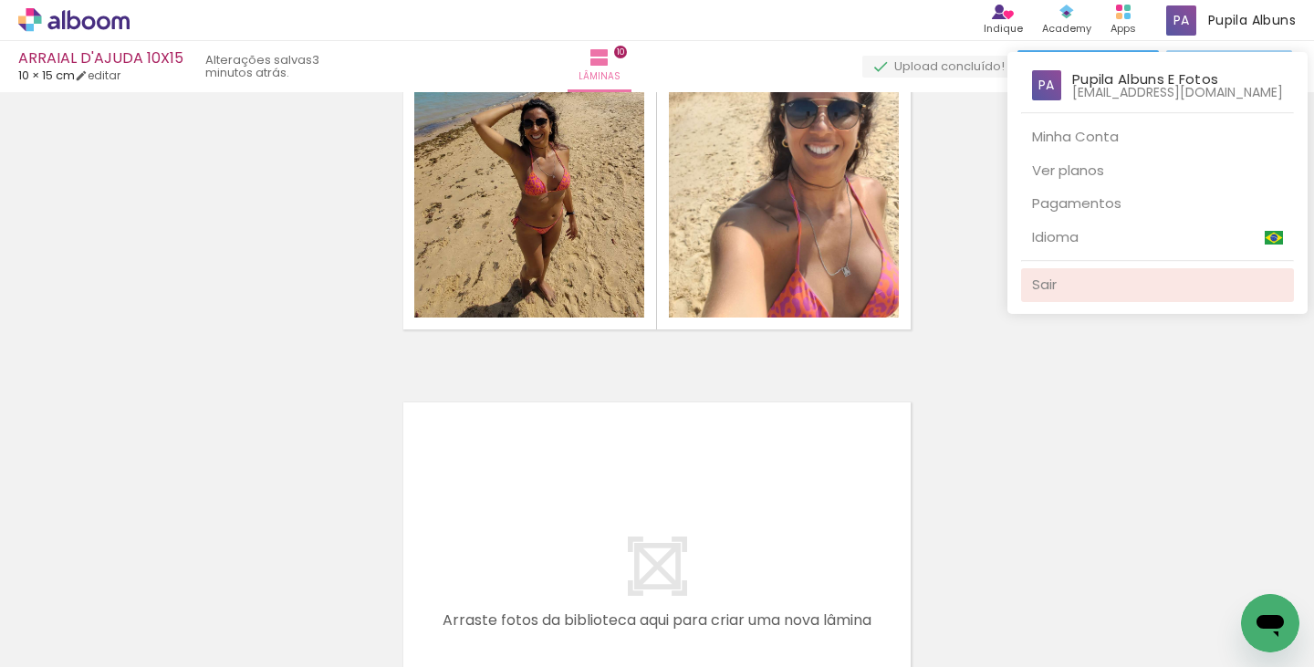
click at [1070, 300] on link "Sair" at bounding box center [1157, 285] width 273 height 34
